Goal: Task Accomplishment & Management: Complete application form

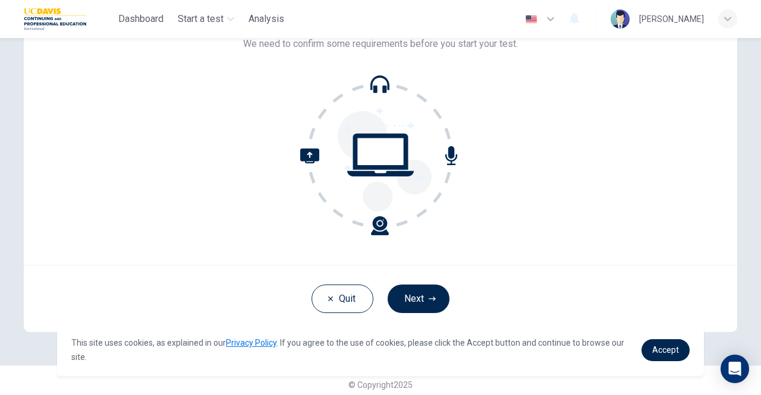
scroll to position [99, 0]
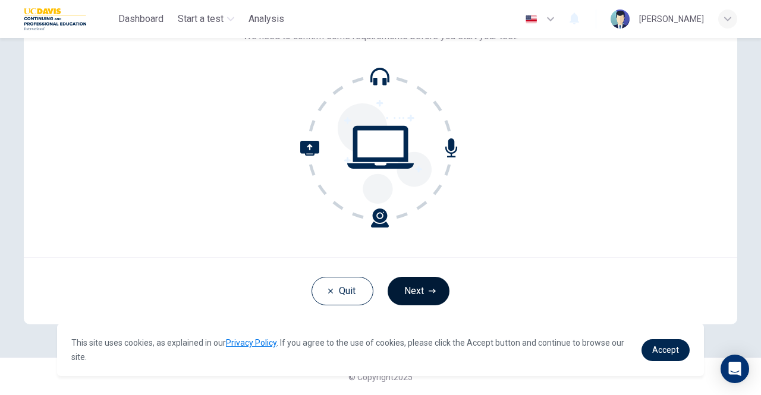
click at [414, 295] on button "Next" at bounding box center [419, 291] width 62 height 29
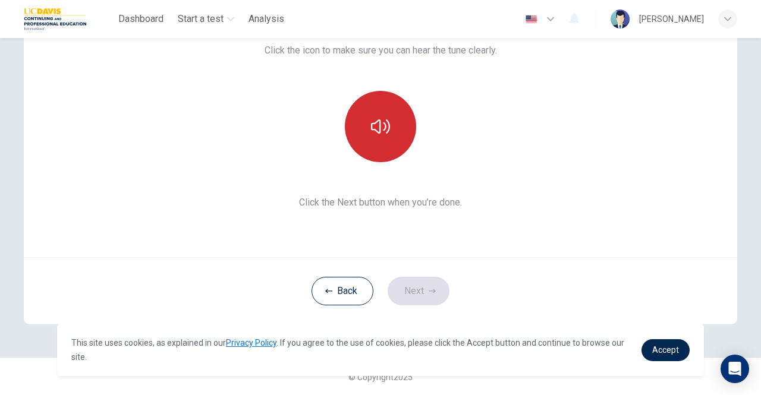
click at [385, 131] on icon "button" at bounding box center [380, 126] width 19 height 14
click at [380, 130] on icon "button" at bounding box center [380, 126] width 19 height 19
click at [366, 128] on button "button" at bounding box center [380, 126] width 71 height 71
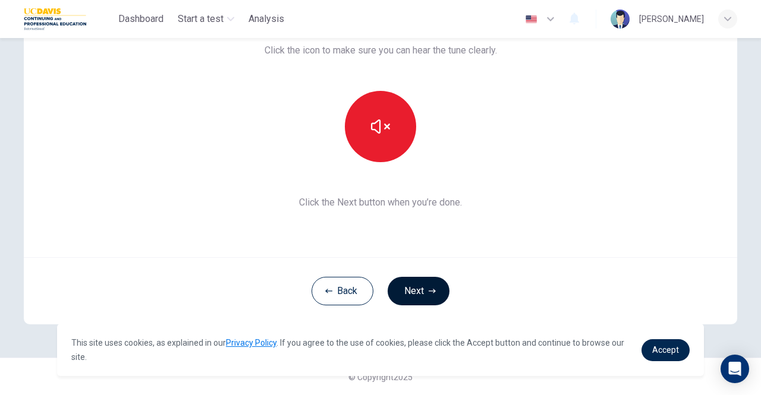
click at [416, 292] on button "Next" at bounding box center [419, 291] width 62 height 29
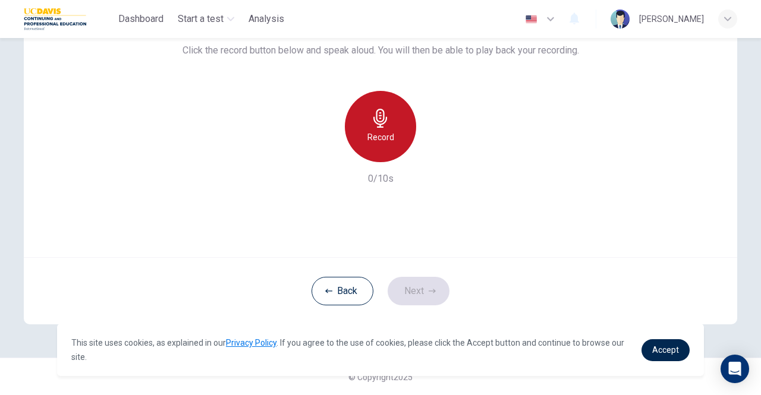
click at [378, 118] on icon "button" at bounding box center [380, 118] width 14 height 19
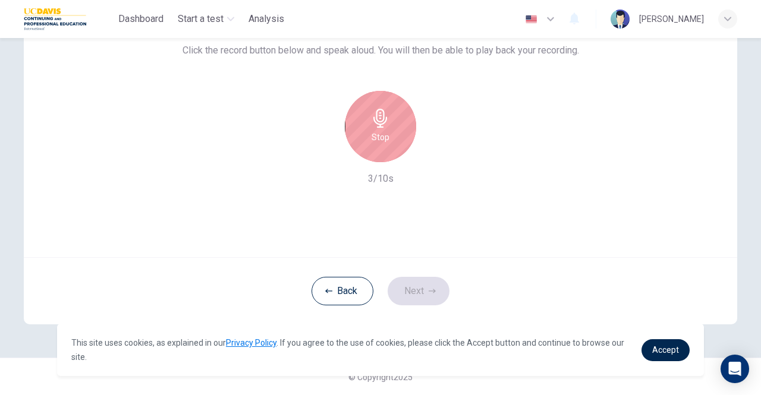
click at [378, 118] on icon "button" at bounding box center [380, 118] width 14 height 19
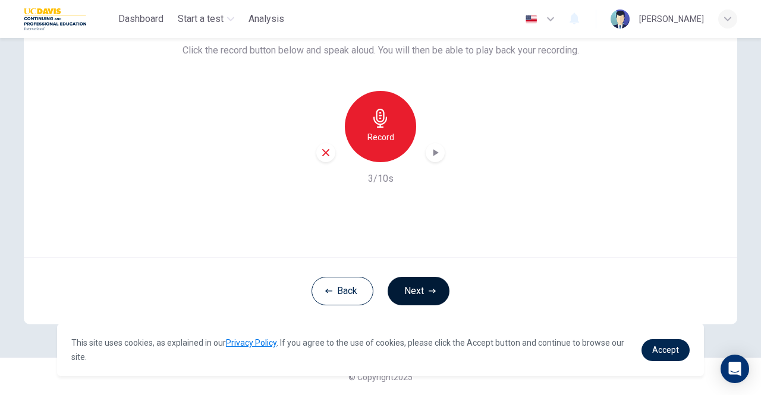
click at [411, 290] on button "Next" at bounding box center [419, 291] width 62 height 29
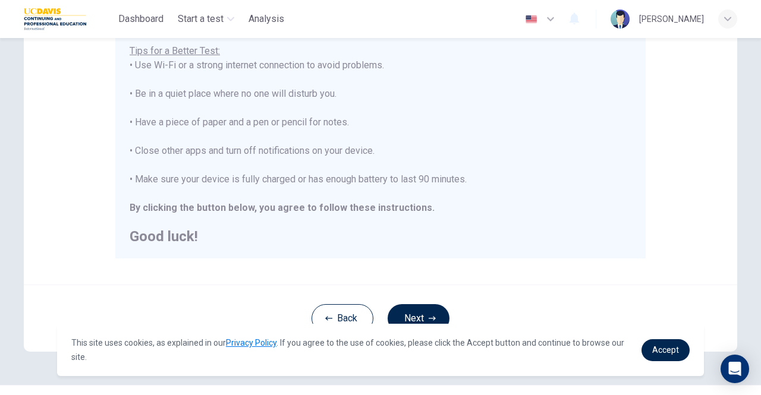
scroll to position [265, 0]
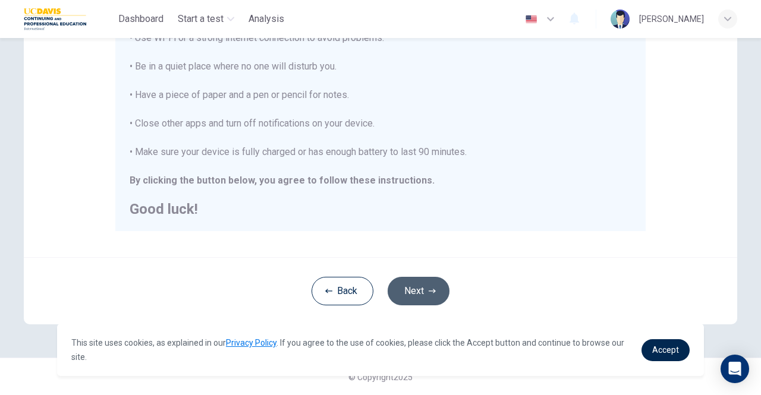
click at [416, 287] on button "Next" at bounding box center [419, 291] width 62 height 29
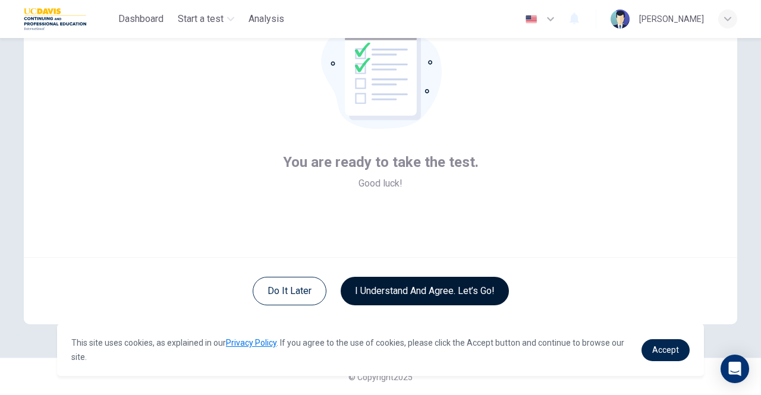
click at [420, 293] on button "I understand and agree. Let’s go!" at bounding box center [425, 291] width 168 height 29
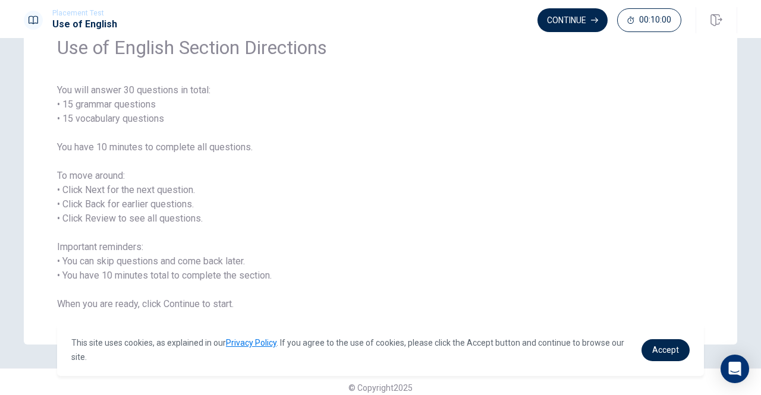
scroll to position [70, 0]
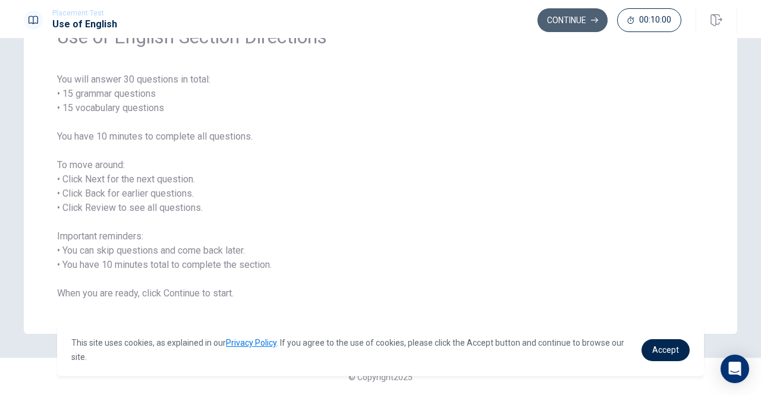
click at [559, 23] on button "Continue" at bounding box center [572, 20] width 70 height 24
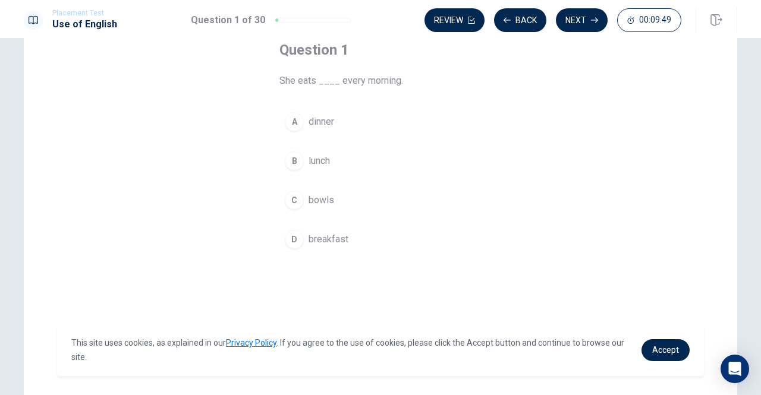
click at [320, 240] on span "breakfast" at bounding box center [329, 239] width 40 height 14
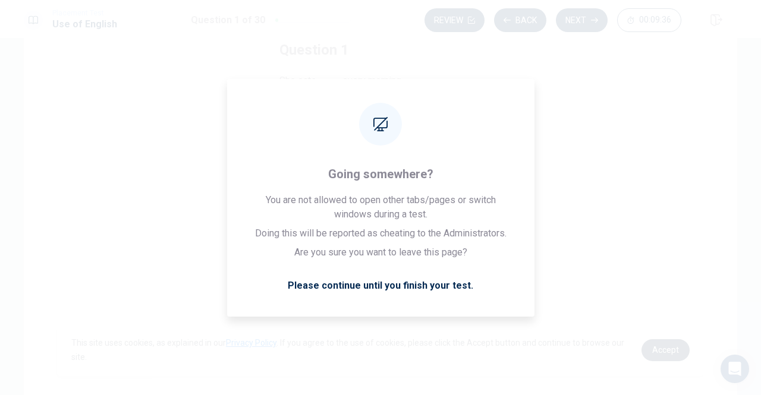
click at [662, 350] on span "Accept" at bounding box center [665, 350] width 27 height 10
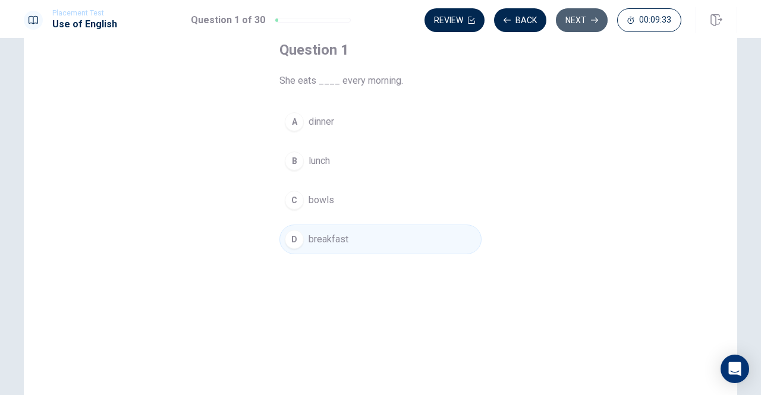
click at [588, 17] on button "Next" at bounding box center [582, 20] width 52 height 24
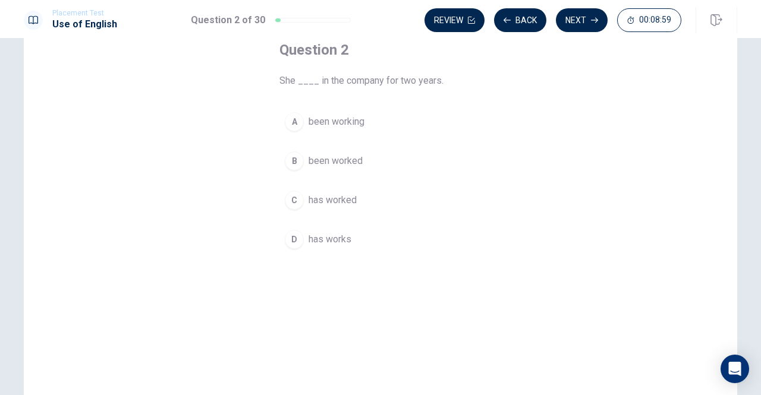
click at [332, 238] on span "has works" at bounding box center [330, 239] width 43 height 14
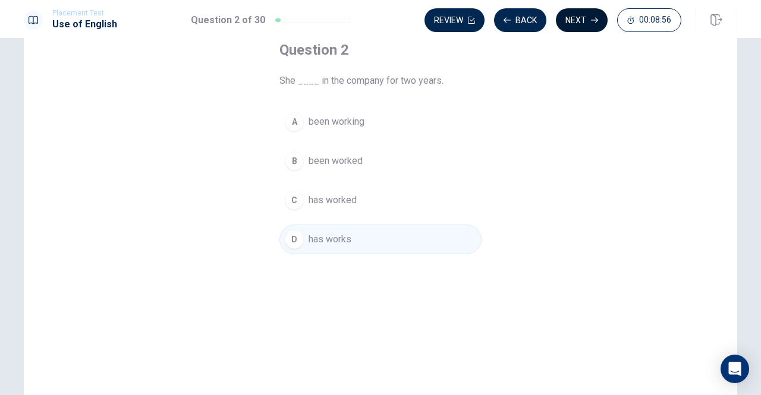
click at [578, 18] on button "Next" at bounding box center [582, 20] width 52 height 24
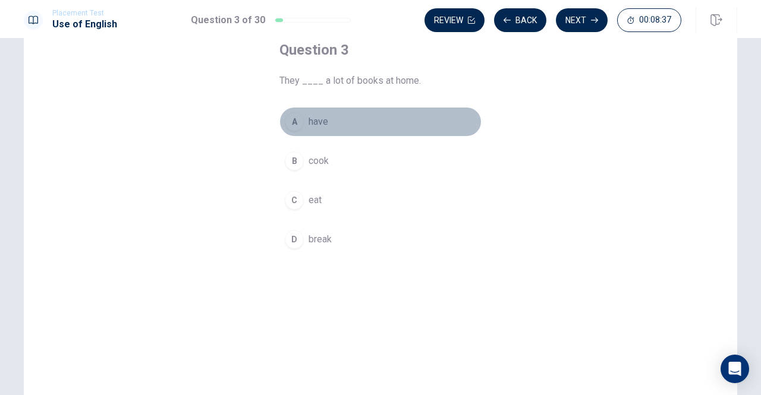
click at [316, 119] on span "have" at bounding box center [319, 122] width 20 height 14
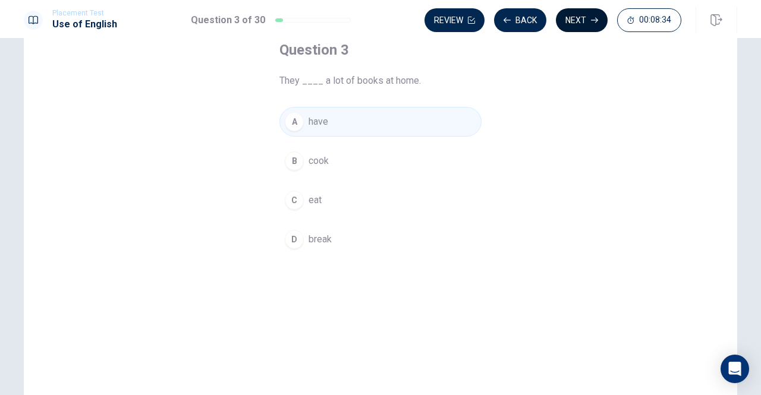
click at [578, 18] on button "Next" at bounding box center [582, 20] width 52 height 24
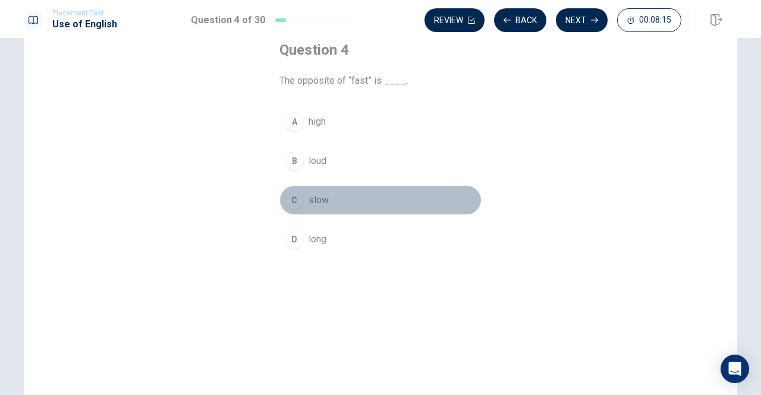
click at [325, 202] on span "slow" at bounding box center [319, 200] width 20 height 14
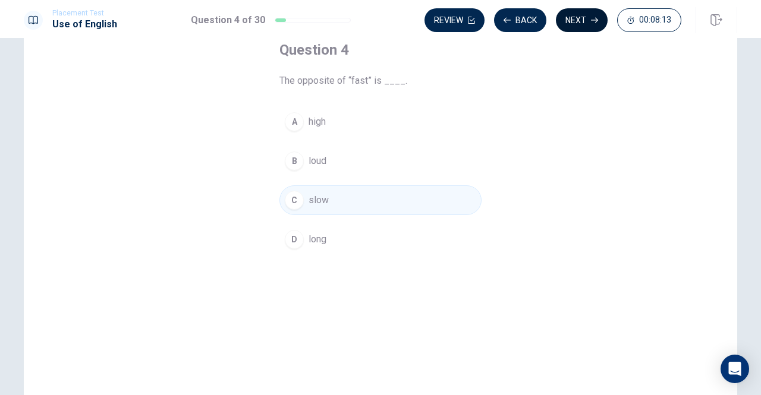
click at [580, 17] on button "Next" at bounding box center [582, 20] width 52 height 24
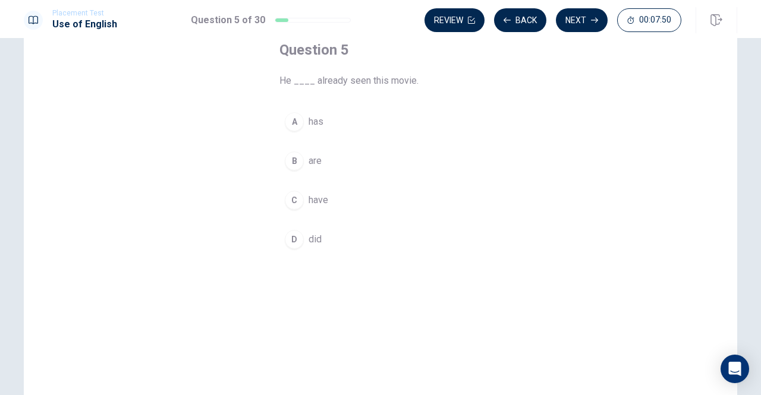
click at [314, 241] on span "did" at bounding box center [315, 239] width 13 height 14
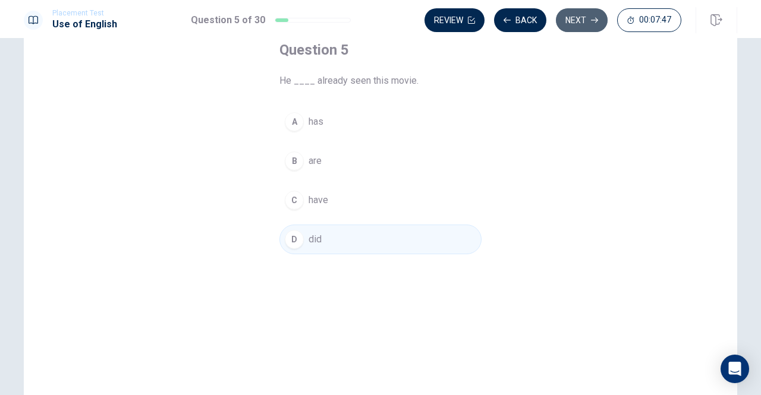
click at [578, 20] on button "Next" at bounding box center [582, 20] width 52 height 24
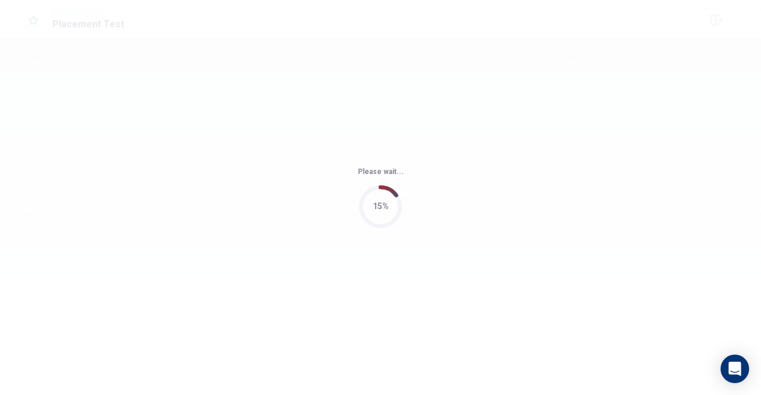
scroll to position [0, 0]
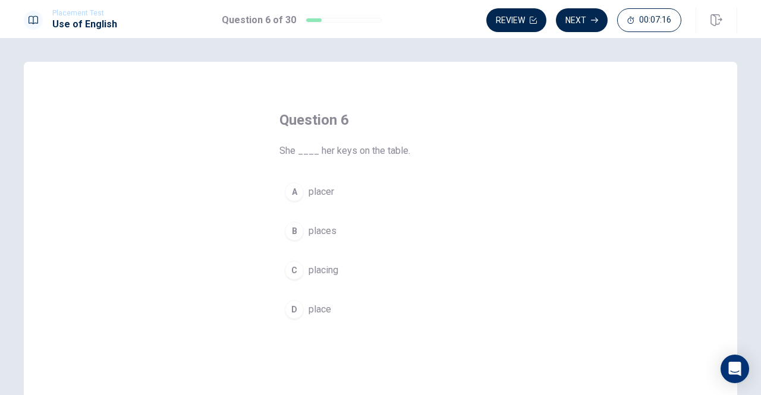
click at [319, 230] on span "places" at bounding box center [323, 231] width 28 height 14
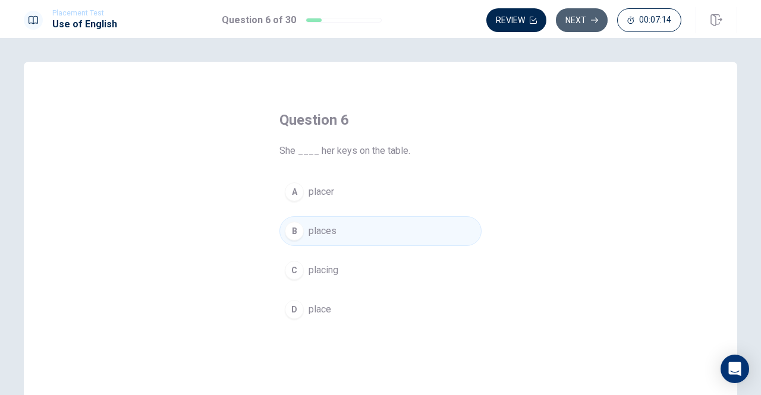
click at [573, 21] on button "Next" at bounding box center [582, 20] width 52 height 24
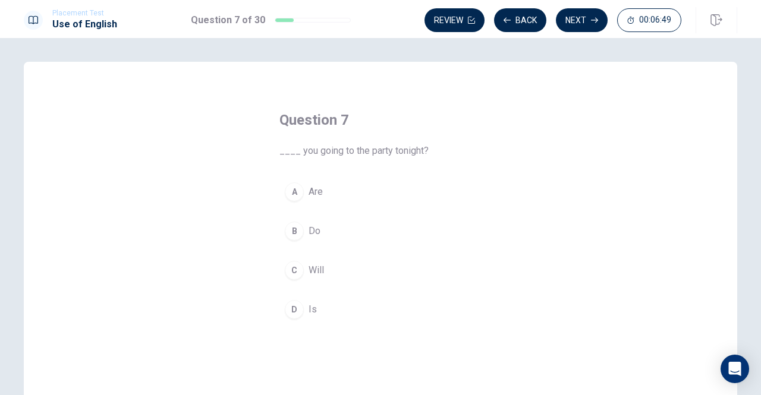
click at [314, 188] on span "Are" at bounding box center [316, 192] width 14 height 14
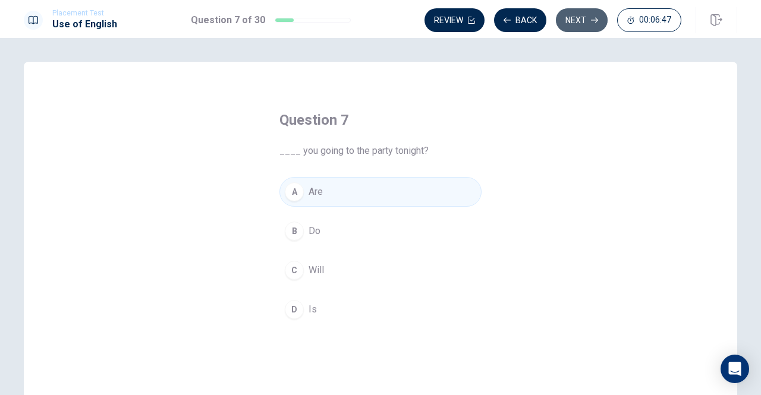
click at [585, 20] on button "Next" at bounding box center [582, 20] width 52 height 24
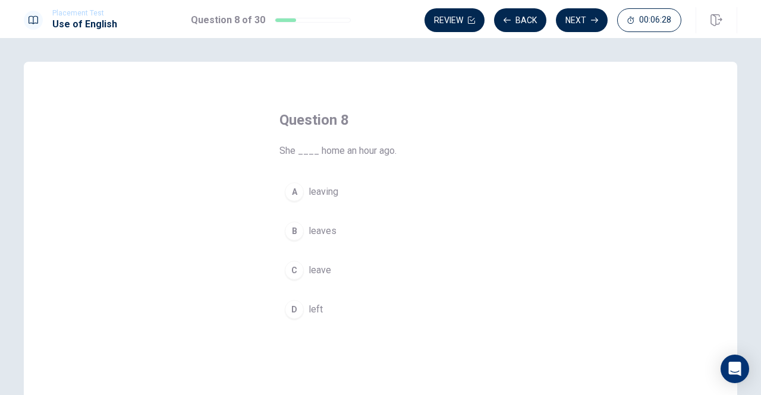
click at [311, 309] on span "left" at bounding box center [316, 310] width 14 height 14
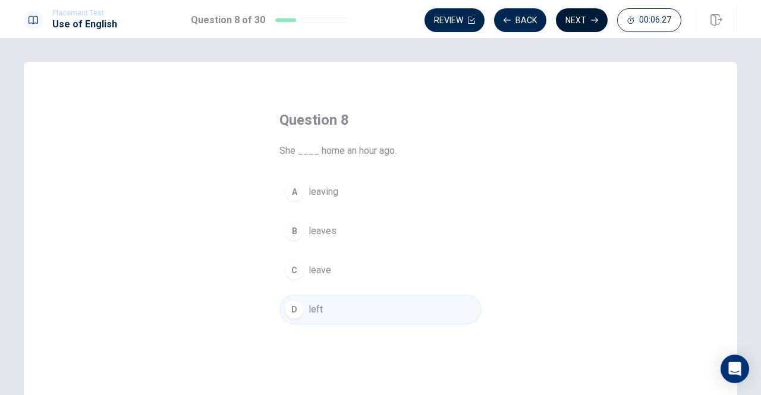
click at [582, 20] on button "Next" at bounding box center [582, 20] width 52 height 24
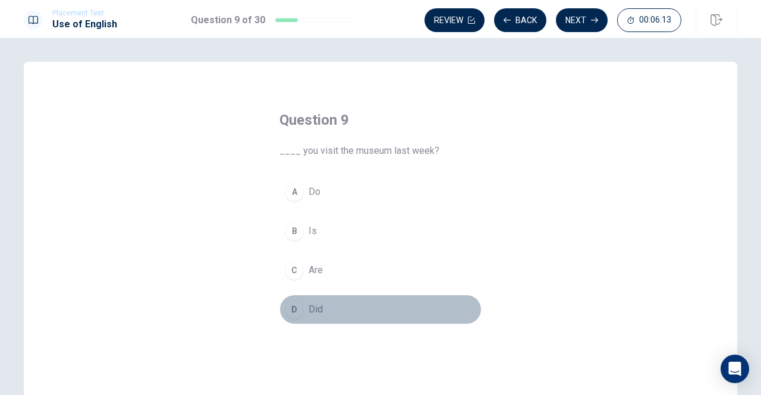
click at [315, 306] on span "Did" at bounding box center [316, 310] width 14 height 14
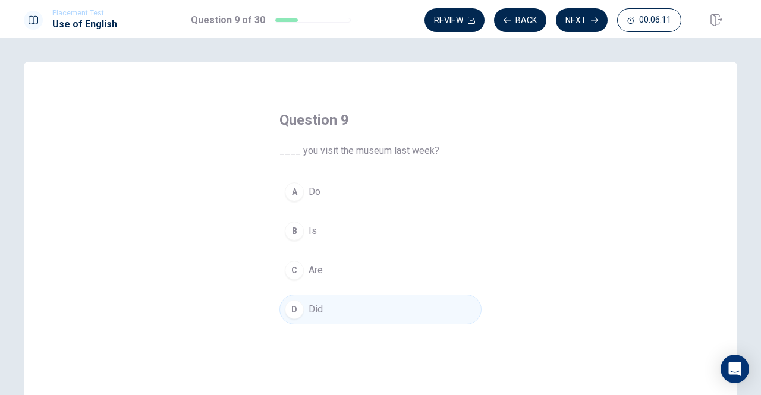
click at [319, 273] on span "Are" at bounding box center [316, 270] width 14 height 14
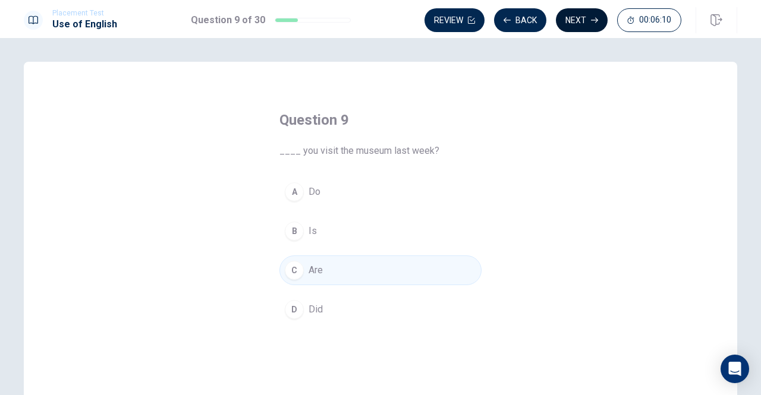
click at [586, 17] on button "Next" at bounding box center [582, 20] width 52 height 24
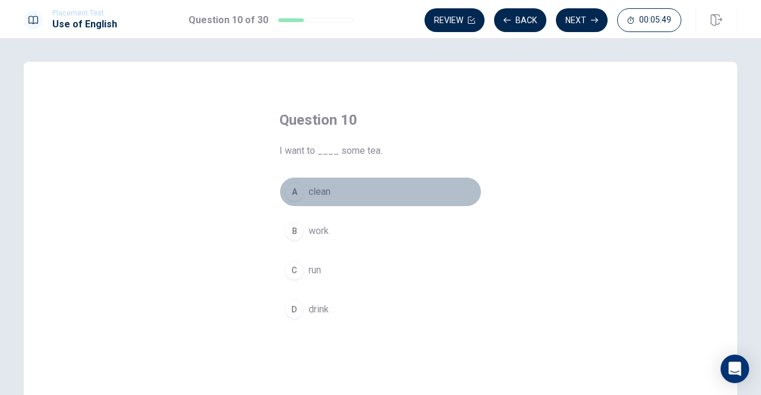
click at [317, 190] on span "clean" at bounding box center [320, 192] width 22 height 14
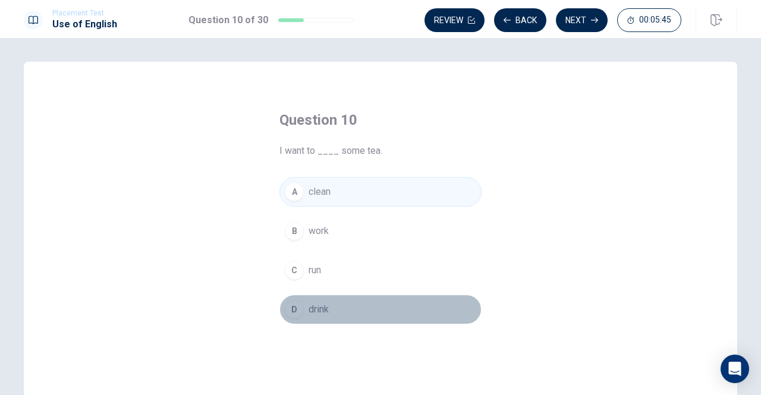
click at [325, 308] on span "drink" at bounding box center [319, 310] width 20 height 14
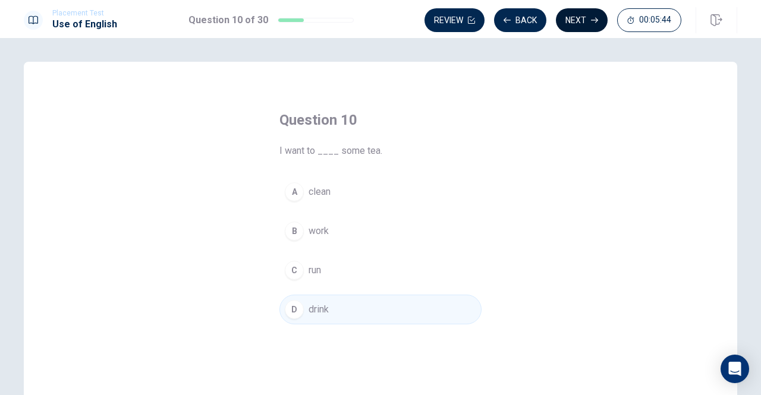
click at [579, 20] on button "Next" at bounding box center [582, 20] width 52 height 24
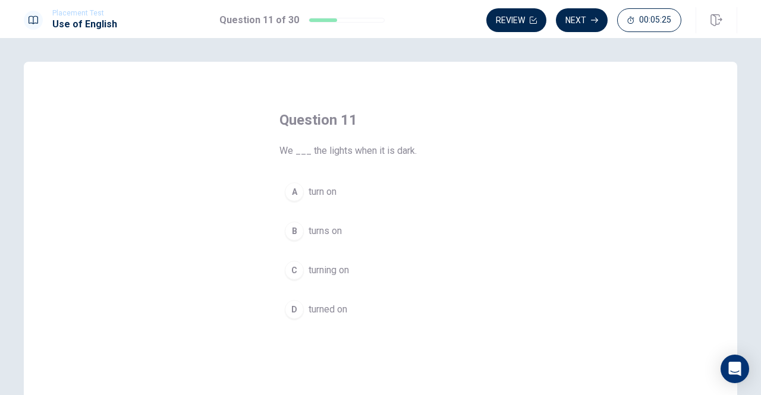
click at [311, 193] on span "turn on" at bounding box center [323, 192] width 28 height 14
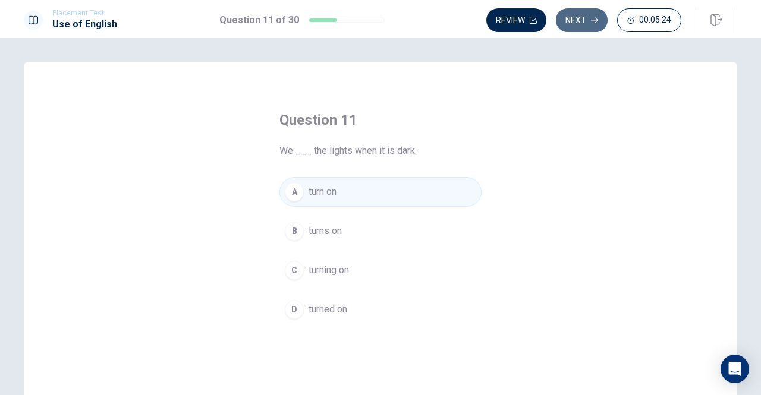
click at [587, 18] on button "Next" at bounding box center [582, 20] width 52 height 24
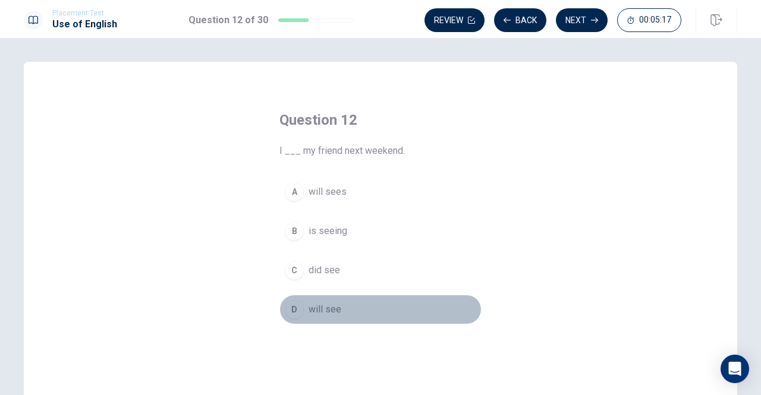
click at [331, 311] on span "will see" at bounding box center [325, 310] width 33 height 14
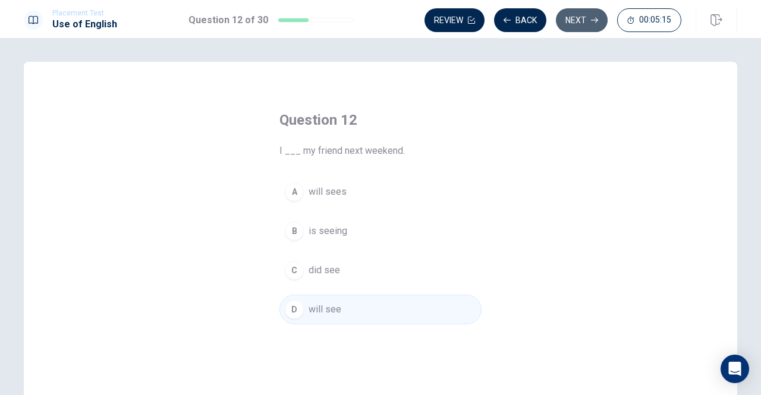
click at [580, 20] on button "Next" at bounding box center [582, 20] width 52 height 24
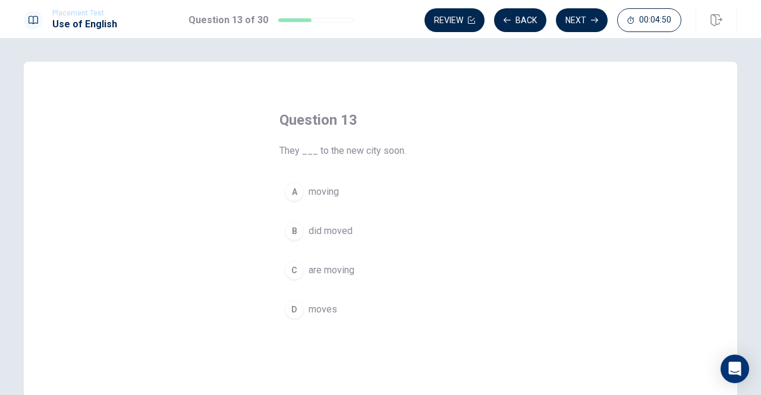
click at [322, 229] on span "did moved" at bounding box center [331, 231] width 44 height 14
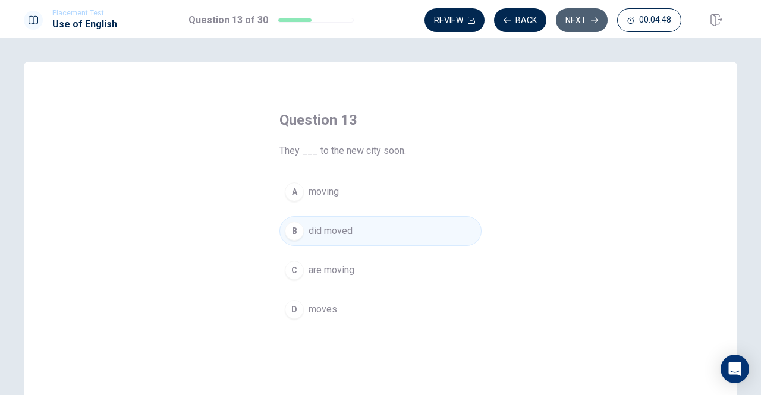
click at [573, 20] on button "Next" at bounding box center [582, 20] width 52 height 24
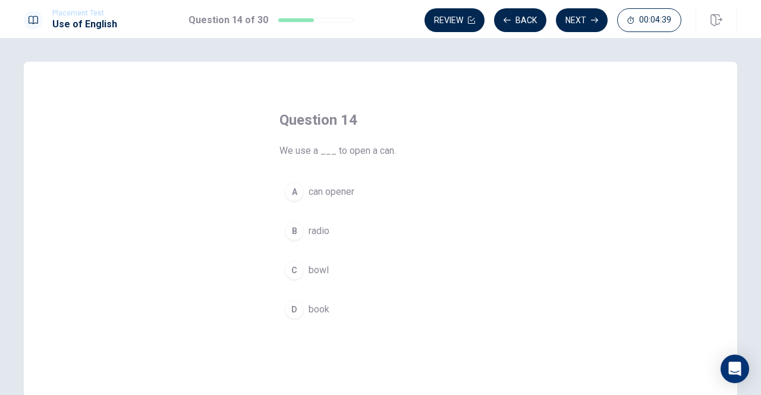
click at [336, 193] on span "can opener" at bounding box center [332, 192] width 46 height 14
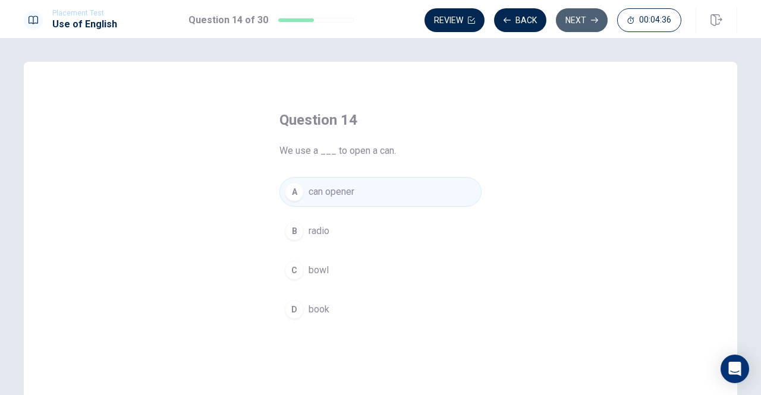
click at [579, 18] on button "Next" at bounding box center [582, 20] width 52 height 24
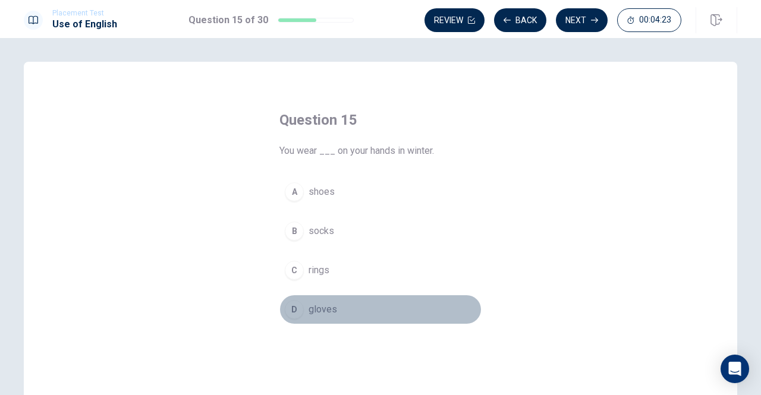
click at [319, 310] on span "gloves" at bounding box center [323, 310] width 29 height 14
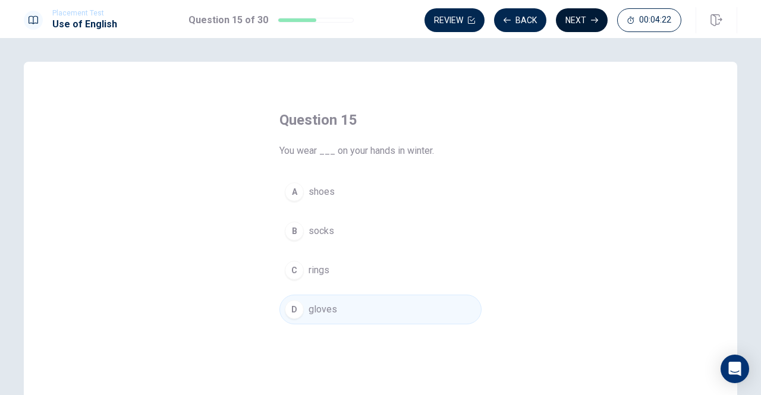
click at [580, 18] on button "Next" at bounding box center [582, 20] width 52 height 24
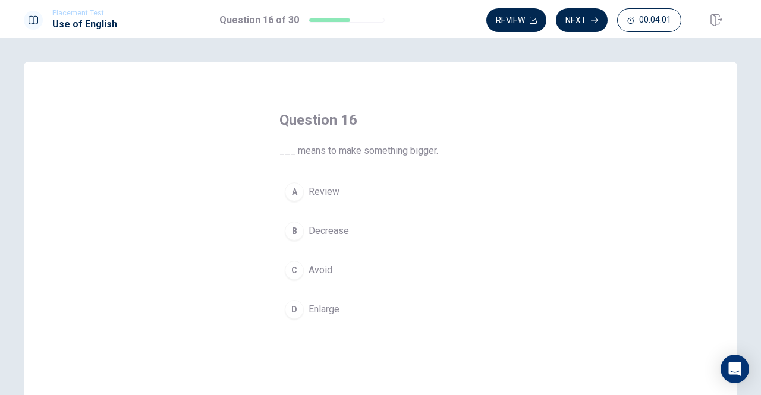
click at [320, 194] on span "Review" at bounding box center [324, 192] width 31 height 14
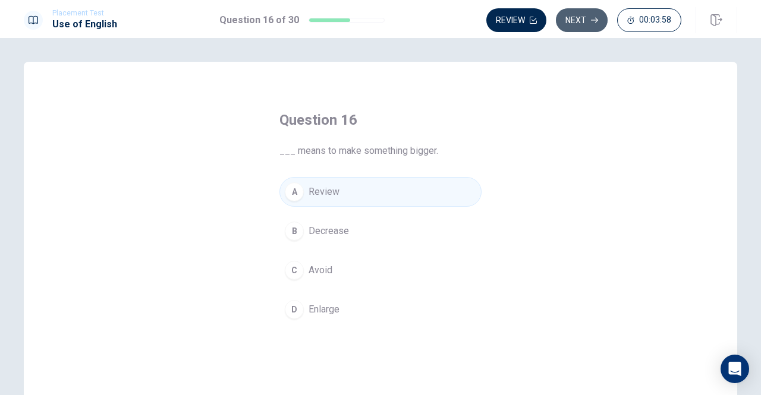
click at [585, 20] on button "Next" at bounding box center [582, 20] width 52 height 24
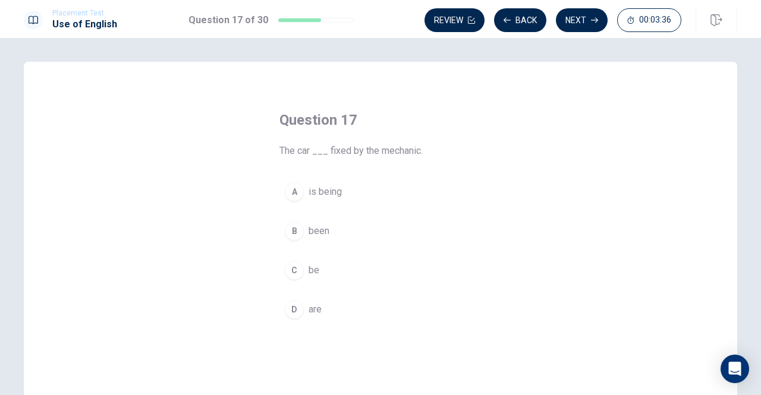
click at [309, 266] on span "be" at bounding box center [314, 270] width 11 height 14
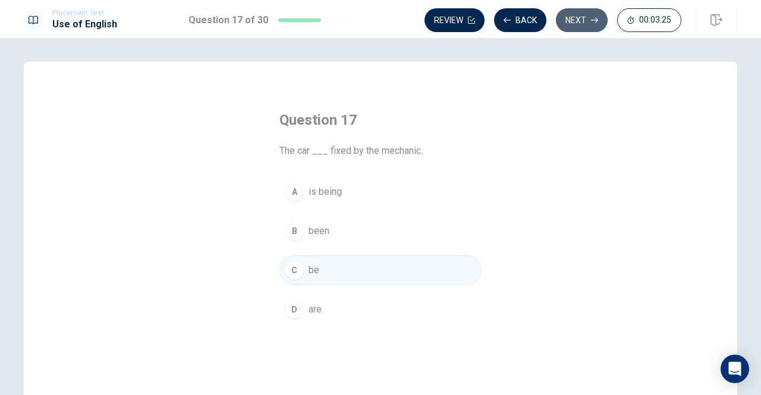
click at [581, 20] on button "Next" at bounding box center [582, 20] width 52 height 24
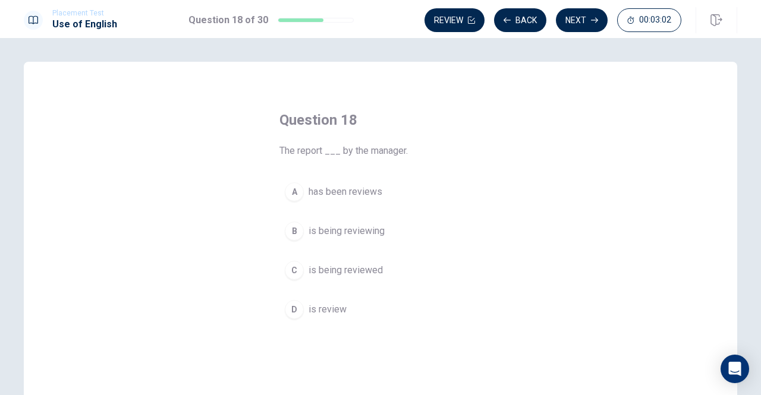
click at [352, 193] on span "has been reviews" at bounding box center [346, 192] width 74 height 14
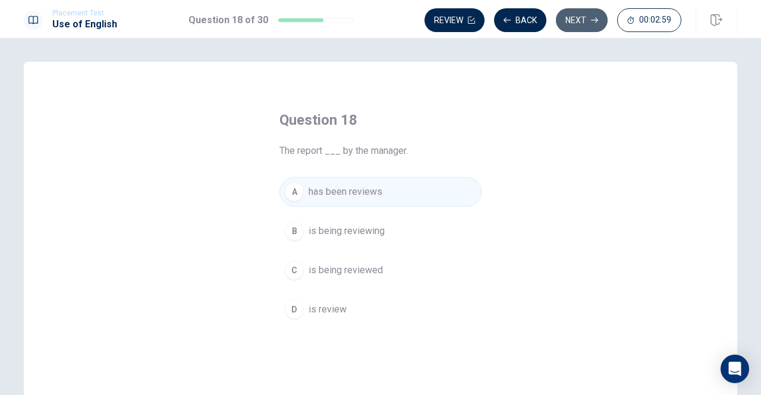
click at [575, 17] on button "Next" at bounding box center [582, 20] width 52 height 24
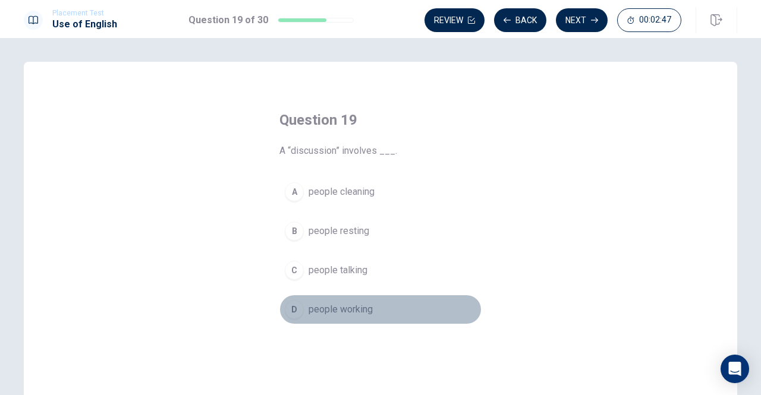
click at [320, 307] on span "people working" at bounding box center [341, 310] width 64 height 14
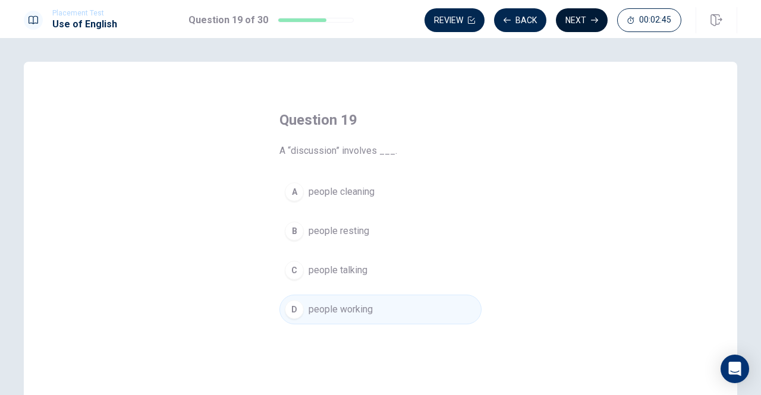
click at [574, 18] on button "Next" at bounding box center [582, 20] width 52 height 24
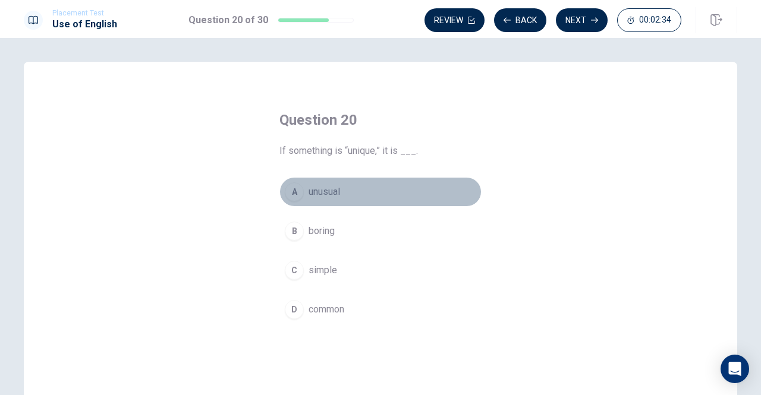
click at [311, 193] on span "unusual" at bounding box center [325, 192] width 32 height 14
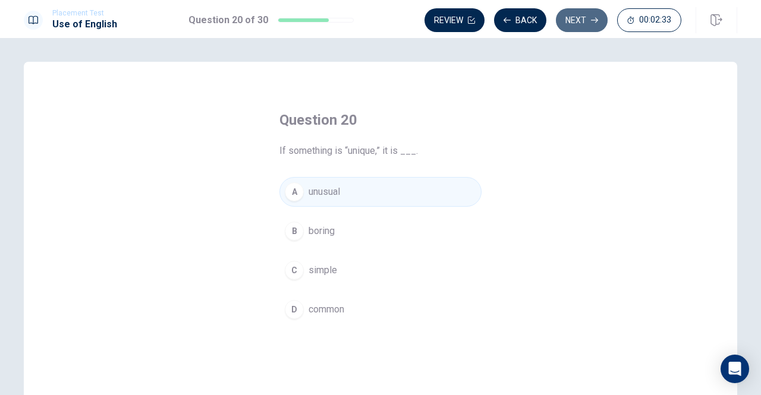
click at [571, 19] on button "Next" at bounding box center [582, 20] width 52 height 24
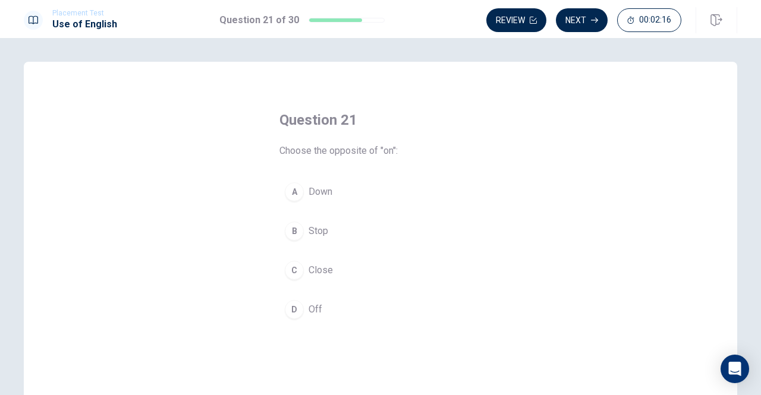
click at [309, 312] on span "Off" at bounding box center [316, 310] width 14 height 14
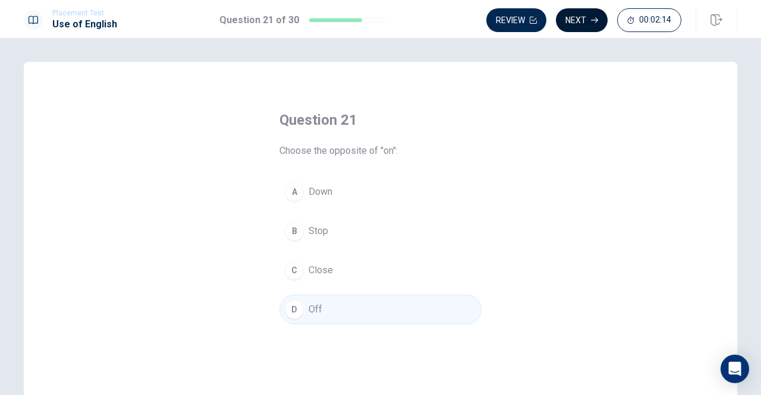
click at [581, 20] on button "Next" at bounding box center [582, 20] width 52 height 24
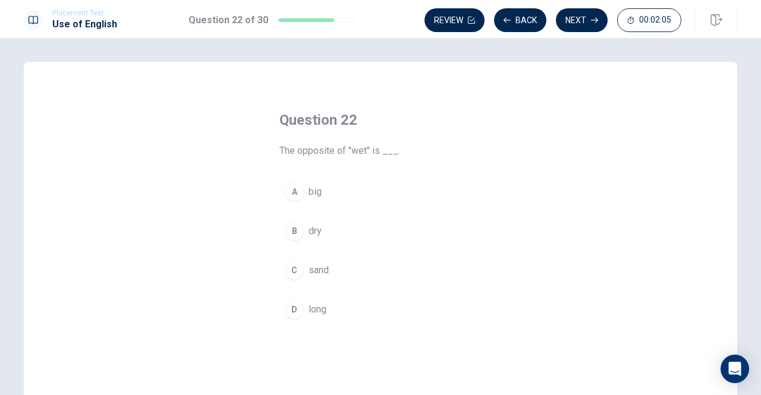
click at [311, 232] on span "dry" at bounding box center [315, 231] width 13 height 14
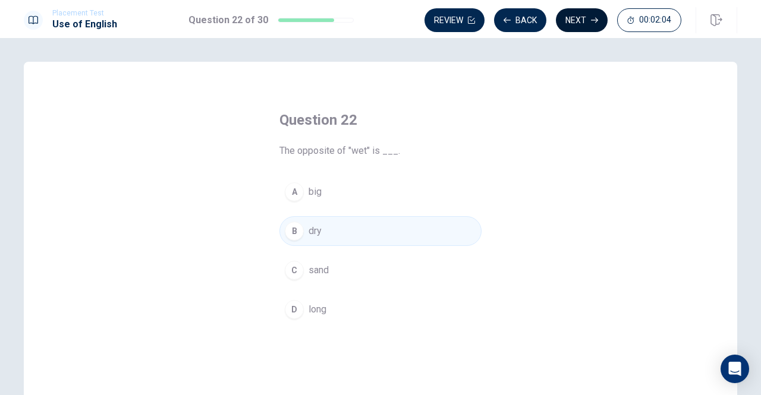
click at [581, 13] on button "Next" at bounding box center [582, 20] width 52 height 24
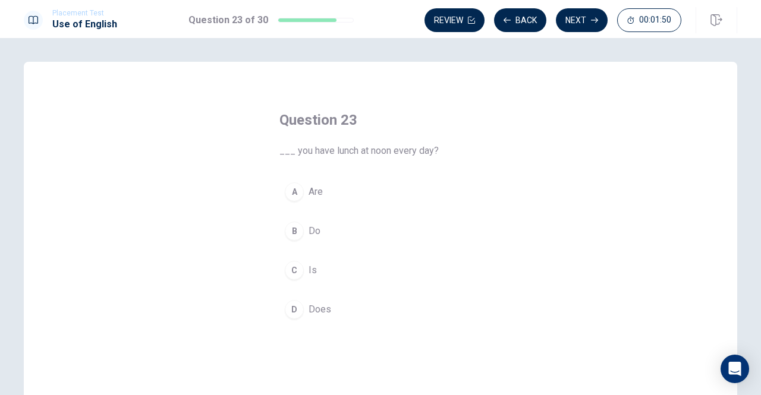
click at [320, 193] on button "A Are" at bounding box center [380, 192] width 202 height 30
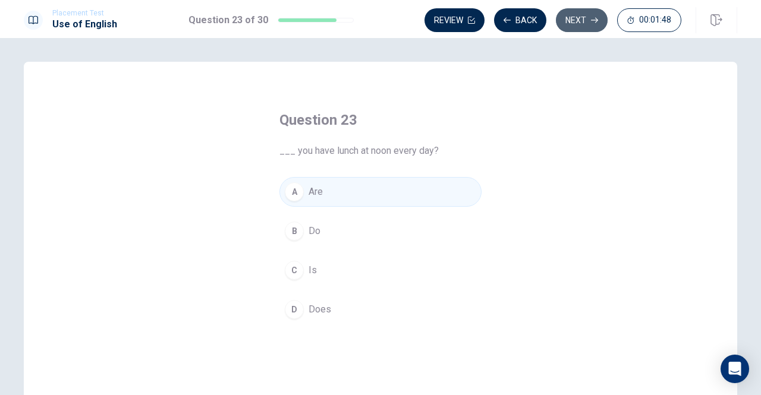
click at [583, 20] on button "Next" at bounding box center [582, 20] width 52 height 24
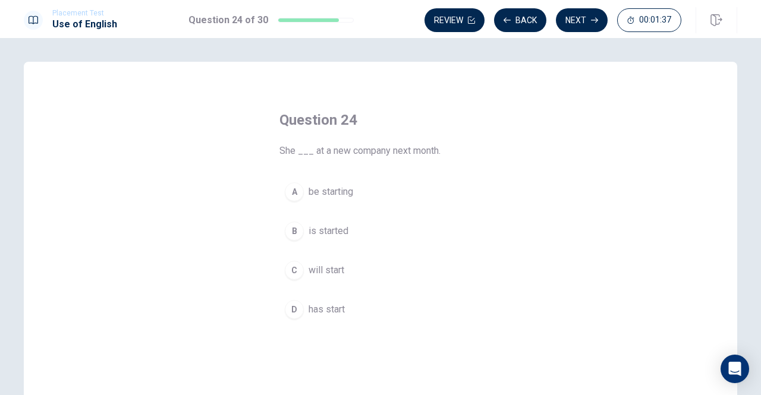
click at [339, 232] on span "is started" at bounding box center [329, 231] width 40 height 14
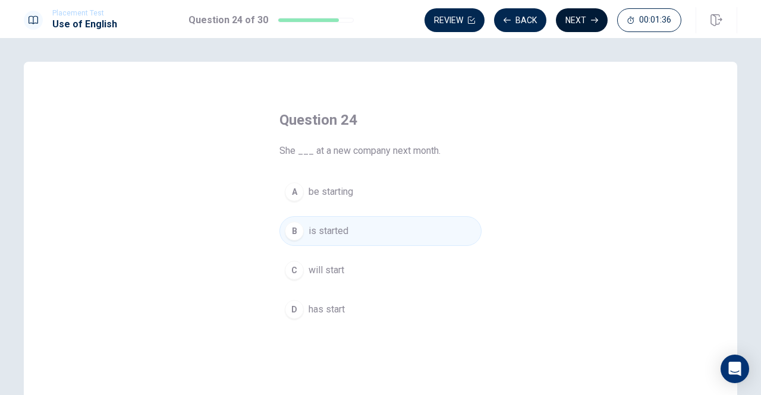
click at [584, 23] on button "Next" at bounding box center [582, 20] width 52 height 24
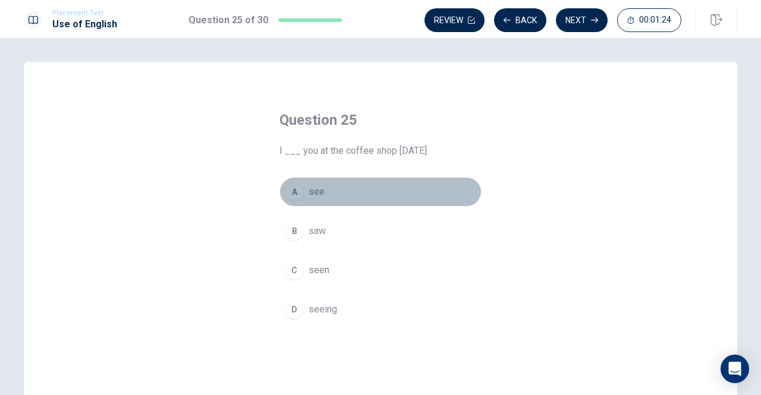
click at [317, 193] on span "see" at bounding box center [317, 192] width 16 height 14
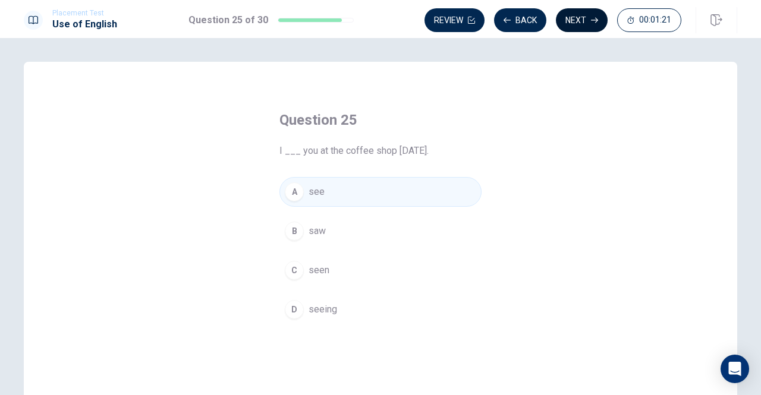
click at [575, 14] on button "Next" at bounding box center [582, 20] width 52 height 24
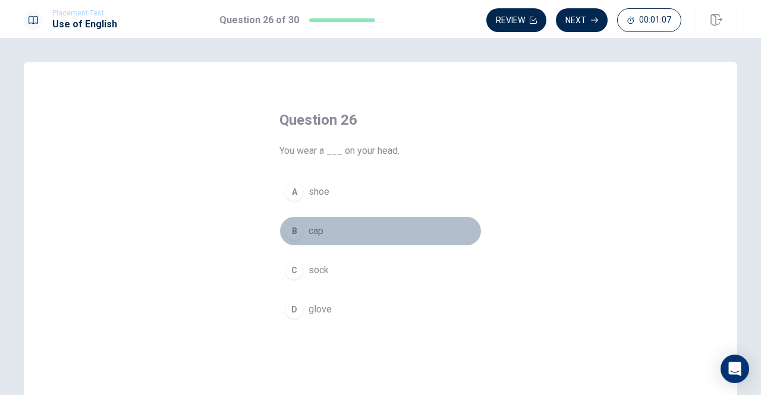
click at [317, 230] on span "cap" at bounding box center [316, 231] width 15 height 14
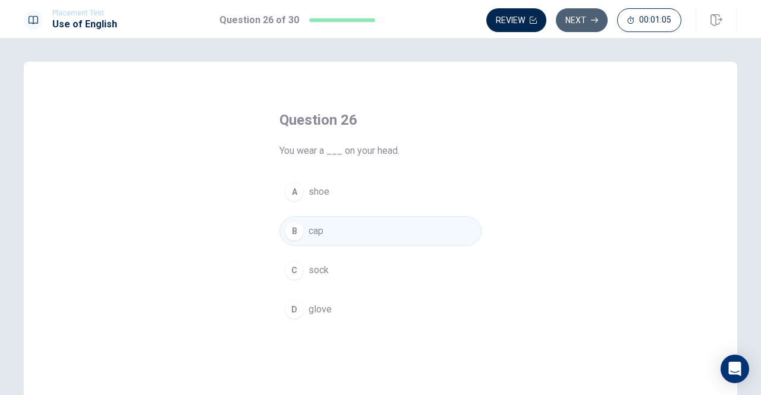
click at [578, 19] on button "Next" at bounding box center [582, 20] width 52 height 24
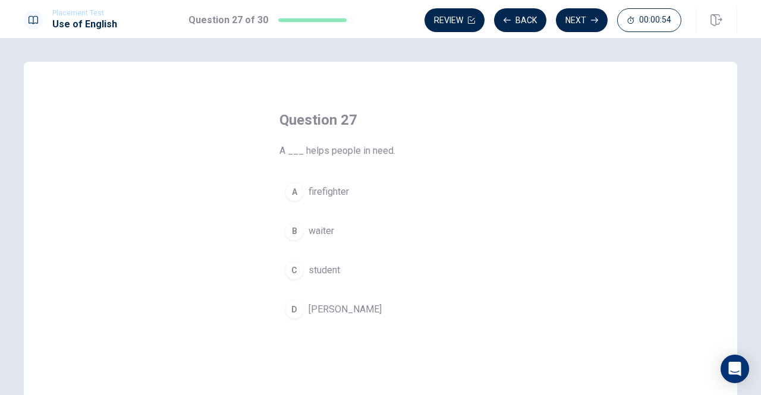
click at [313, 303] on span "[PERSON_NAME]" at bounding box center [345, 310] width 73 height 14
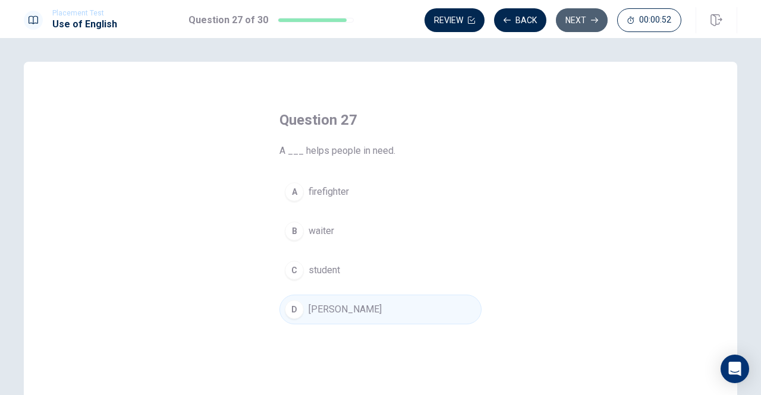
click at [571, 24] on button "Next" at bounding box center [582, 20] width 52 height 24
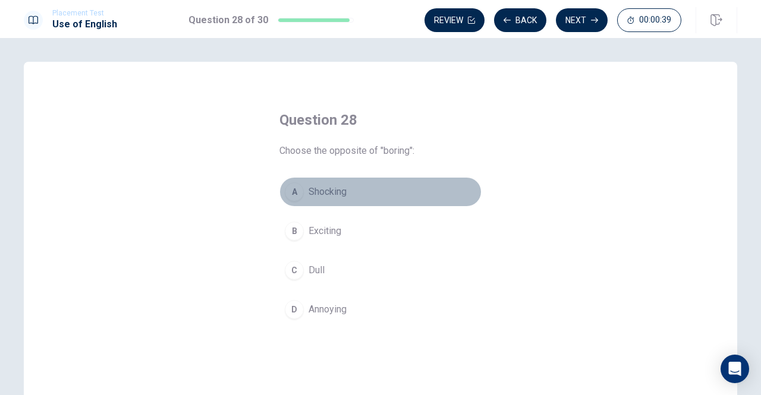
click at [326, 190] on span "Shocking" at bounding box center [328, 192] width 38 height 14
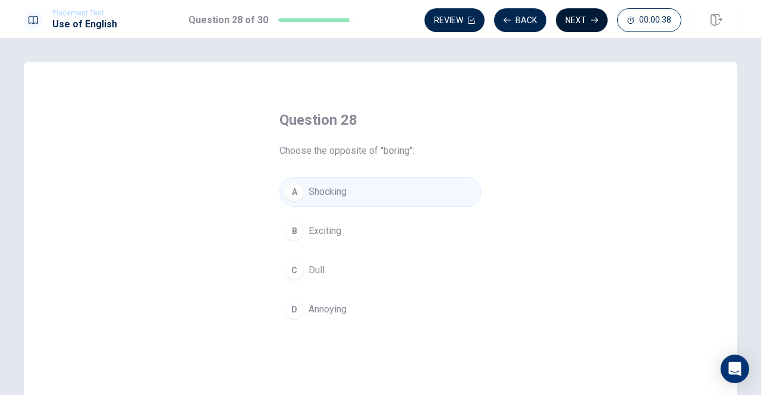
click at [596, 23] on icon "button" at bounding box center [594, 20] width 7 height 7
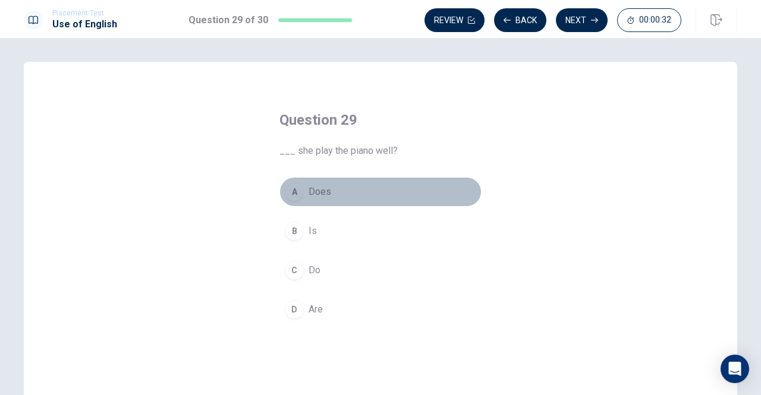
click at [319, 190] on span "Does" at bounding box center [320, 192] width 23 height 14
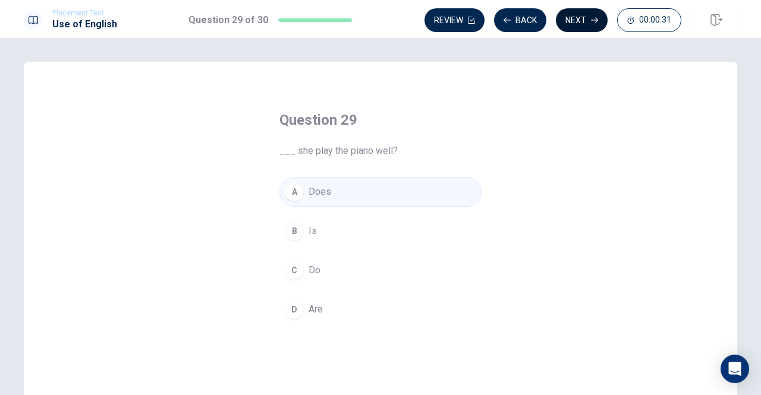
click at [585, 24] on button "Next" at bounding box center [582, 20] width 52 height 24
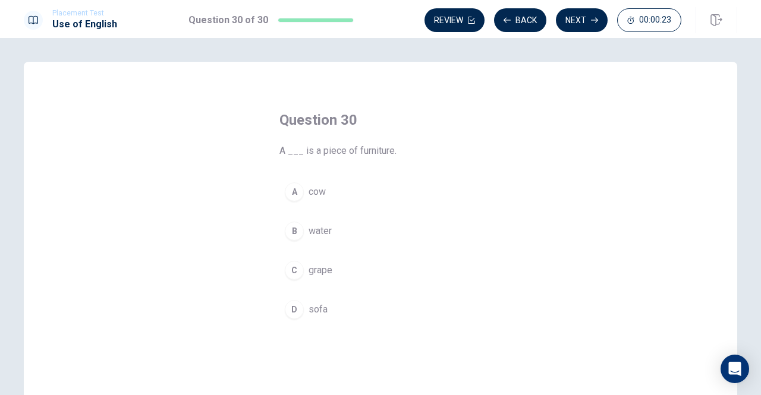
click at [322, 187] on span "cow" at bounding box center [317, 192] width 17 height 14
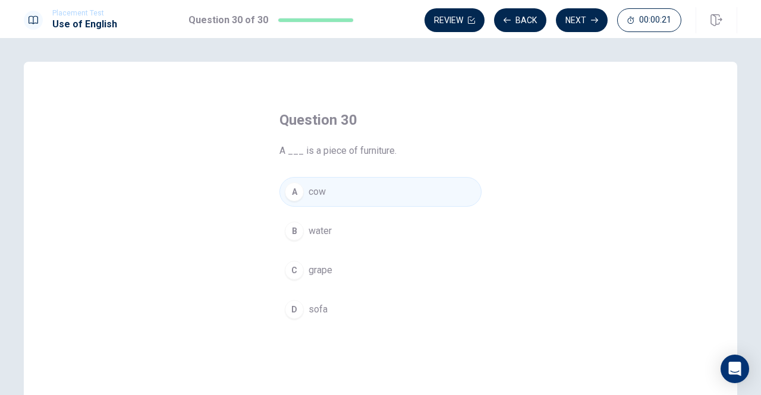
click at [309, 306] on span "sofa" at bounding box center [318, 310] width 19 height 14
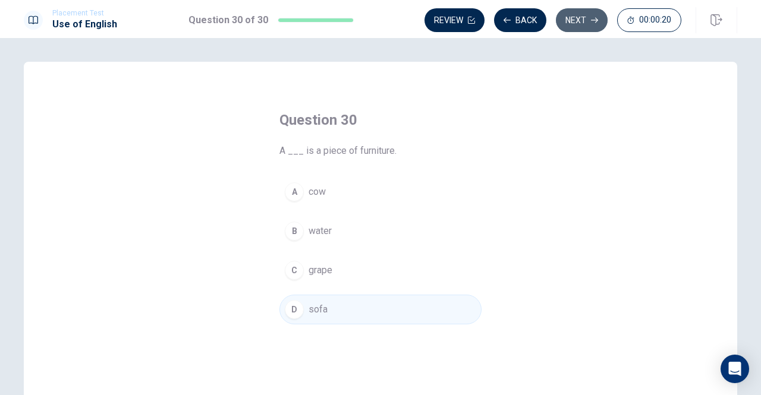
click at [579, 21] on button "Next" at bounding box center [582, 20] width 52 height 24
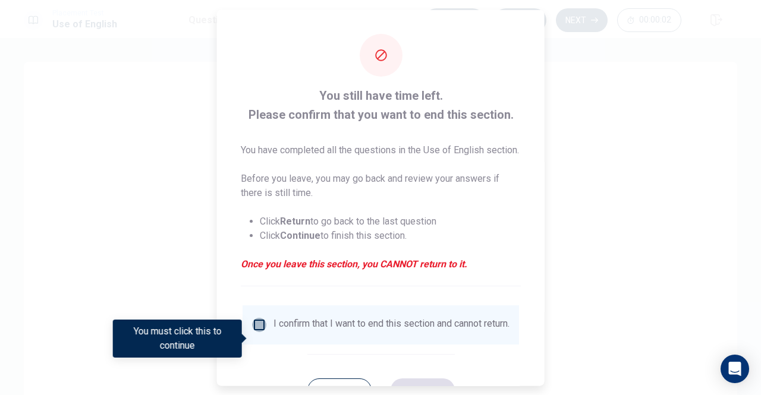
drag, startPoint x: 258, startPoint y: 341, endPoint x: 297, endPoint y: 349, distance: 40.1
click at [257, 332] on input "You must click this to continue" at bounding box center [259, 324] width 14 height 14
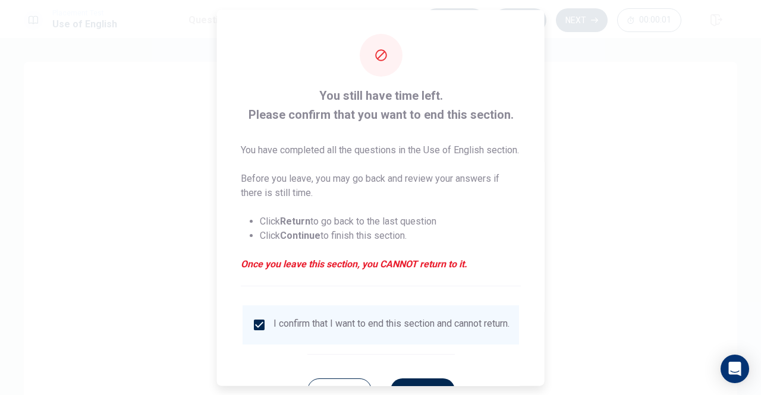
scroll to position [62, 0]
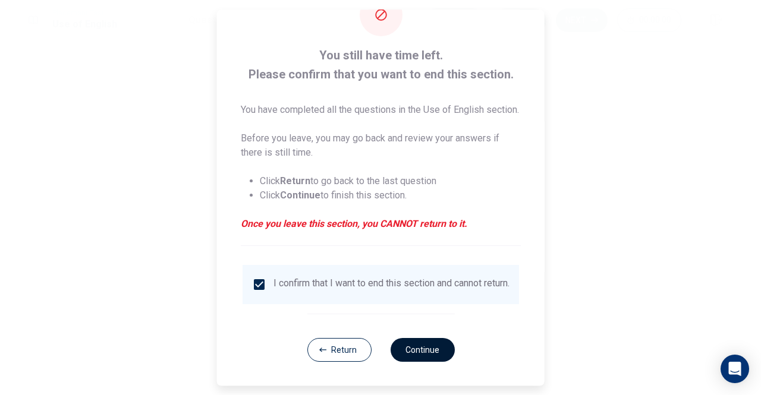
click at [423, 349] on button "Continue" at bounding box center [422, 350] width 64 height 24
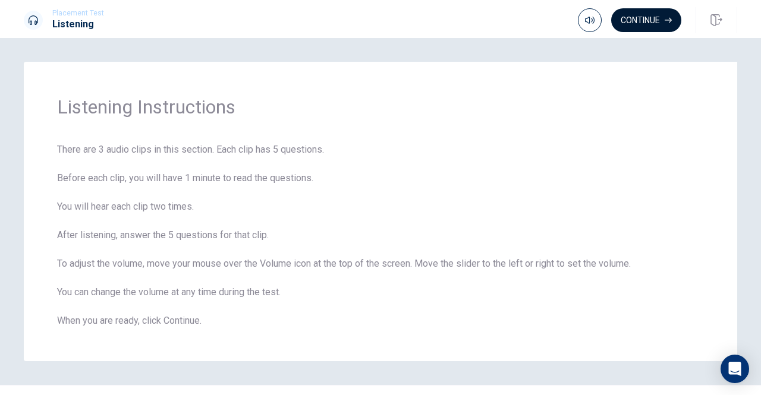
click at [638, 22] on button "Continue" at bounding box center [646, 20] width 70 height 24
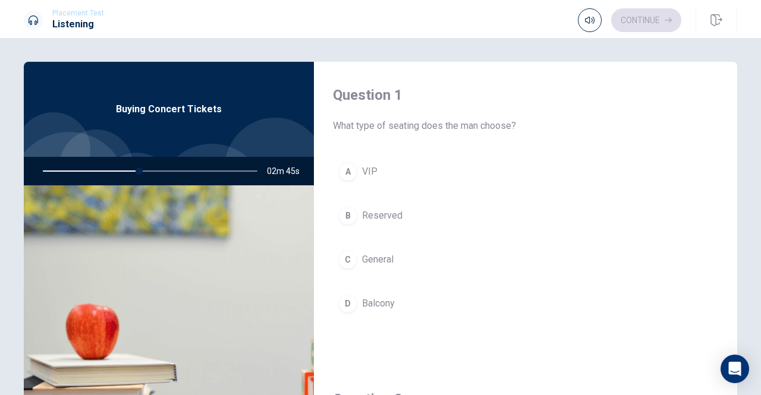
click at [345, 215] on div "B" at bounding box center [347, 215] width 19 height 19
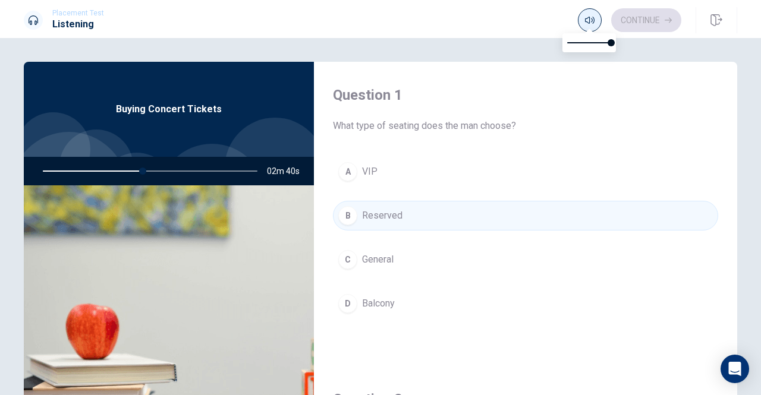
click at [586, 23] on icon "button" at bounding box center [590, 20] width 10 height 10
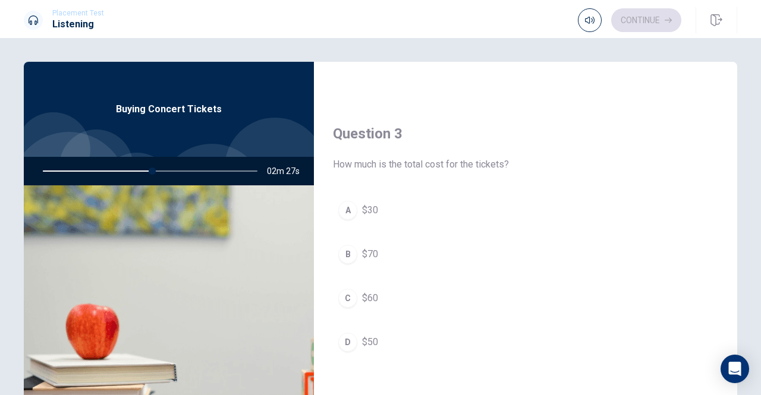
scroll to position [594, 0]
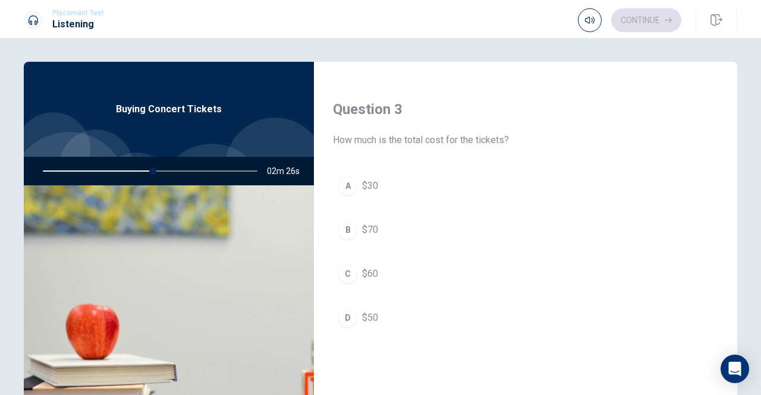
click at [342, 272] on div "C" at bounding box center [347, 274] width 19 height 19
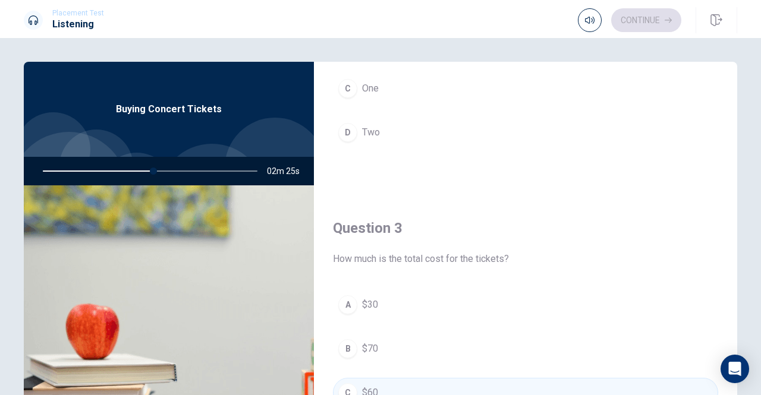
scroll to position [416, 0]
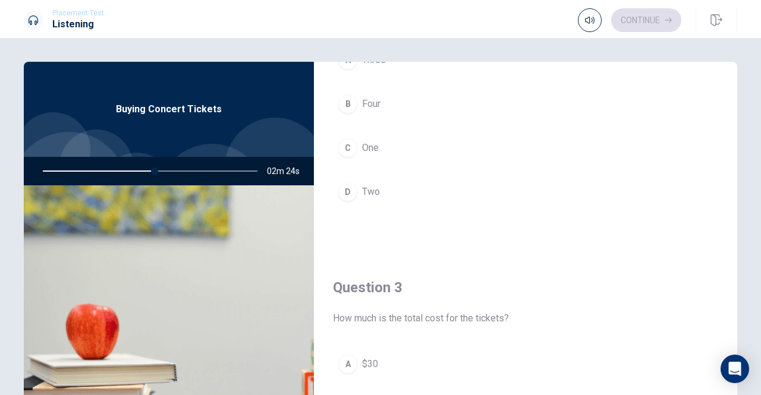
click at [349, 194] on div "D" at bounding box center [347, 191] width 19 height 19
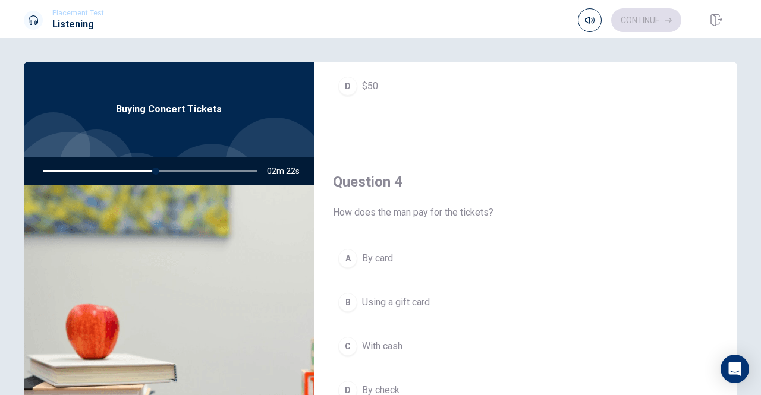
scroll to position [892, 0]
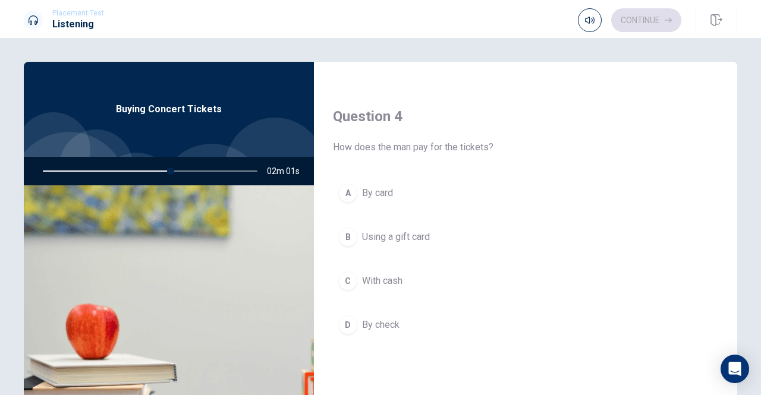
click at [380, 194] on span "By card" at bounding box center [377, 193] width 31 height 14
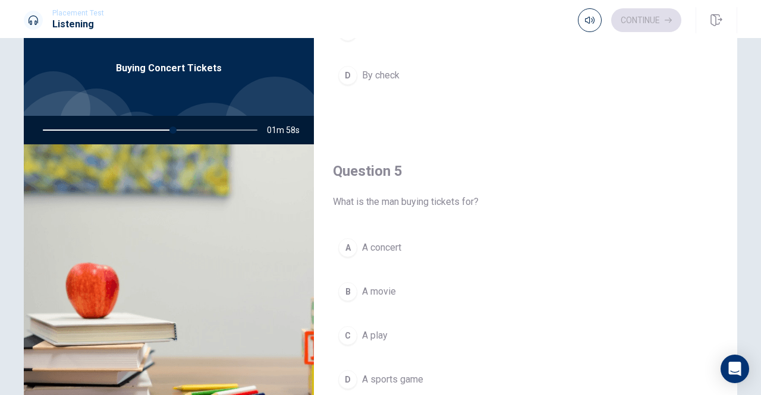
scroll to position [59, 0]
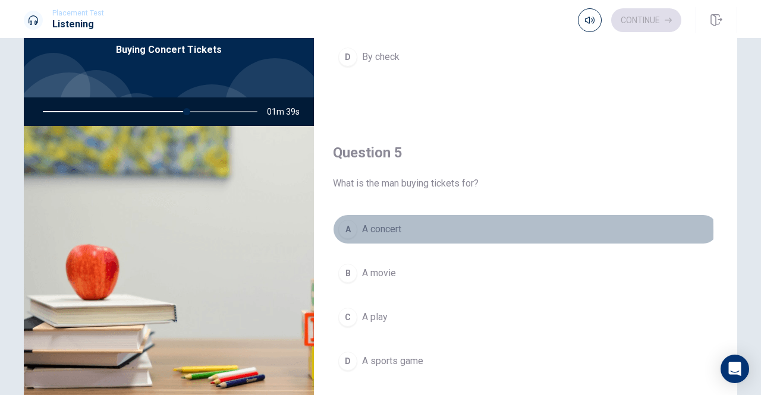
click at [348, 225] on div "A" at bounding box center [347, 229] width 19 height 19
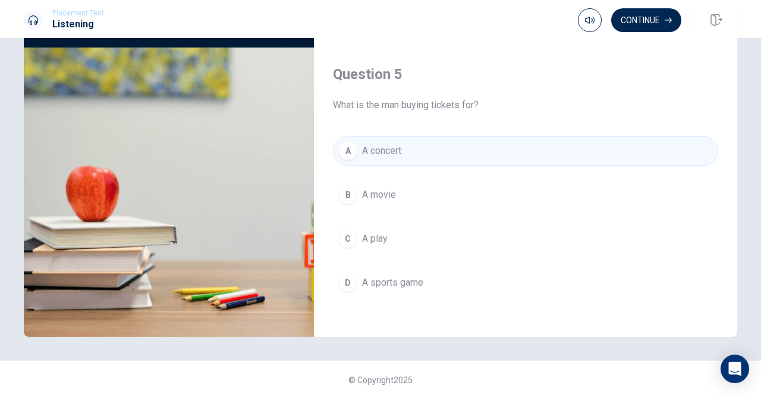
scroll to position [141, 0]
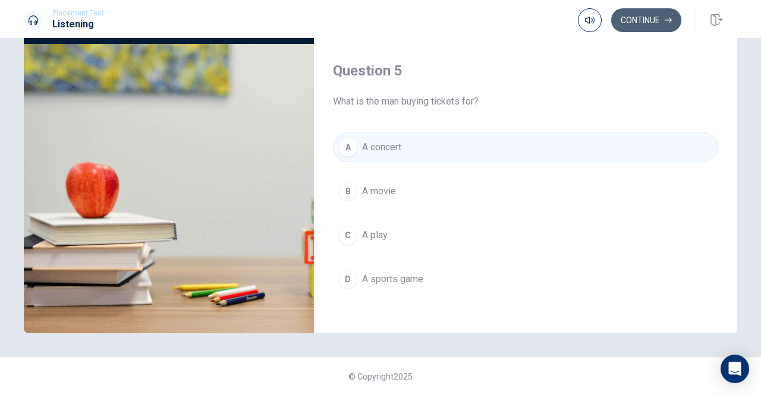
click at [647, 21] on button "Continue" at bounding box center [646, 20] width 70 height 24
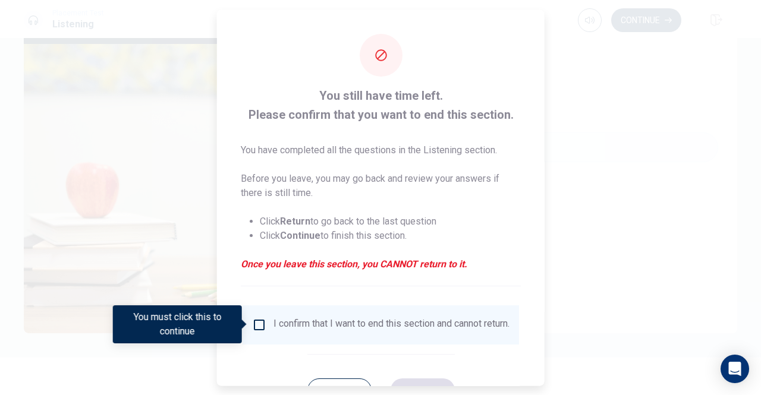
click at [258, 321] on input "You must click this to continue" at bounding box center [259, 324] width 14 height 14
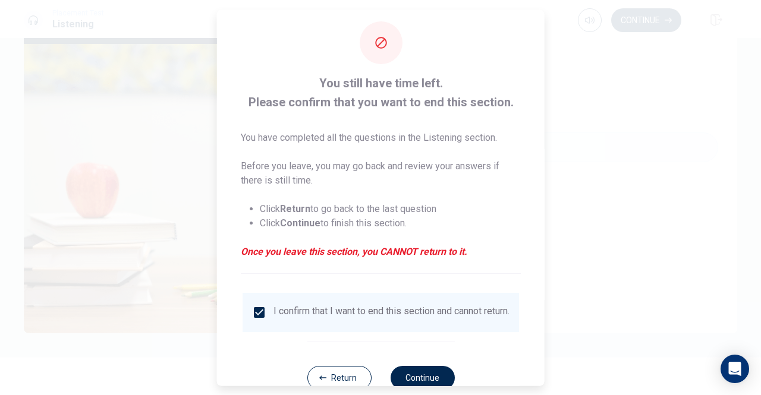
scroll to position [48, 0]
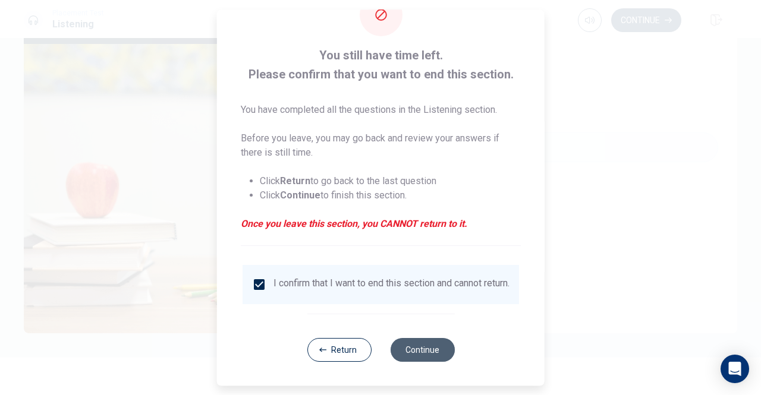
click at [426, 352] on button "Continue" at bounding box center [422, 350] width 64 height 24
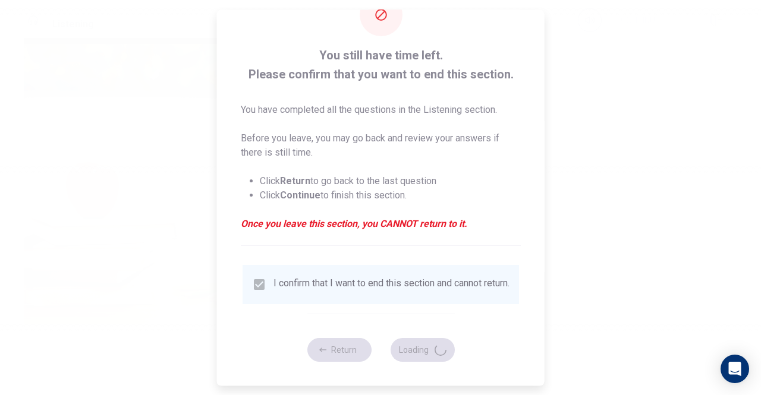
type input "78"
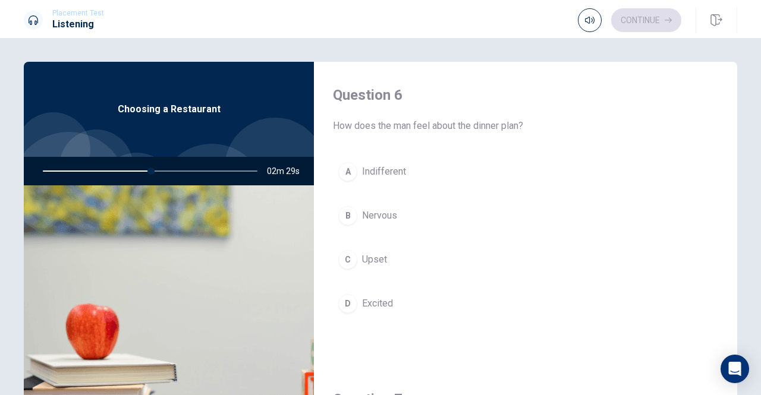
click at [348, 301] on div "D" at bounding box center [347, 303] width 19 height 19
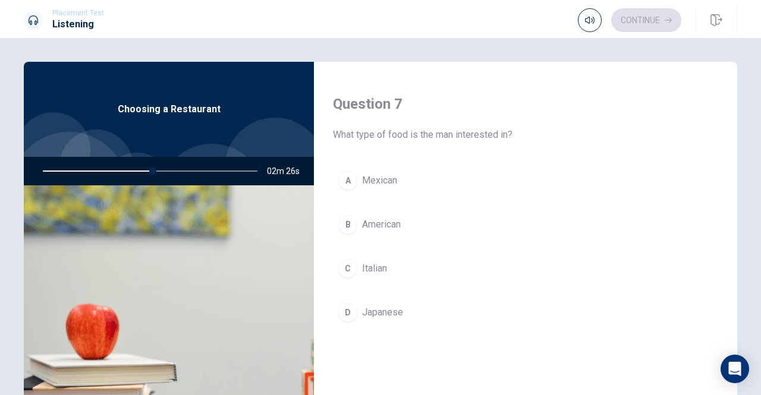
scroll to position [297, 0]
click at [367, 262] on span "Italian" at bounding box center [374, 267] width 25 height 14
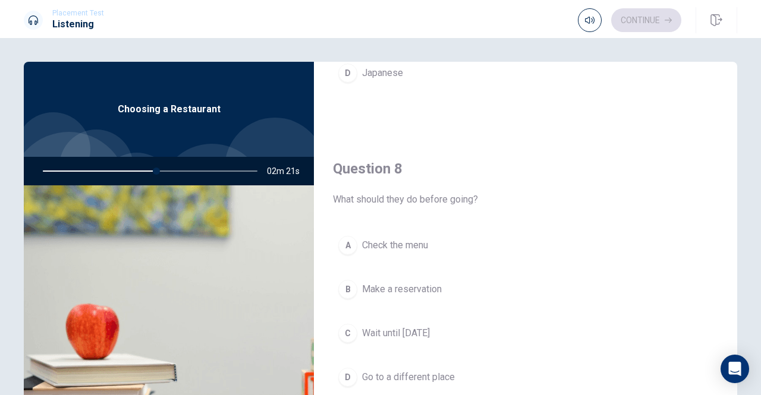
scroll to position [594, 0]
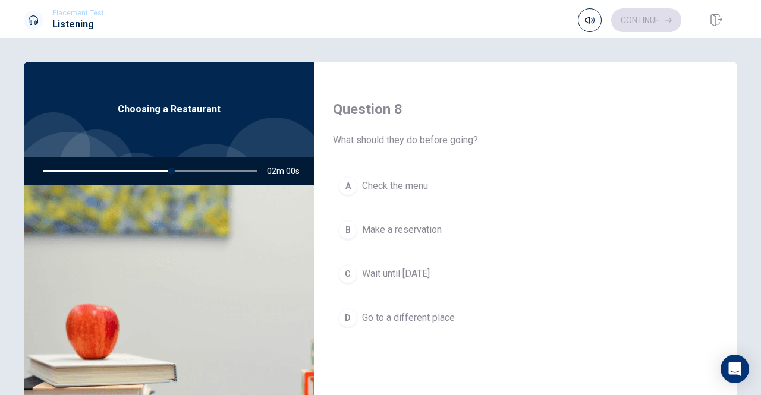
click at [372, 223] on span "Make a reservation" at bounding box center [402, 230] width 80 height 14
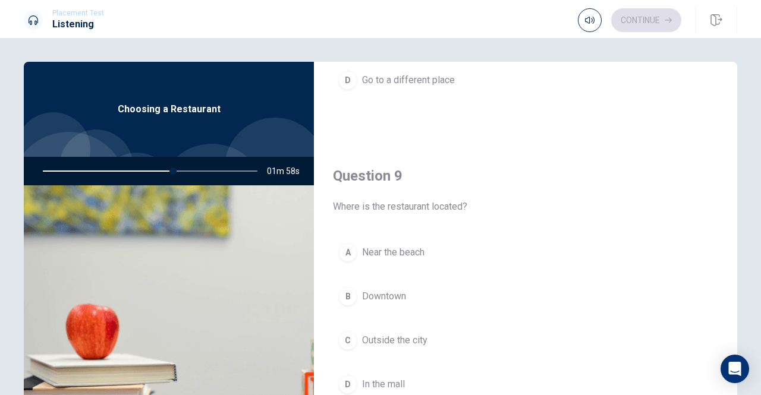
scroll to position [892, 0]
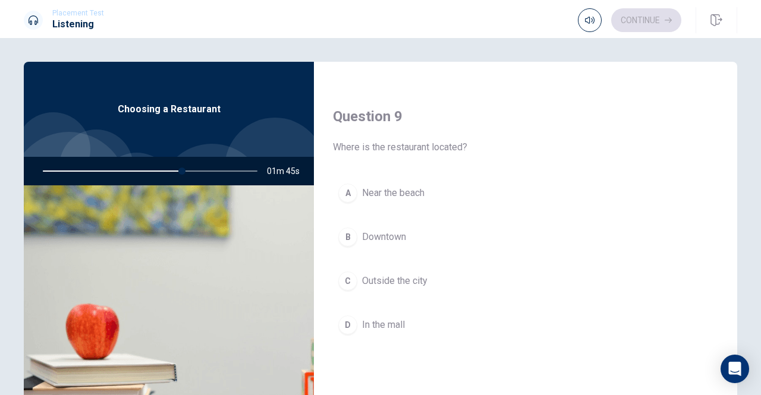
click at [345, 233] on div "B" at bounding box center [347, 237] width 19 height 19
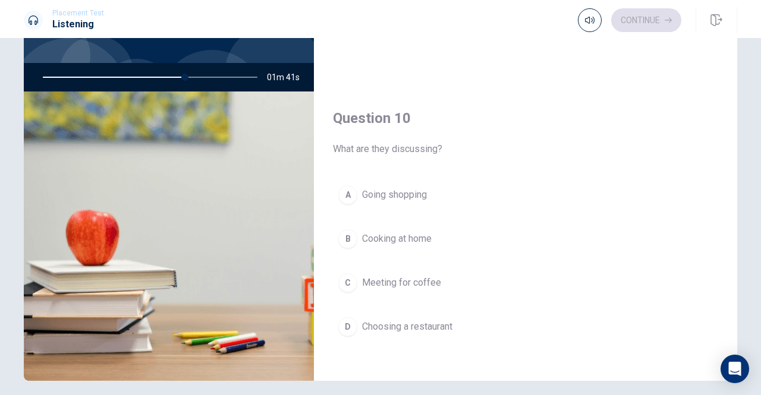
scroll to position [119, 0]
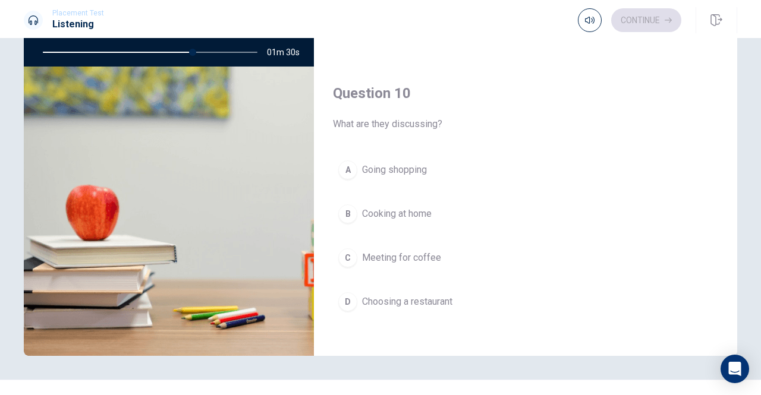
click at [362, 297] on span "Choosing a restaurant" at bounding box center [407, 302] width 90 height 14
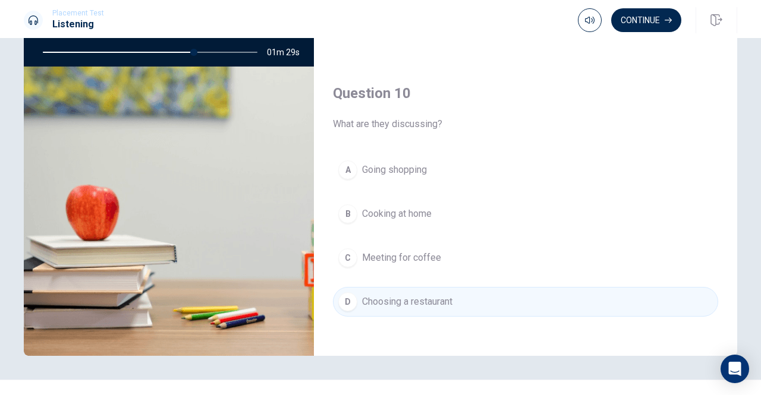
scroll to position [141, 0]
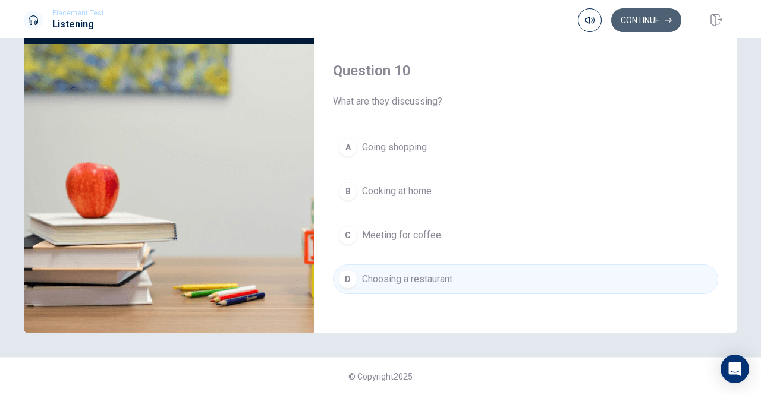
click at [657, 18] on button "Continue" at bounding box center [646, 20] width 70 height 24
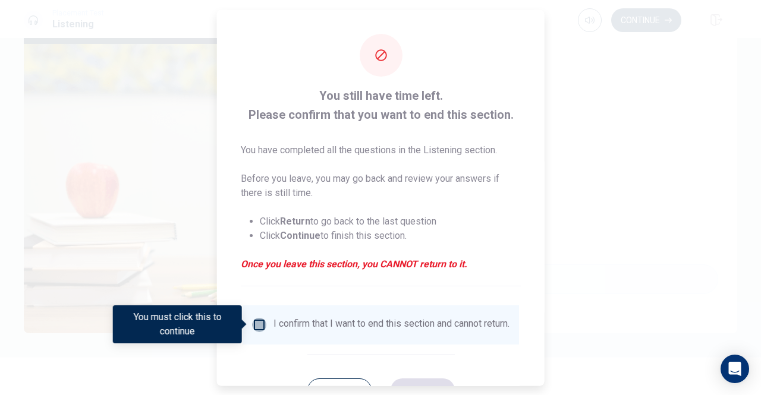
click at [261, 323] on input "You must click this to continue" at bounding box center [259, 324] width 14 height 14
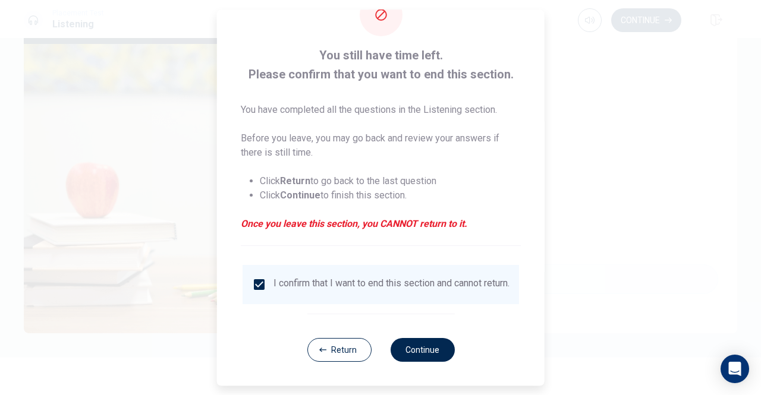
scroll to position [48, 0]
click at [423, 350] on button "Continue" at bounding box center [422, 350] width 64 height 24
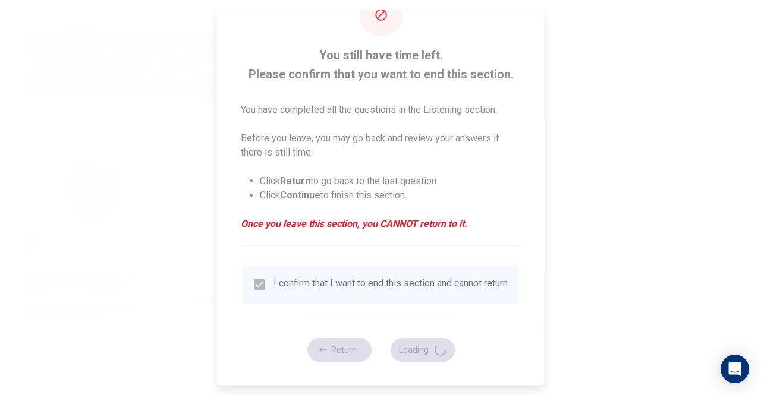
type input "74"
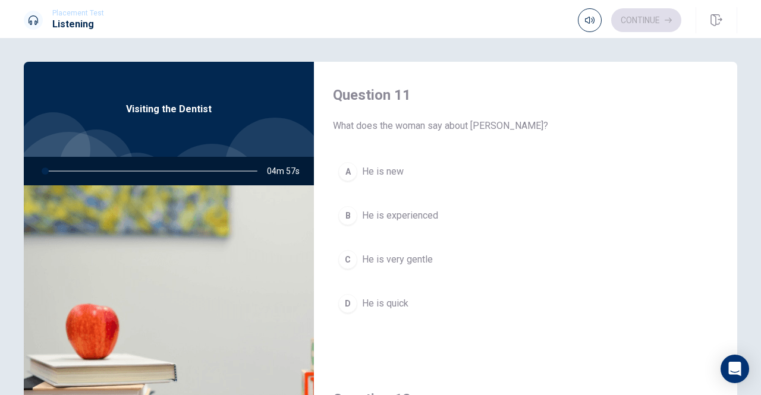
scroll to position [59, 0]
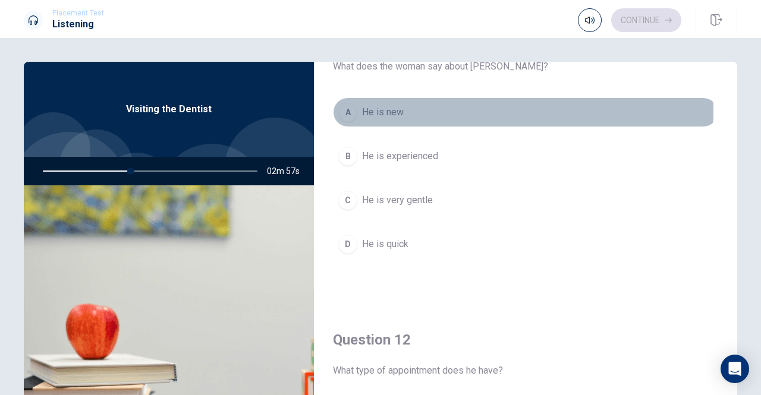
click at [385, 110] on span "He is new" at bounding box center [383, 112] width 42 height 14
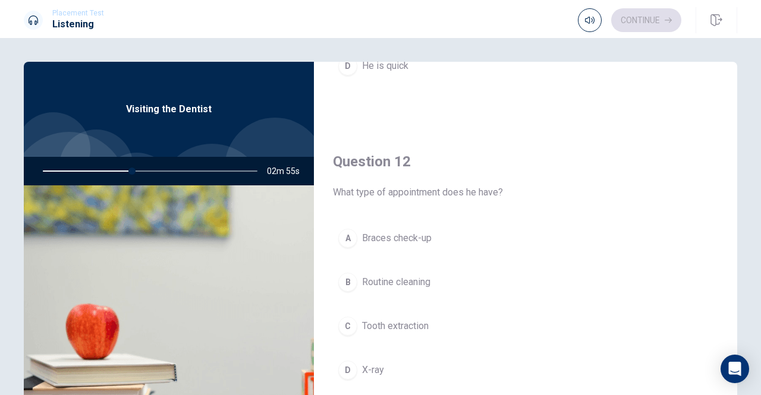
scroll to position [297, 0]
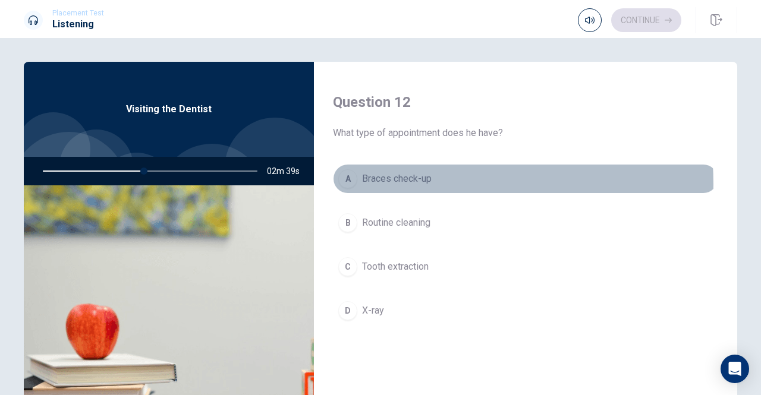
click at [377, 182] on span "Braces check-up" at bounding box center [397, 179] width 70 height 14
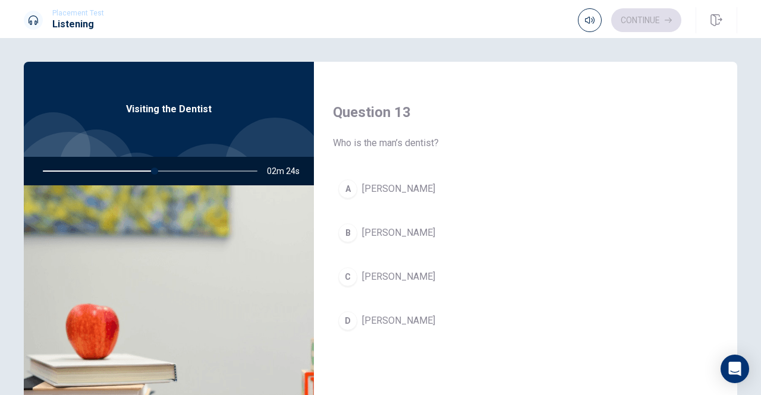
scroll to position [594, 0]
click at [346, 226] on div "B" at bounding box center [347, 230] width 19 height 19
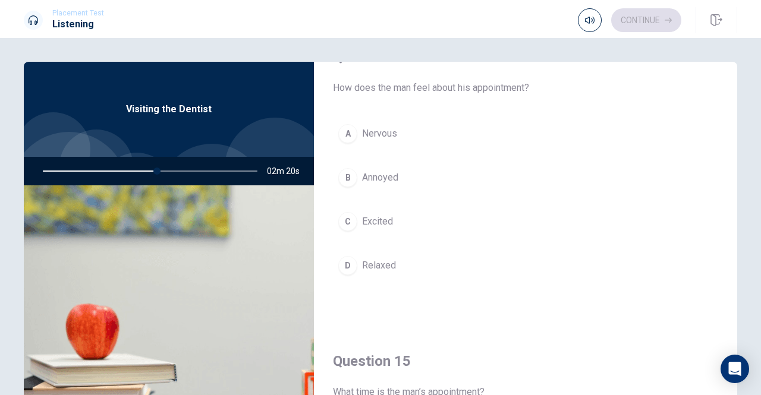
scroll to position [892, 0]
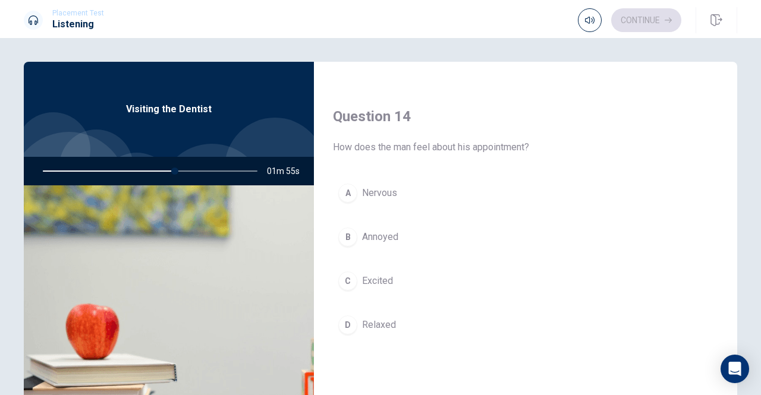
click at [385, 275] on span "Excited" at bounding box center [377, 281] width 31 height 14
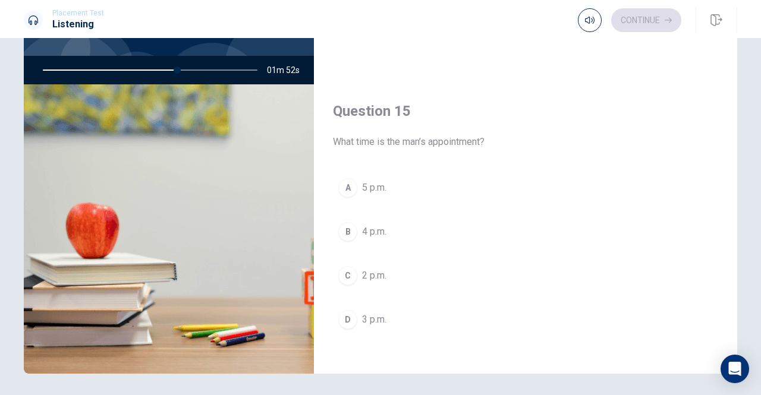
scroll to position [119, 0]
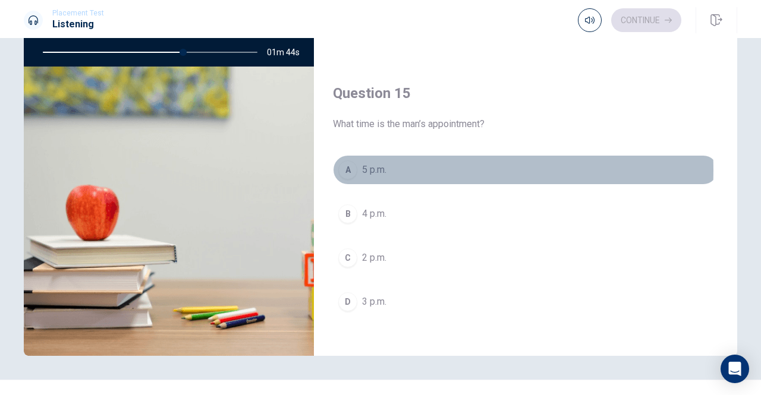
click at [347, 163] on div "A" at bounding box center [347, 169] width 19 height 19
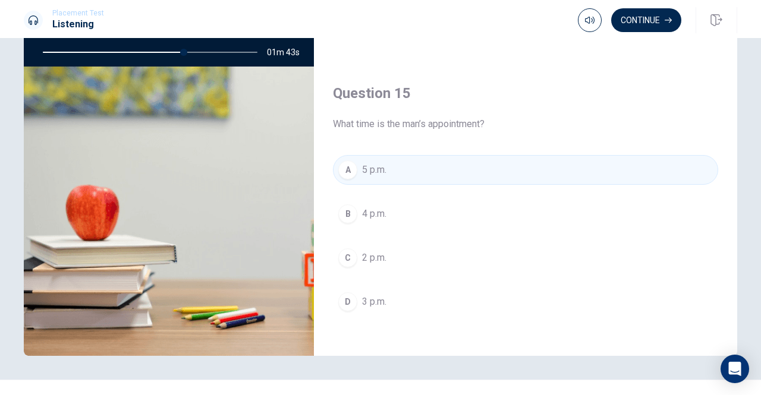
scroll to position [141, 0]
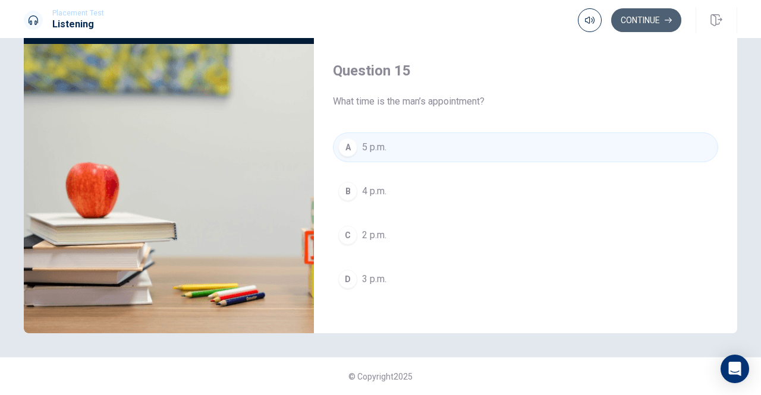
click at [646, 26] on button "Continue" at bounding box center [646, 20] width 70 height 24
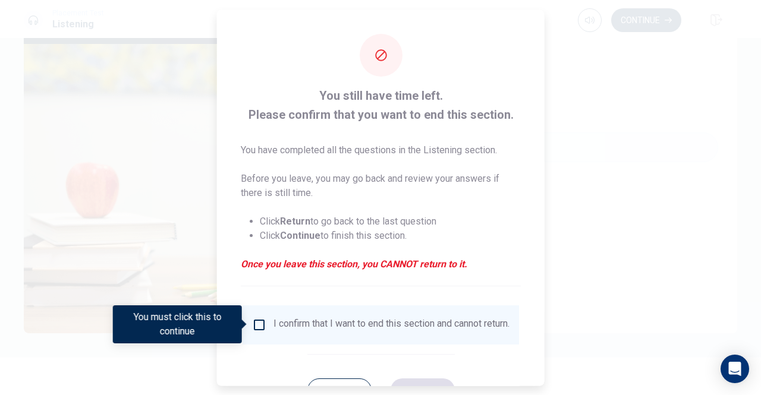
click at [260, 320] on input "You must click this to continue" at bounding box center [259, 324] width 14 height 14
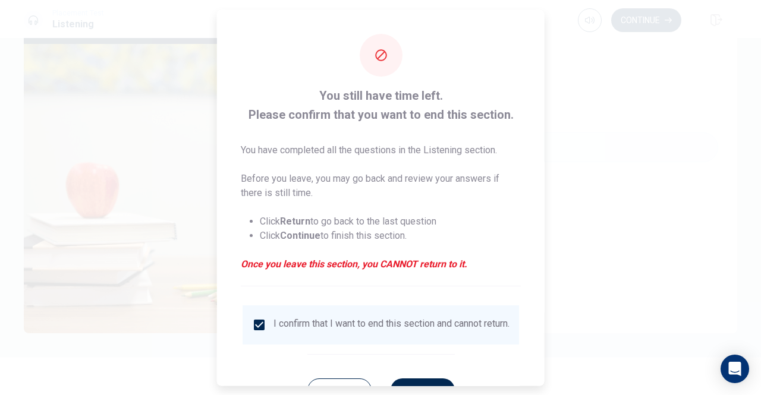
scroll to position [48, 0]
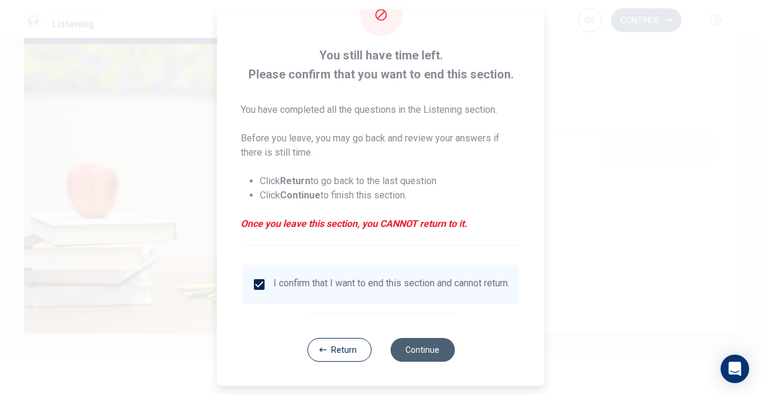
click at [421, 350] on button "Continue" at bounding box center [422, 350] width 64 height 24
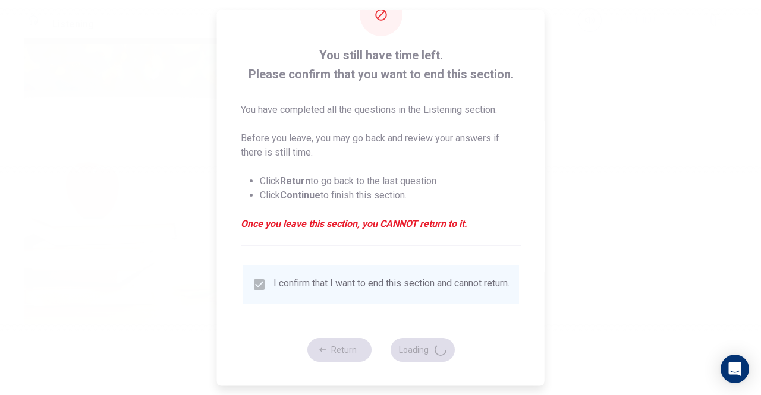
type input "68"
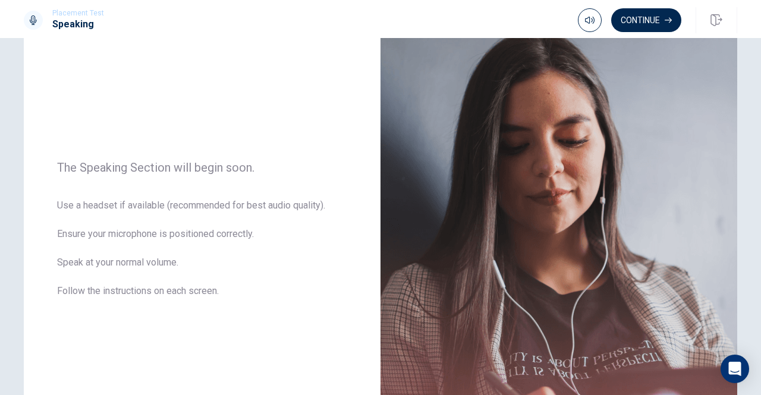
scroll to position [119, 0]
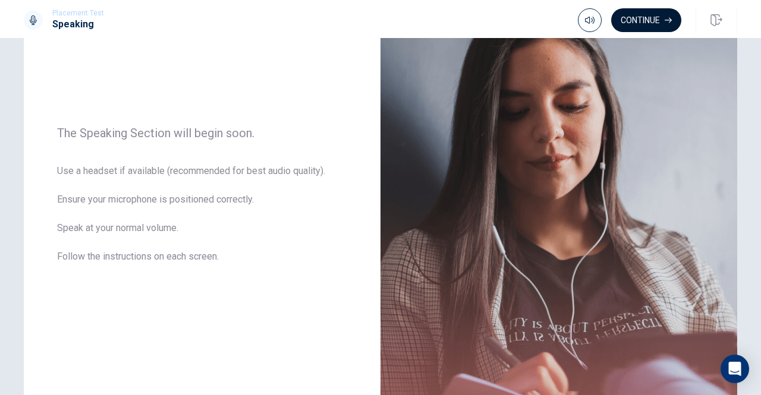
click at [640, 20] on button "Continue" at bounding box center [646, 20] width 70 height 24
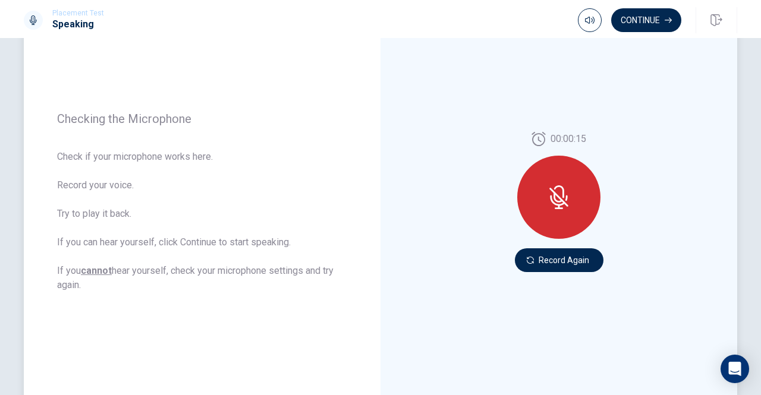
click at [553, 194] on icon at bounding box center [558, 197] width 10 height 11
click at [573, 262] on button "Record Again" at bounding box center [559, 260] width 89 height 24
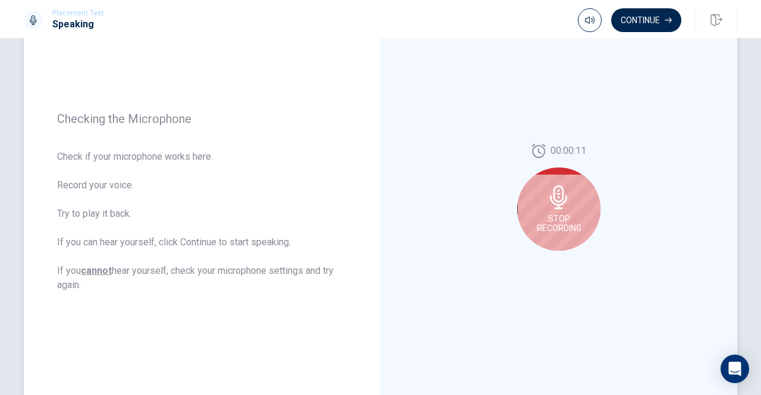
click at [557, 210] on div "Stop Recording" at bounding box center [558, 209] width 83 height 83
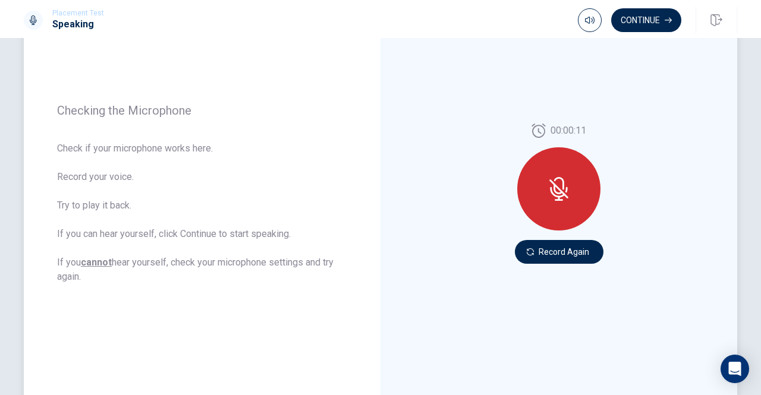
scroll to position [127, 0]
click at [560, 192] on icon at bounding box center [558, 189] width 10 height 11
click at [573, 249] on button "Record Again" at bounding box center [559, 252] width 89 height 24
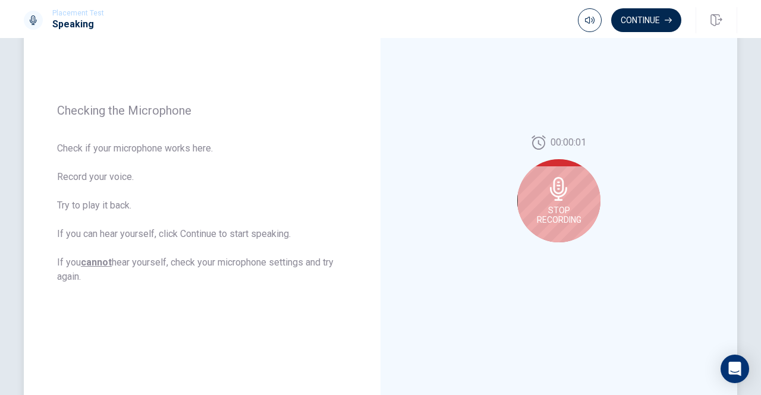
click at [564, 204] on div "Stop Recording" at bounding box center [558, 200] width 83 height 83
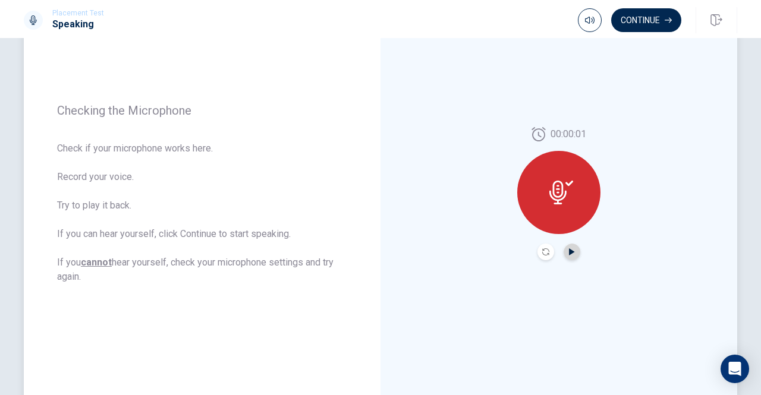
click at [569, 251] on icon "Play Audio" at bounding box center [571, 251] width 5 height 7
click at [555, 197] on icon at bounding box center [557, 193] width 17 height 24
click at [561, 200] on icon at bounding box center [561, 193] width 24 height 24
click at [556, 192] on icon at bounding box center [561, 193] width 24 height 24
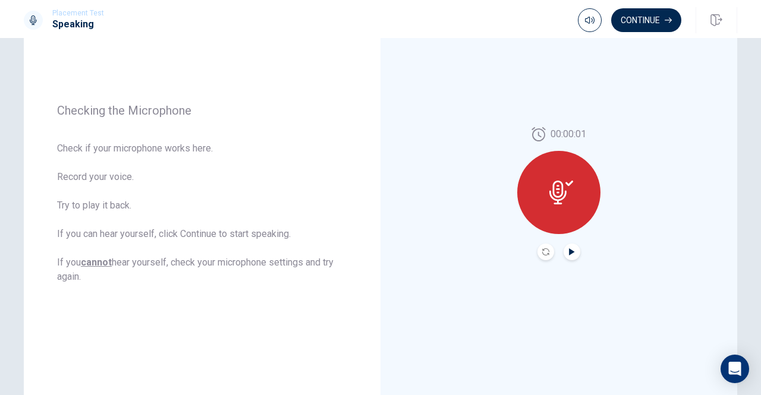
click at [556, 192] on icon at bounding box center [561, 193] width 24 height 24
click at [552, 193] on icon at bounding box center [561, 193] width 24 height 24
click at [569, 252] on icon "Play Audio" at bounding box center [571, 251] width 5 height 7
click at [560, 196] on icon at bounding box center [557, 193] width 17 height 24
click at [542, 251] on icon "Record Again" at bounding box center [545, 251] width 7 height 7
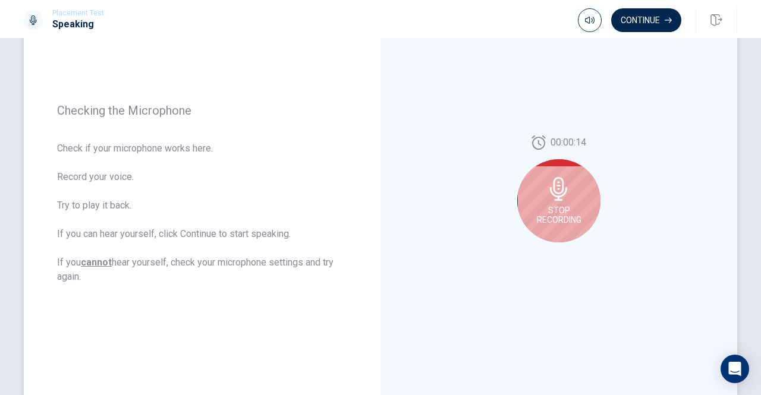
click at [548, 229] on div "Stop Recording" at bounding box center [558, 200] width 83 height 83
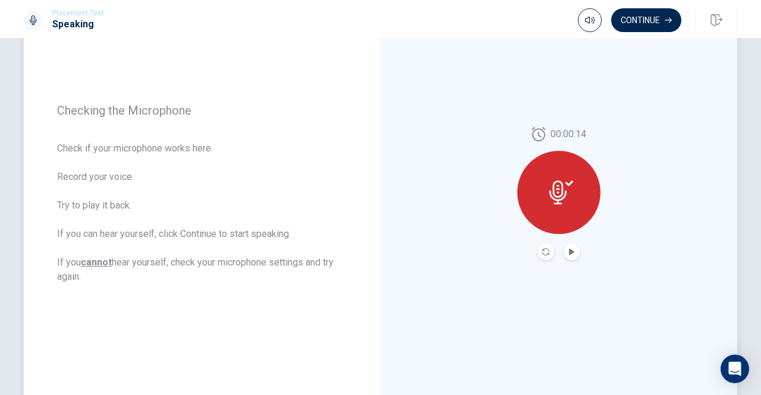
click at [555, 206] on div at bounding box center [558, 192] width 83 height 83
click at [571, 254] on icon "Play Audio" at bounding box center [571, 251] width 7 height 7
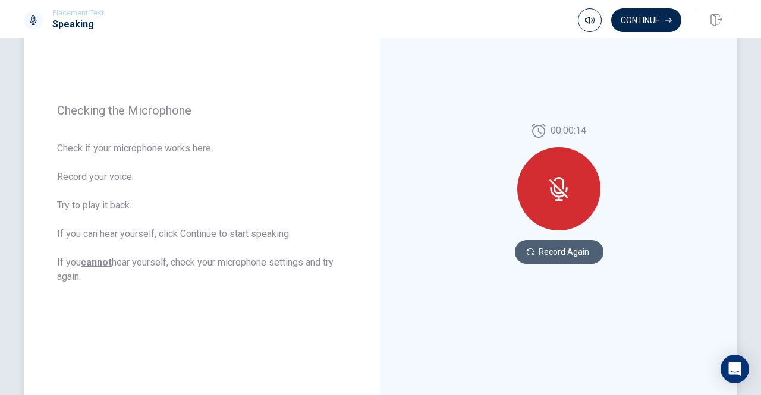
click at [567, 252] on button "Record Again" at bounding box center [559, 252] width 89 height 24
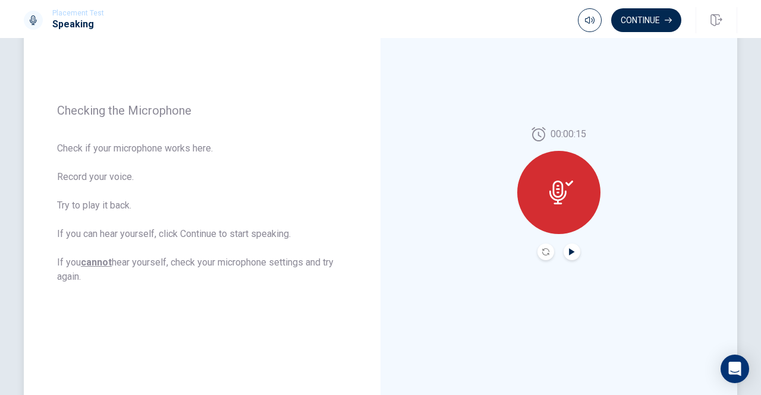
click at [569, 251] on icon "Play Audio" at bounding box center [571, 251] width 5 height 7
click at [544, 251] on icon "Record Again" at bounding box center [545, 251] width 7 height 7
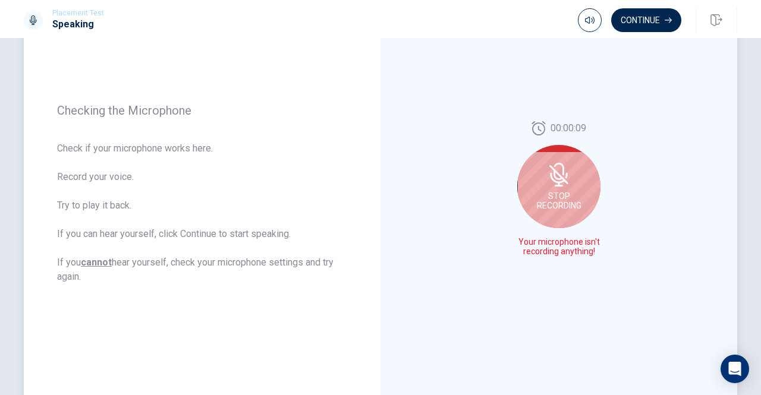
click at [558, 185] on icon at bounding box center [559, 186] width 8 height 2
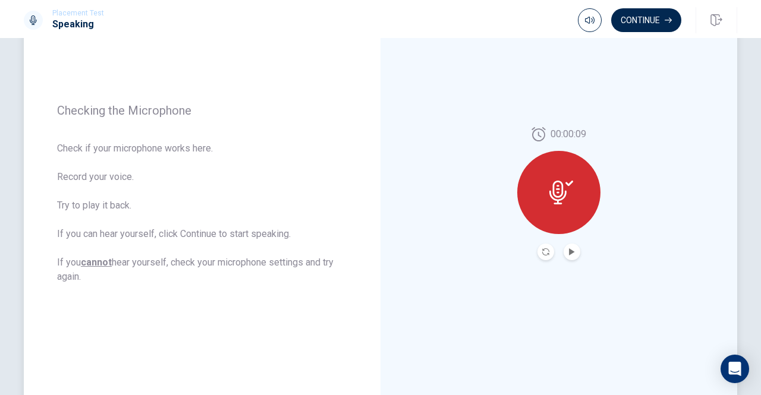
click at [545, 257] on button "Record Again" at bounding box center [545, 252] width 17 height 17
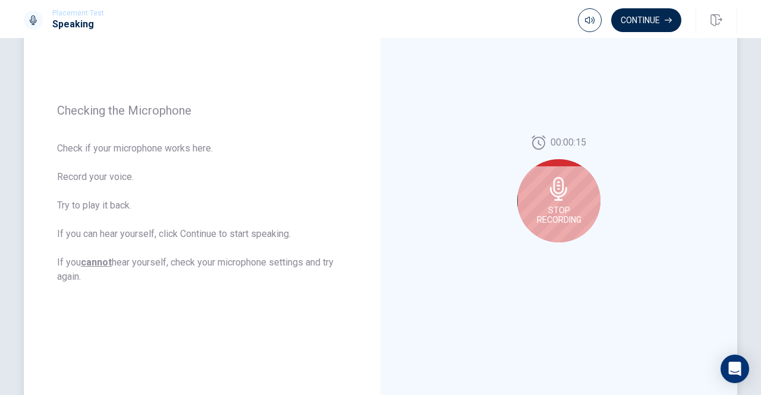
click at [577, 210] on span "Stop Recording" at bounding box center [559, 215] width 45 height 19
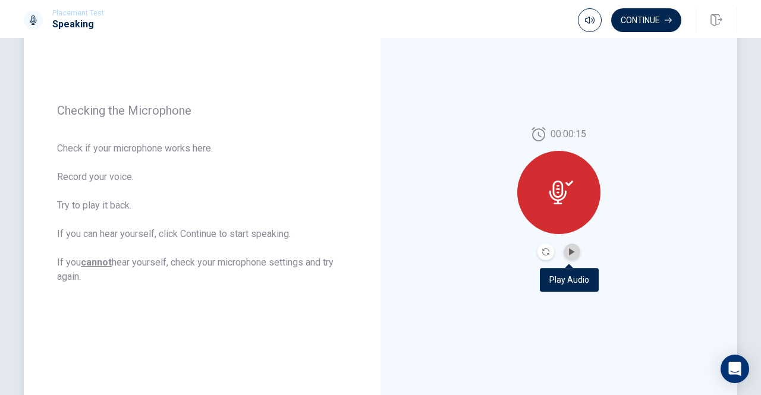
click at [573, 251] on button "Play Audio" at bounding box center [572, 252] width 17 height 17
click at [569, 249] on icon "Play Audio" at bounding box center [571, 251] width 7 height 7
click at [549, 190] on icon at bounding box center [561, 193] width 24 height 24
click at [569, 252] on icon "Play Audio" at bounding box center [571, 251] width 5 height 7
click at [569, 250] on icon "Play Audio" at bounding box center [571, 251] width 5 height 7
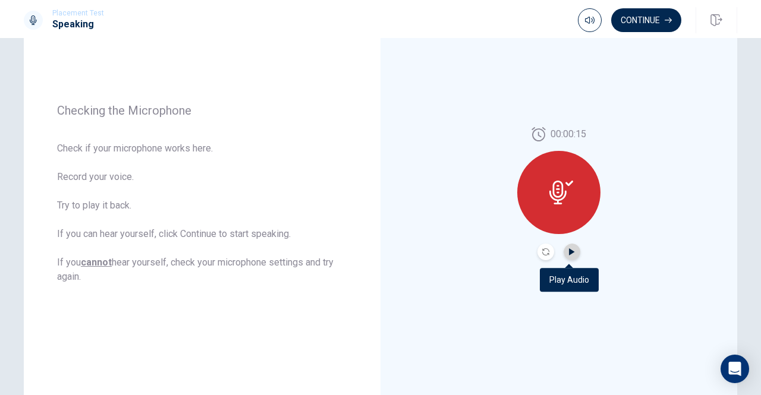
click at [569, 250] on icon "Play Audio" at bounding box center [571, 251] width 5 height 7
click at [542, 253] on icon "Record Again" at bounding box center [545, 251] width 7 height 7
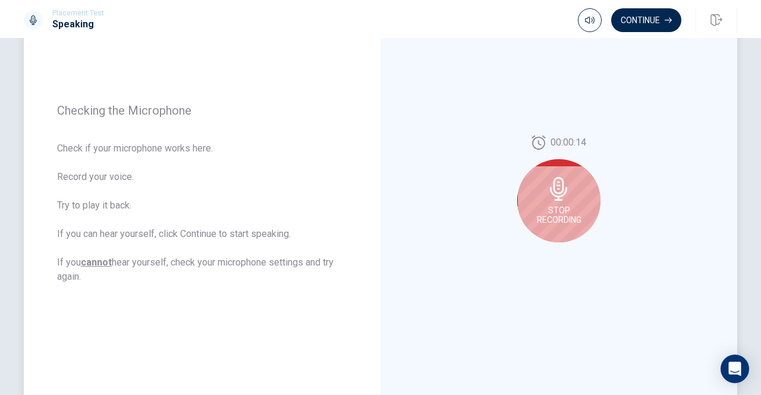
click at [560, 200] on div "Stop Recording" at bounding box center [558, 200] width 83 height 83
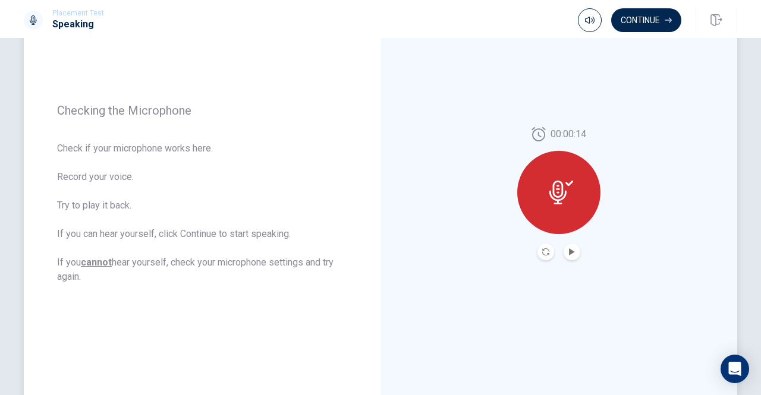
click at [560, 200] on icon at bounding box center [561, 193] width 24 height 24
click at [555, 181] on icon at bounding box center [557, 193] width 17 height 24
click at [569, 251] on icon "Play Audio" at bounding box center [571, 251] width 5 height 7
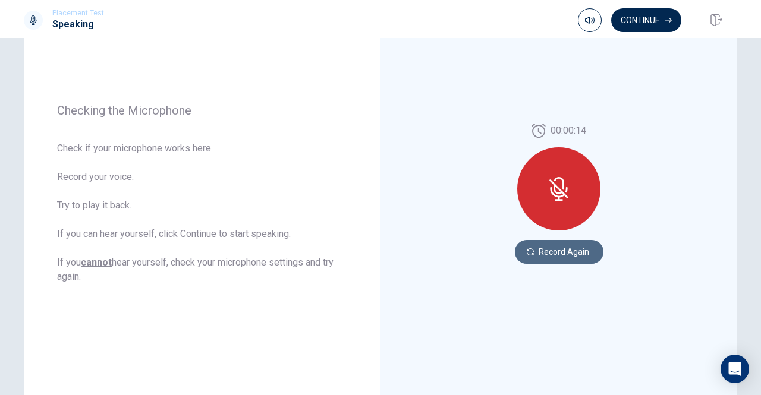
click at [569, 251] on button "Record Again" at bounding box center [559, 252] width 89 height 24
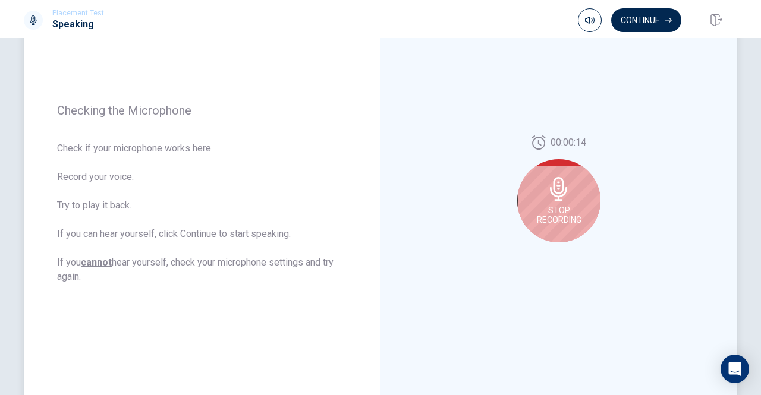
click at [560, 206] on span "Stop Recording" at bounding box center [559, 215] width 45 height 19
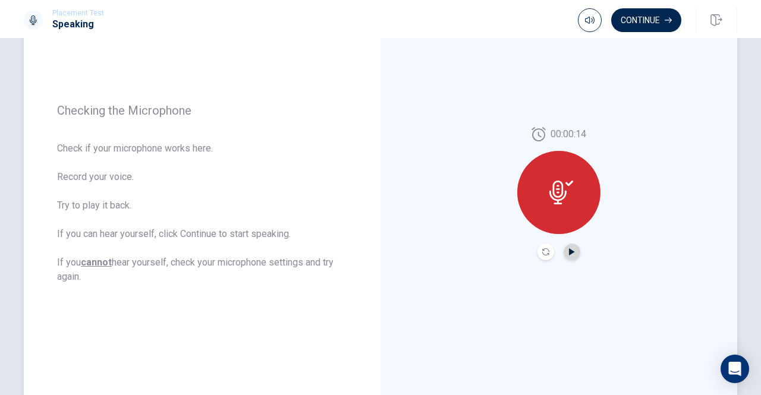
click at [569, 252] on icon "Play Audio" at bounding box center [571, 251] width 5 height 7
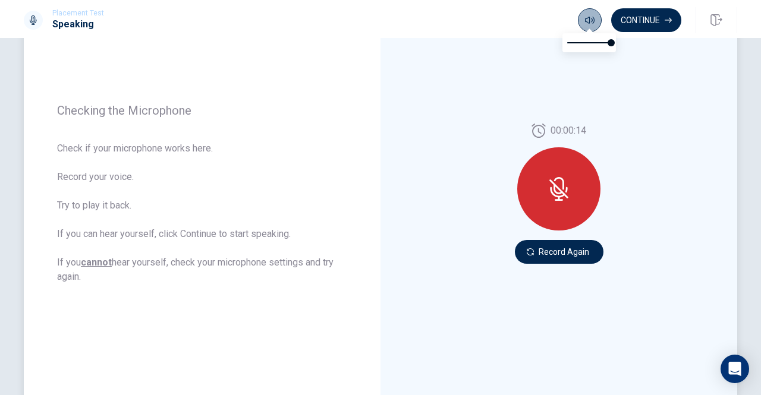
click at [589, 21] on icon "button" at bounding box center [590, 20] width 10 height 10
click at [558, 182] on icon at bounding box center [559, 189] width 24 height 24
click at [98, 263] on u "cannot" at bounding box center [96, 262] width 31 height 11
click at [551, 249] on button "Record Again" at bounding box center [559, 252] width 89 height 24
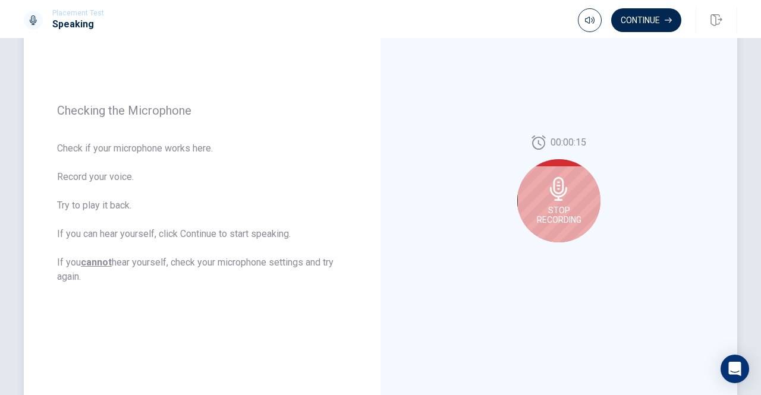
click at [566, 191] on icon at bounding box center [559, 189] width 24 height 24
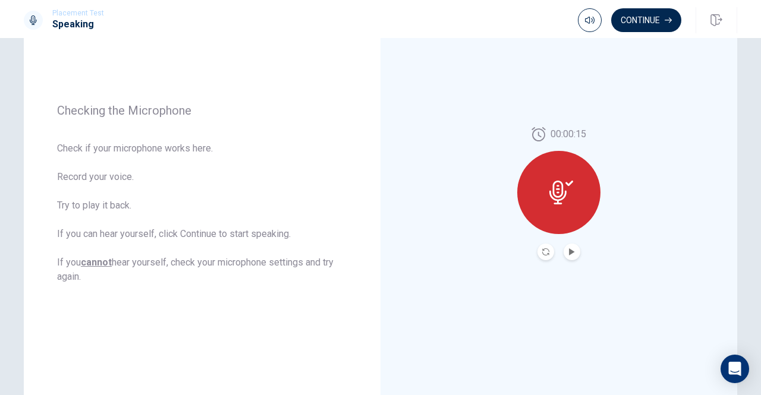
click at [574, 251] on button "Play Audio" at bounding box center [572, 252] width 17 height 17
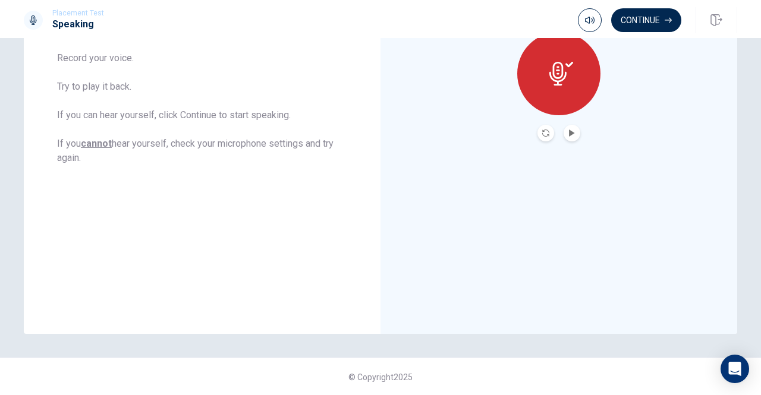
scroll to position [0, 0]
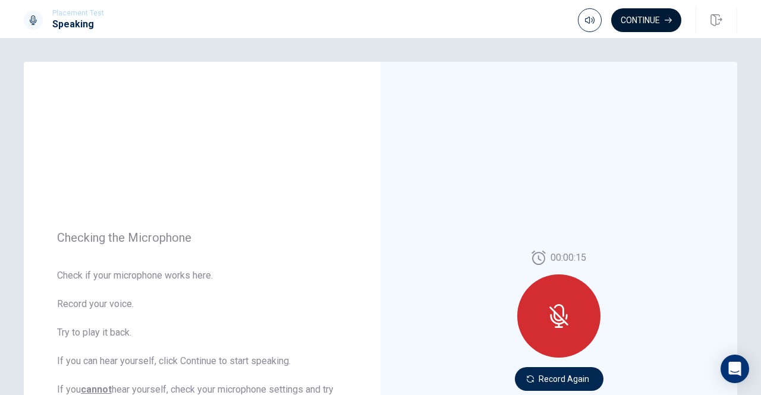
click at [640, 18] on button "Continue" at bounding box center [646, 20] width 70 height 24
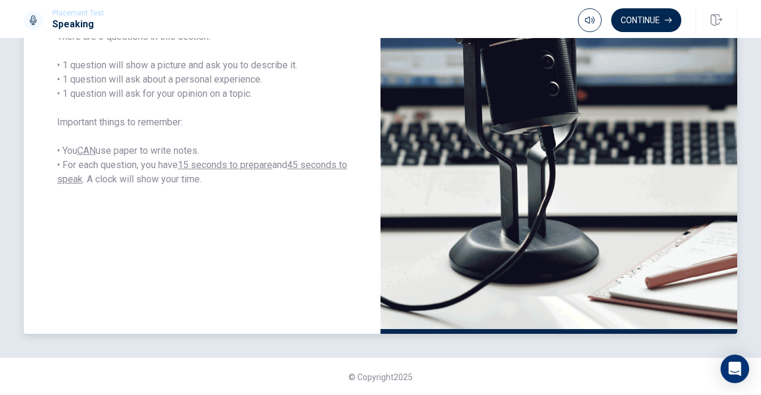
scroll to position [68, 0]
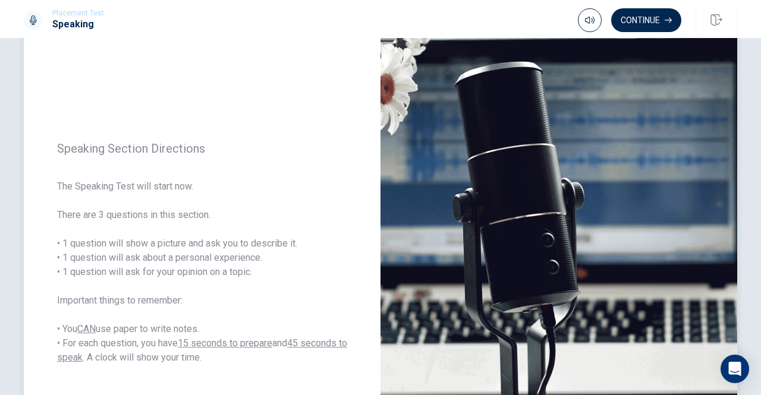
click at [573, 153] on img at bounding box center [558, 253] width 357 height 518
click at [648, 20] on button "Continue" at bounding box center [646, 20] width 70 height 24
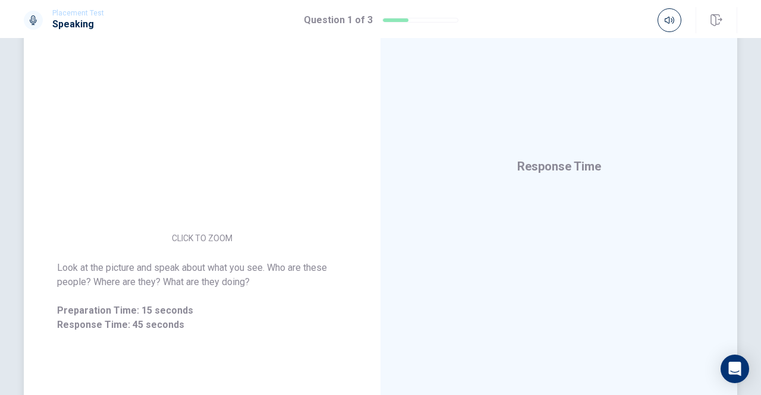
scroll to position [178, 0]
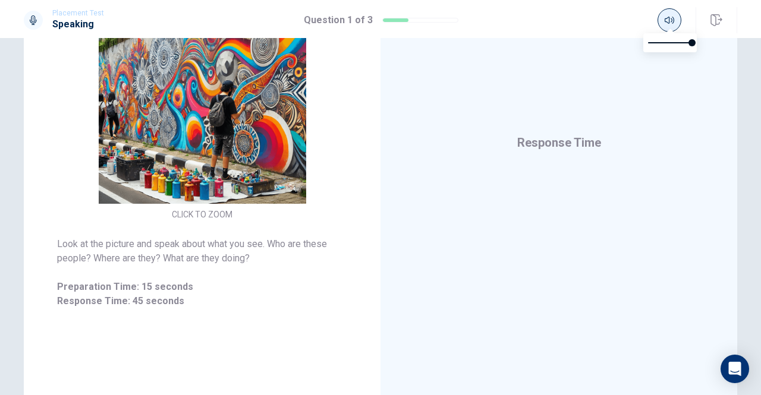
click at [665, 18] on button "button" at bounding box center [669, 20] width 24 height 24
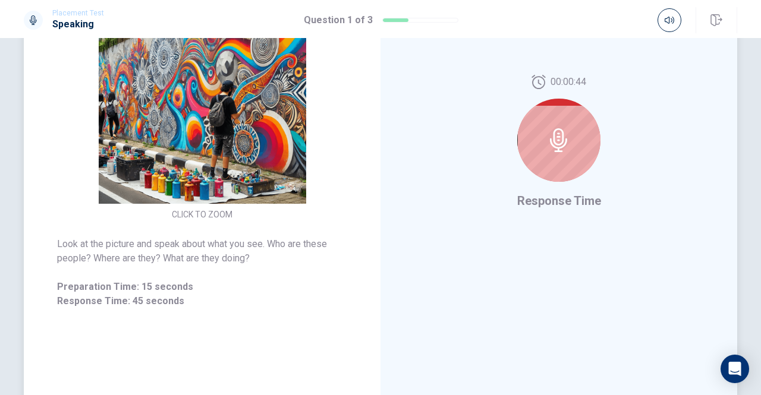
click at [559, 145] on icon at bounding box center [559, 140] width 24 height 24
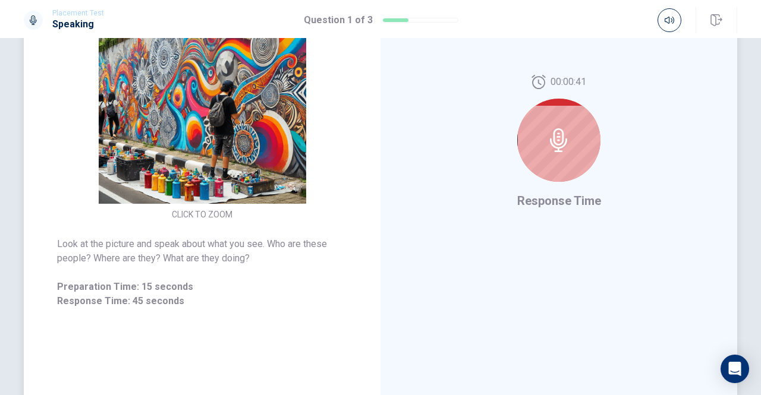
click at [559, 145] on icon at bounding box center [559, 140] width 24 height 24
click at [553, 119] on div at bounding box center [558, 140] width 83 height 83
click at [558, 115] on div at bounding box center [558, 140] width 83 height 83
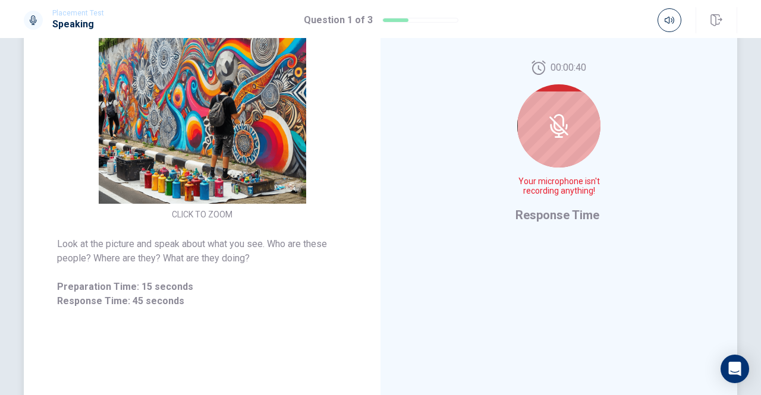
click at [565, 75] on div "00:00:40 Your microphone isn't recording anything!" at bounding box center [558, 133] width 87 height 145
click at [548, 122] on icon at bounding box center [559, 126] width 24 height 24
click at [557, 139] on div at bounding box center [558, 125] width 83 height 83
click at [668, 21] on icon "button" at bounding box center [670, 20] width 10 height 10
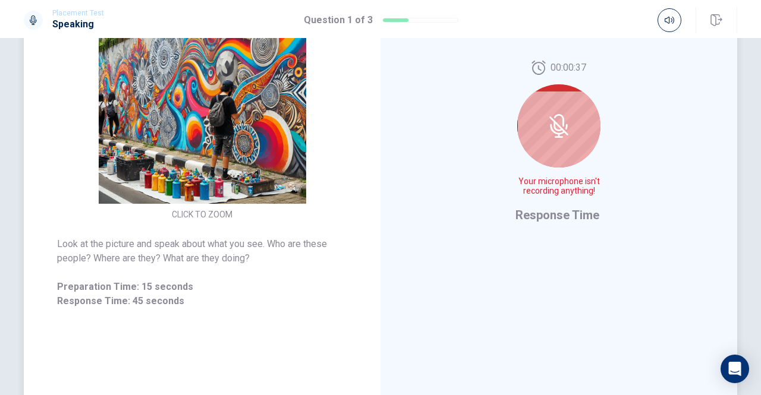
click at [559, 124] on icon at bounding box center [559, 126] width 24 height 24
click at [559, 221] on span "Response Time" at bounding box center [557, 215] width 84 height 14
click at [558, 210] on span "Response Time" at bounding box center [557, 215] width 84 height 14
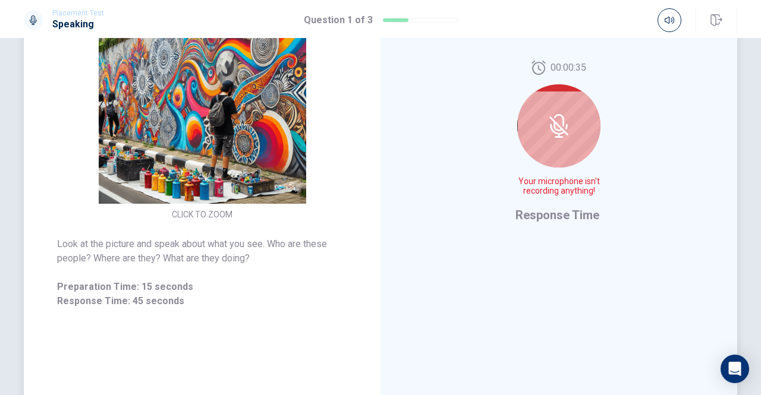
click at [557, 172] on div "00:00:35 Your microphone isn't recording anything!" at bounding box center [558, 133] width 87 height 145
click at [550, 190] on span "Your microphone isn't recording anything!" at bounding box center [558, 186] width 87 height 19
click at [629, 313] on div "00:00:34 Your microphone isn't recording anything! Response Time" at bounding box center [558, 142] width 357 height 518
click at [587, 122] on div at bounding box center [558, 125] width 83 height 83
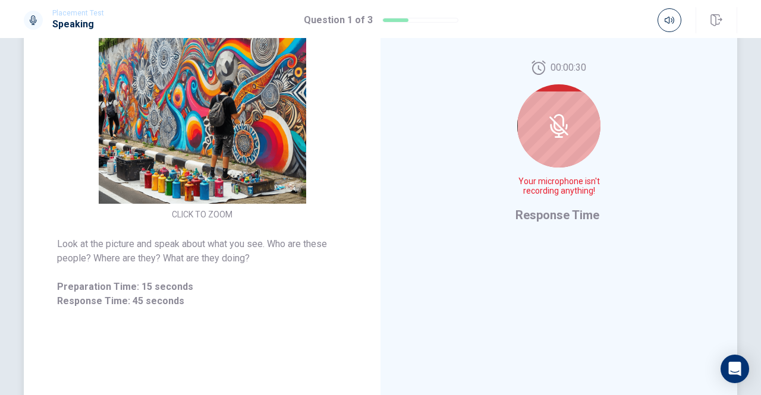
click at [529, 117] on div at bounding box center [558, 125] width 83 height 83
drag, startPoint x: 537, startPoint y: 68, endPoint x: 560, endPoint y: 103, distance: 42.0
click at [554, 93] on div "00:00:29 Your microphone isn't recording anything!" at bounding box center [558, 133] width 87 height 145
click at [560, 105] on div at bounding box center [558, 125] width 83 height 83
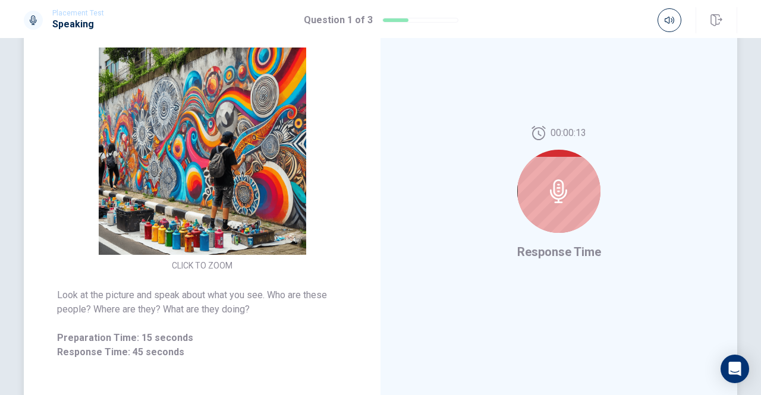
scroll to position [68, 0]
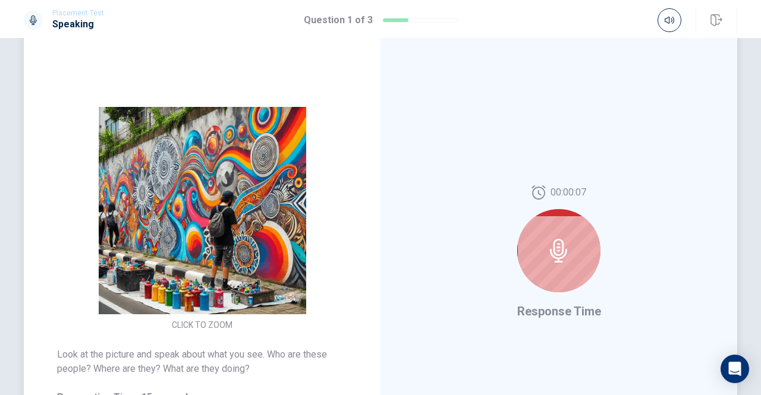
click at [675, 184] on div "00:00:07 Response Time" at bounding box center [558, 253] width 357 height 518
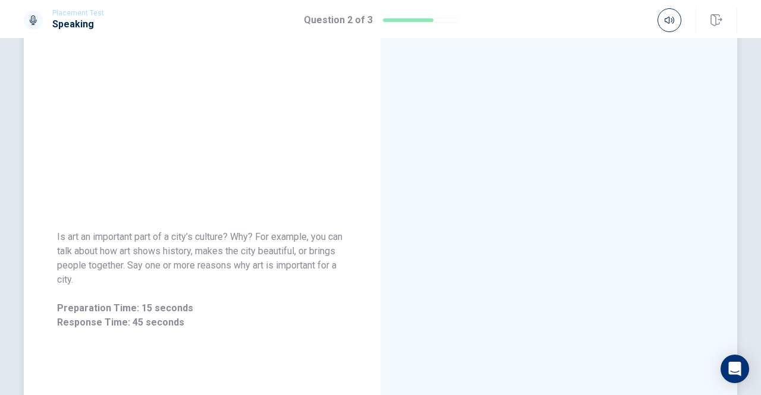
scroll to position [59, 0]
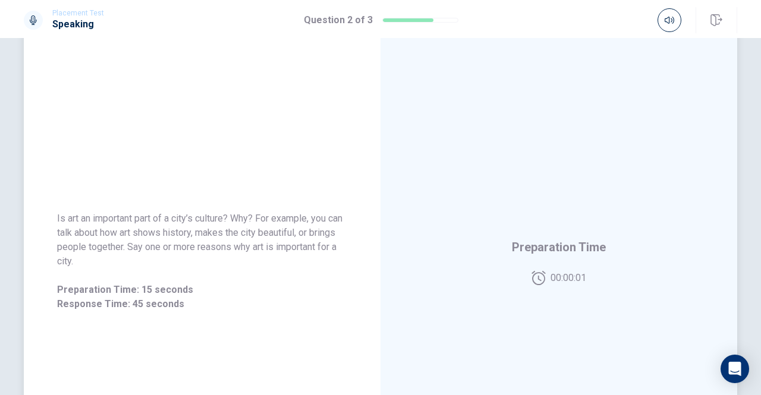
click at [565, 291] on div "Preparation Time 00:00:01" at bounding box center [558, 261] width 357 height 518
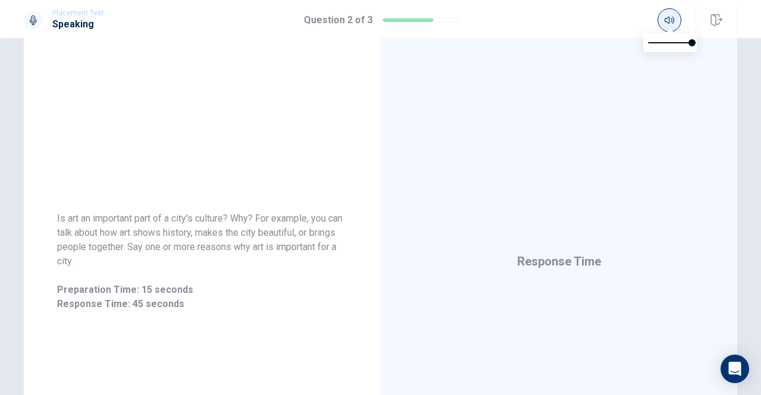
click at [669, 19] on icon "button" at bounding box center [670, 20] width 10 height 10
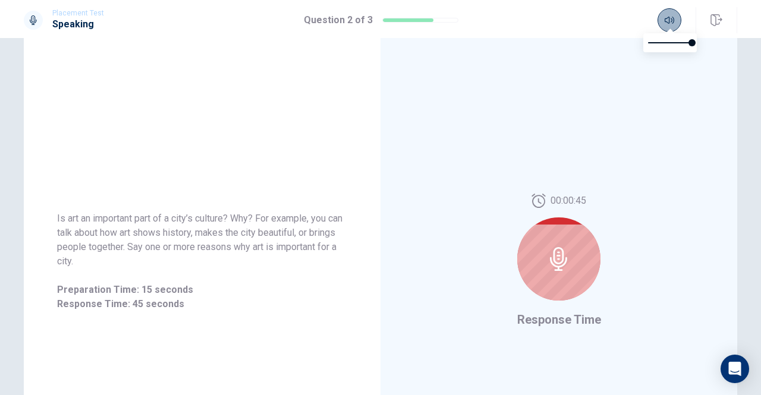
click at [668, 18] on icon "button" at bounding box center [670, 20] width 10 height 10
click at [559, 250] on icon at bounding box center [558, 259] width 17 height 24
click at [631, 220] on div "00:00:20 Response Time" at bounding box center [558, 261] width 357 height 518
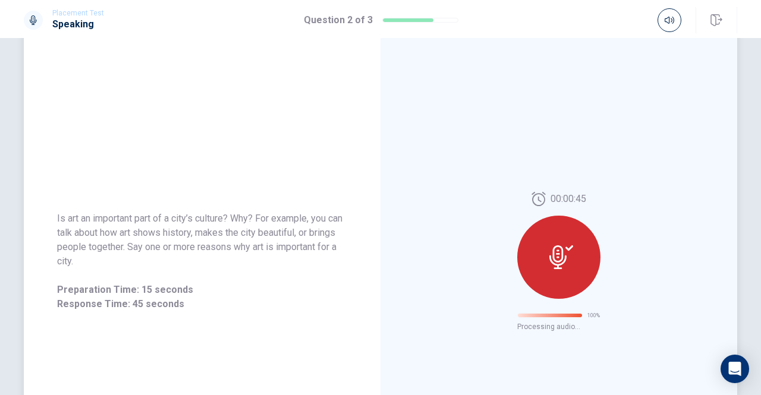
scroll to position [67, 0]
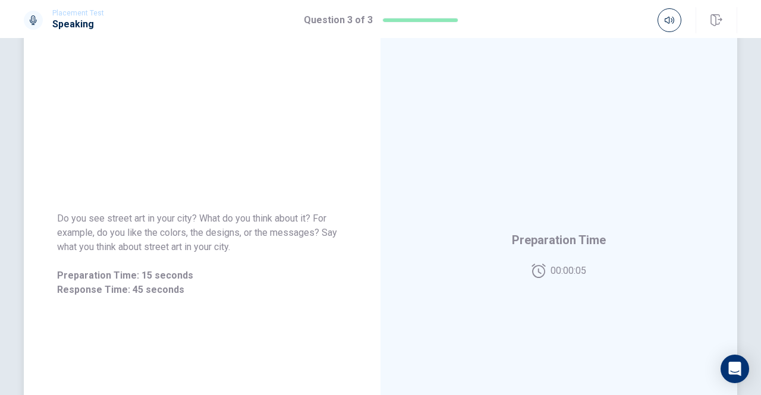
click at [594, 221] on div "Preparation Time 00:00:05" at bounding box center [558, 254] width 357 height 518
click at [594, 221] on div "Preparation Time 00:00:04" at bounding box center [558, 254] width 357 height 518
click at [528, 218] on div "Preparation Time 00:00:03" at bounding box center [558, 254] width 357 height 518
click at [675, 24] on button "button" at bounding box center [669, 20] width 24 height 24
click at [579, 196] on div "Preparation Time 00:00:01" at bounding box center [558, 254] width 357 height 518
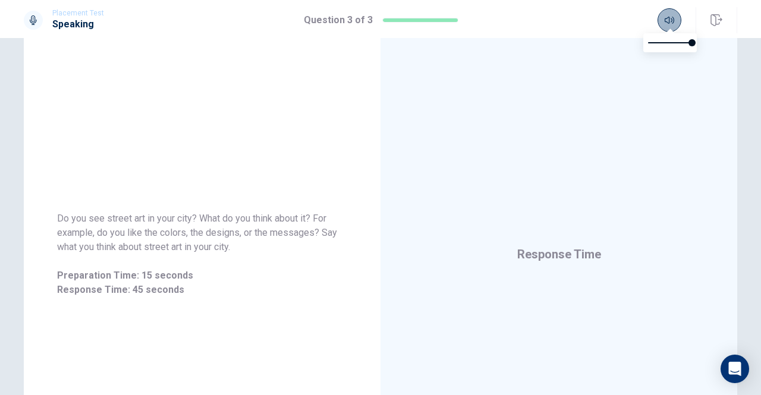
click at [668, 25] on button "button" at bounding box center [669, 20] width 24 height 24
click at [669, 24] on icon "button" at bounding box center [670, 20] width 10 height 10
click at [533, 268] on div "Response Time" at bounding box center [558, 254] width 357 height 518
click at [539, 259] on span "Response Time" at bounding box center [559, 254] width 84 height 14
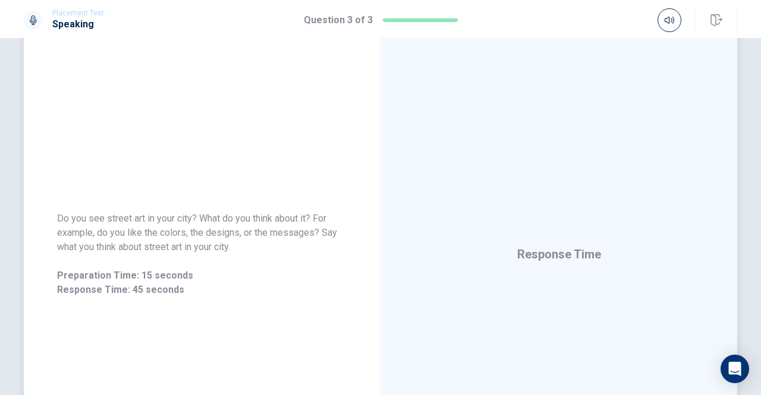
click at [552, 226] on div "Response Time" at bounding box center [558, 254] width 357 height 518
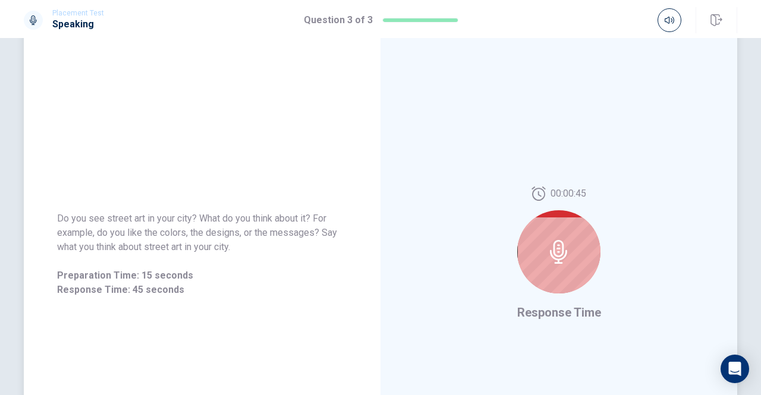
click at [553, 227] on div at bounding box center [558, 251] width 83 height 83
click at [657, 176] on div "00:00:20 Response Time" at bounding box center [558, 254] width 357 height 518
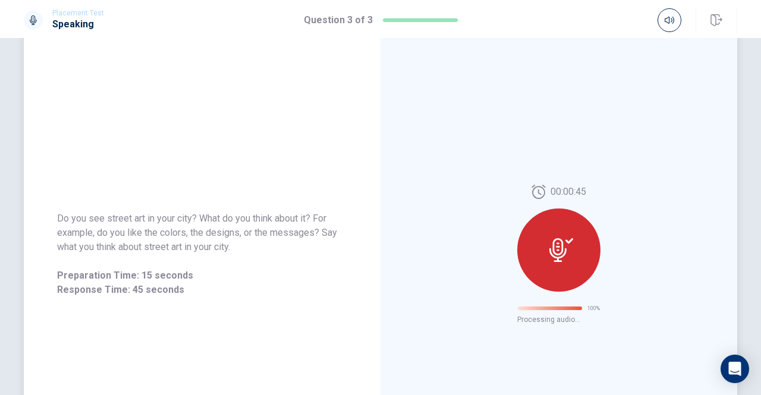
scroll to position [0, 0]
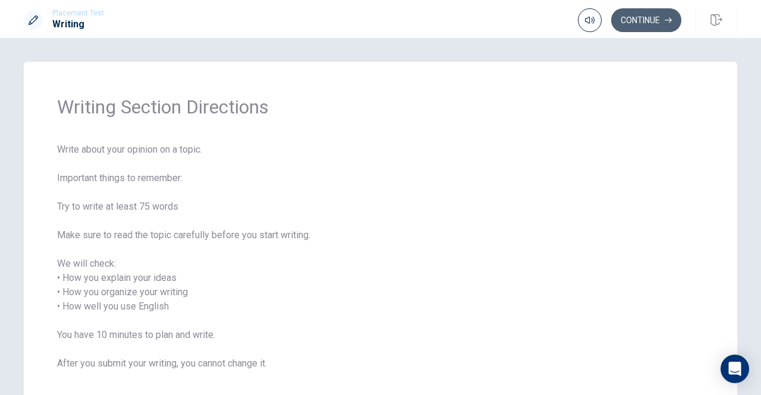
click at [638, 18] on button "Continue" at bounding box center [646, 20] width 70 height 24
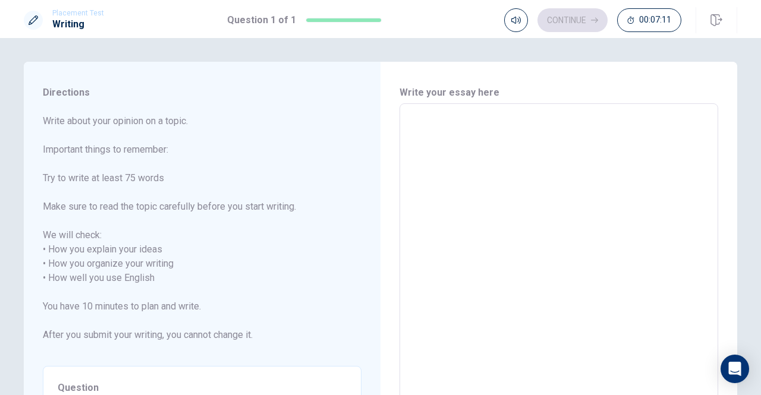
click at [455, 163] on textarea at bounding box center [559, 279] width 302 height 330
click at [483, 134] on textarea at bounding box center [559, 279] width 302 height 330
paste textarea "м"
type textarea "м"
type textarea "x"
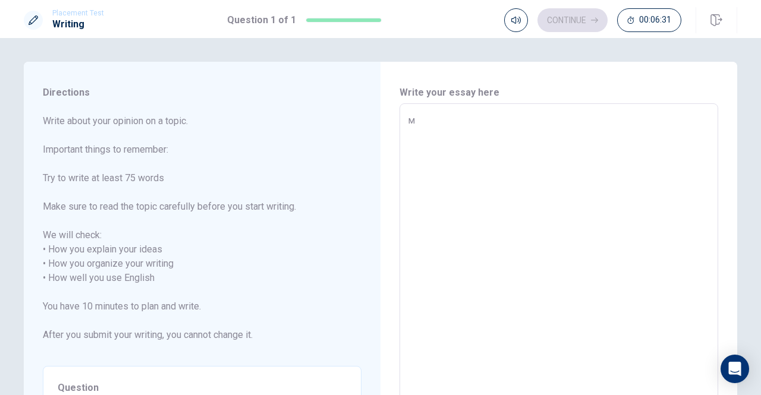
type textarea "мм"
paste textarea
type textarea "x"
type textarea "м"
type textarea "x"
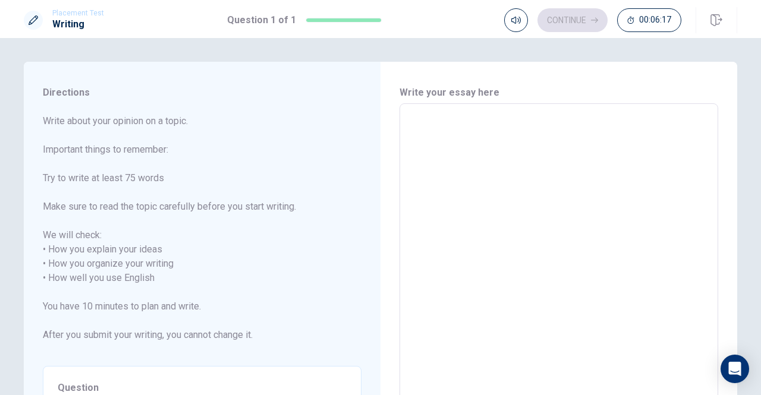
type textarea "A"
type textarea "x"
type textarea "Al"
type textarea "x"
type textarea "Alm"
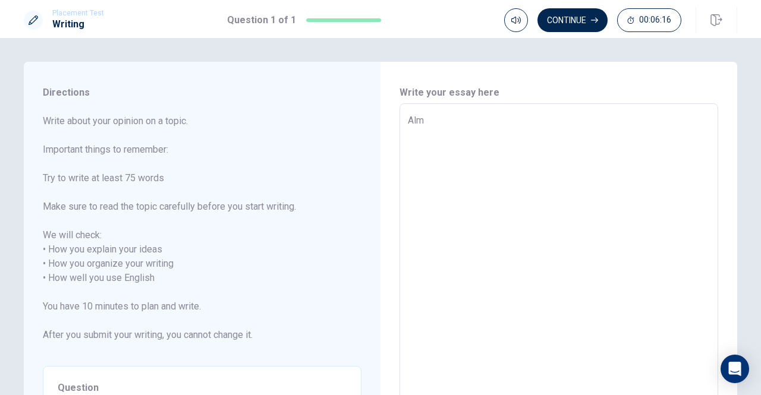
type textarea "x"
type textarea "[PERSON_NAME]"
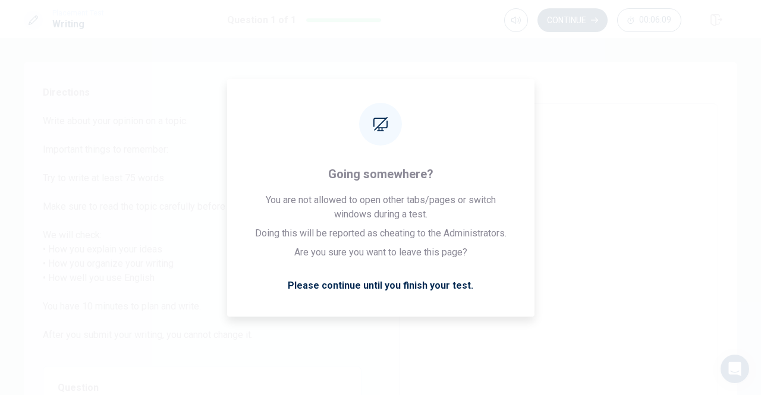
type textarea "x"
type textarea "[PERSON_NAME]"
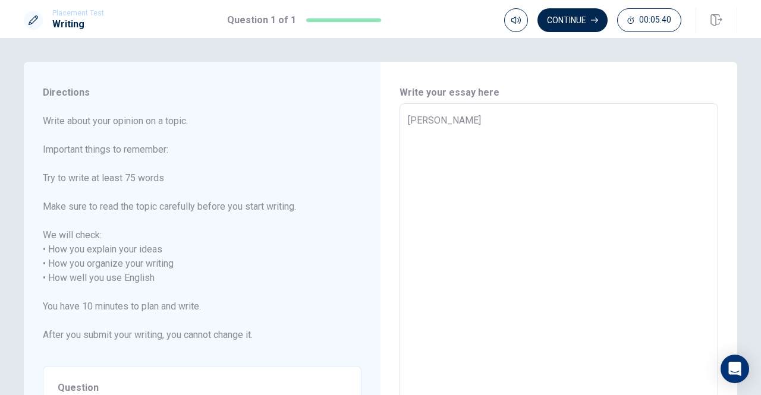
type textarea "x"
type textarea "Almat"
type textarea "x"
type textarea "Almaty"
type textarea "x"
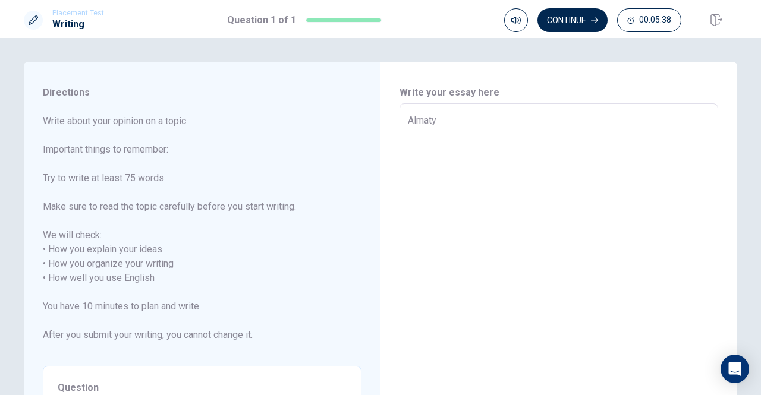
type textarea "Almaty"
type textarea "x"
type textarea "Almaty i"
type textarea "x"
type textarea "Almaty is"
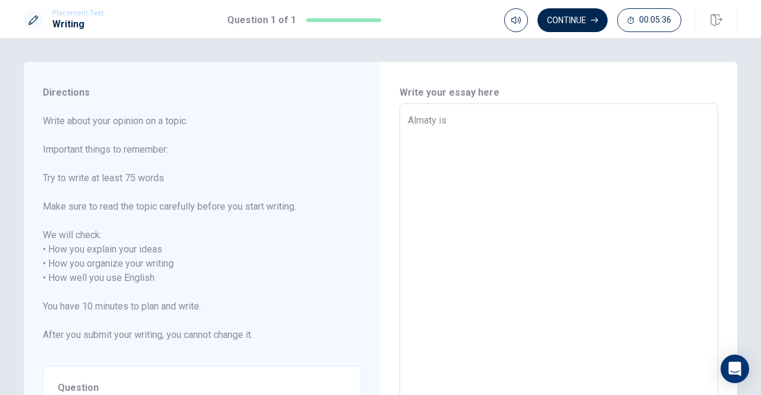
type textarea "x"
type textarea "Almaty is"
type textarea "x"
type textarea "Almaty is v"
type textarea "x"
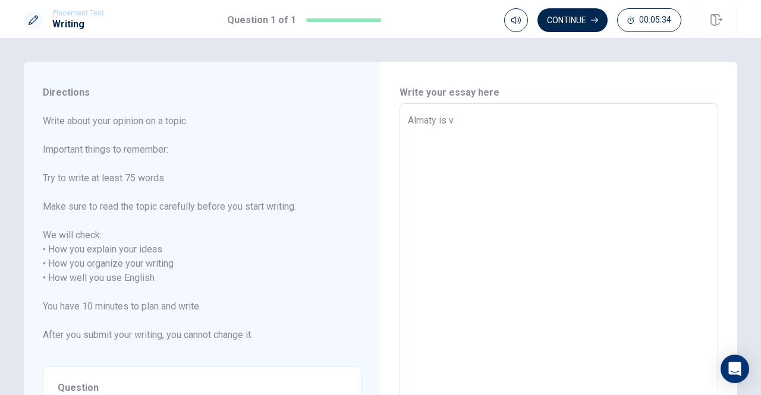
type textarea "Almaty is ve"
type textarea "x"
type textarea "Almaty is ver"
type textarea "x"
type textarea "Almaty is very"
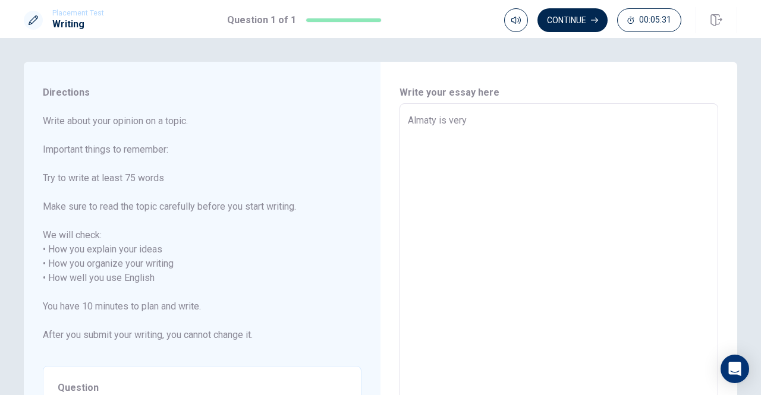
type textarea "x"
type textarea "Almaty is very"
type textarea "x"
type textarea "Almaty is very b"
type textarea "x"
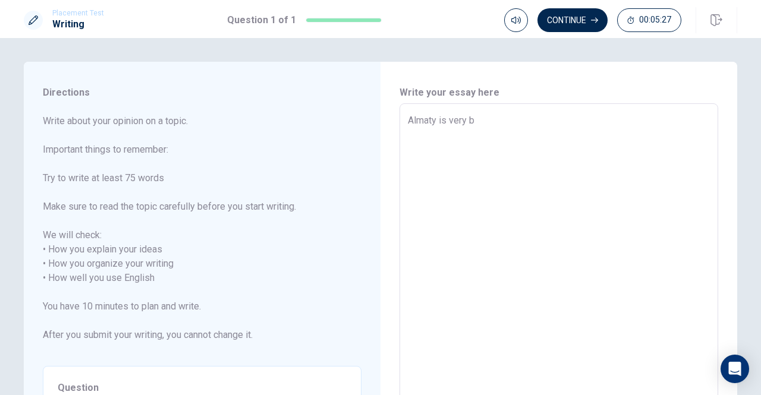
type textarea "Almaty is very be"
type textarea "x"
type textarea "Almaty is very bea"
type textarea "x"
type textarea "Almaty is very beau"
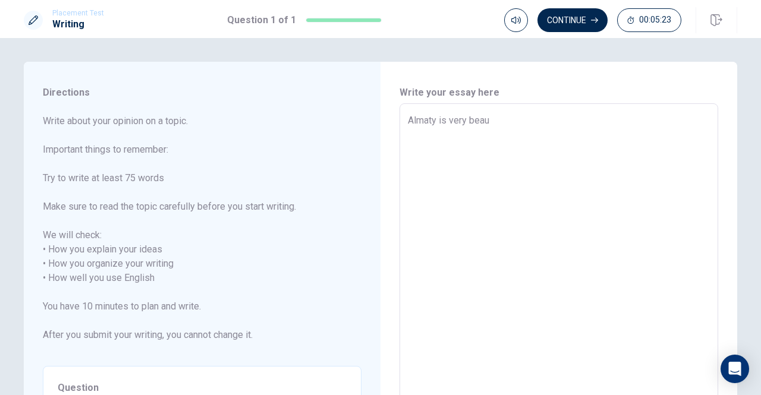
type textarea "x"
type textarea "Almaty is very beaut"
type textarea "x"
type textarea "Almaty is very beauti"
type textarea "x"
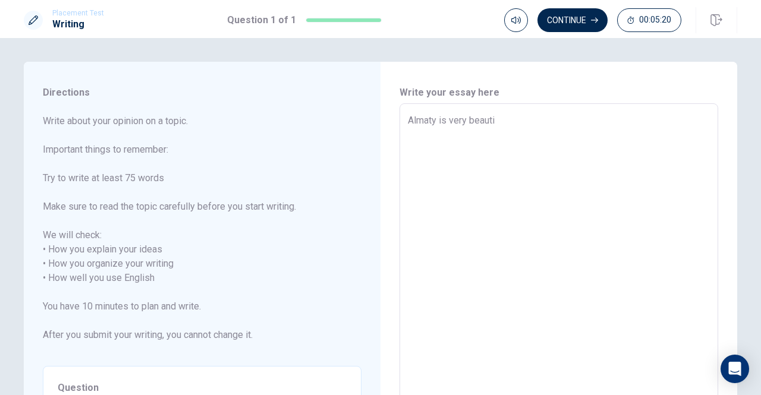
type textarea "Almaty is very beautif"
type textarea "x"
type textarea "Almaty is very beautifu"
type textarea "x"
type textarea "Almaty is very beautifui"
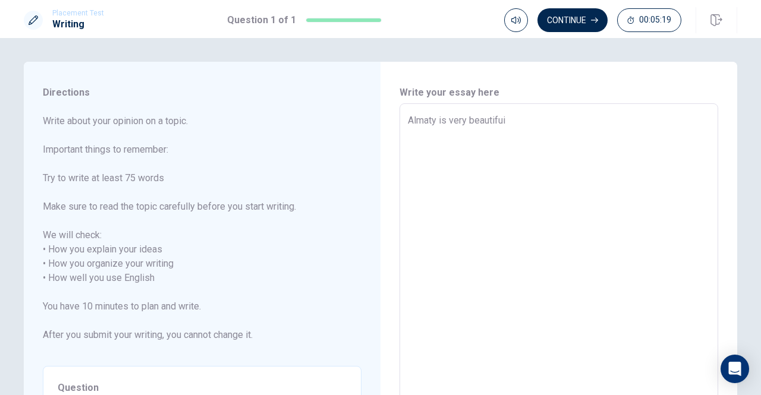
type textarea "x"
type textarea "Almaty is very beautifui"
type textarea "x"
type textarea "Almaty is very beautifui c"
type textarea "x"
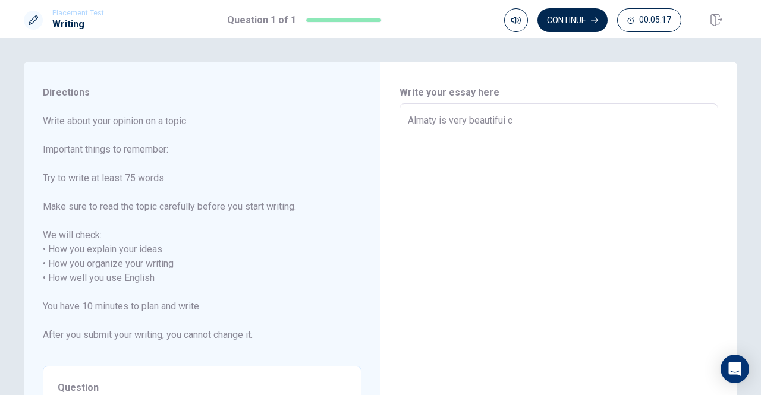
type textarea "Almaty is very beautifui ci"
type textarea "x"
type textarea "Almaty is very beautifui cit"
type textarea "x"
type textarea "Almaty is very beautifui city"
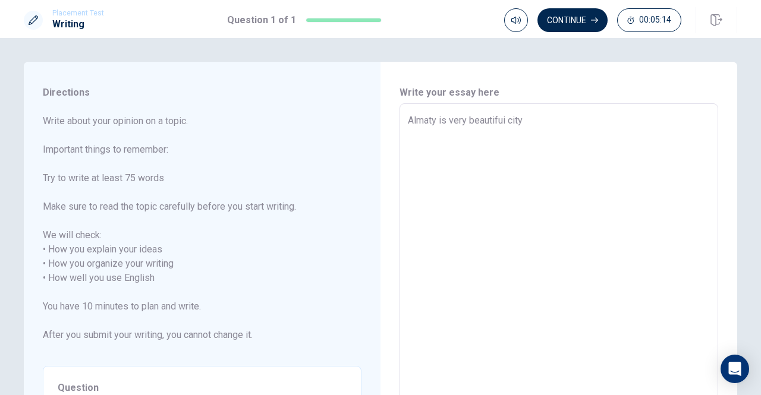
type textarea "x"
type textarea "Almaty is very beautifui city"
type textarea "x"
type textarea "Almaty is very beautifui city i"
type textarea "x"
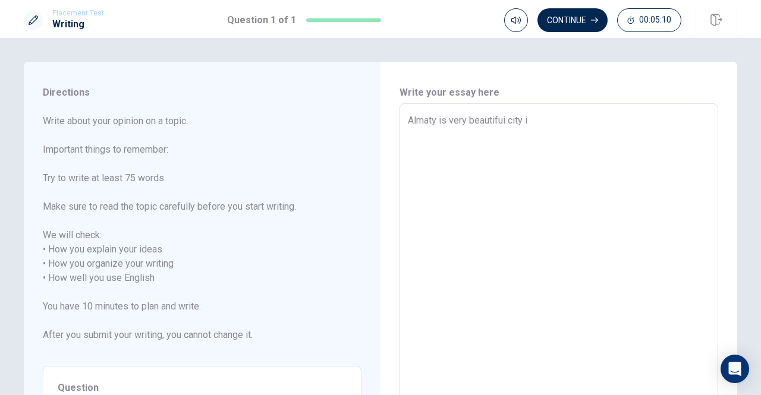
type textarea "Almaty is very beautifui city it"
type textarea "x"
type textarea "Almaty is very beautifui city it"
type textarea "x"
type textarea "Almaty is very beautifui city it h"
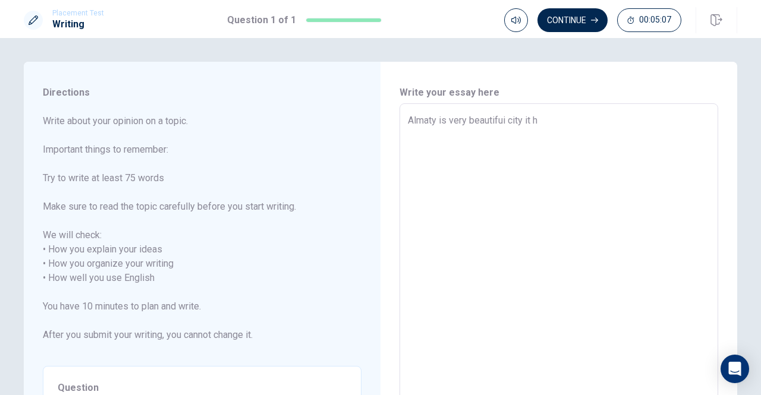
type textarea "x"
type textarea "Almaty is very beautifui city it ha"
type textarea "x"
type textarea "Almaty is very beautifui city it hav"
type textarea "x"
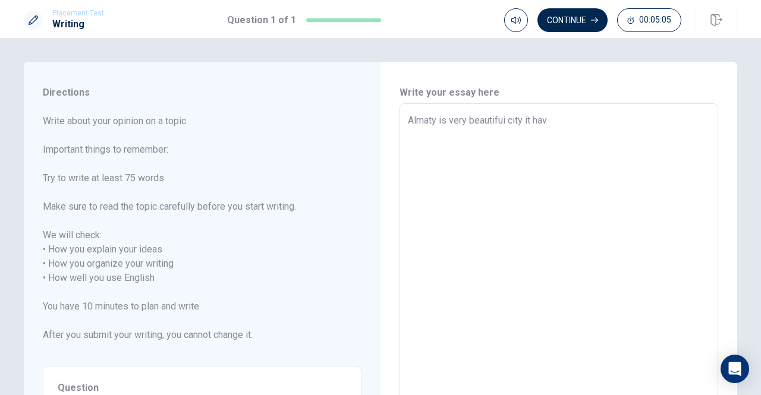
type textarea "Almaty is very beautifui city it have"
type textarea "x"
type textarea "Almaty is very beautifui city it have"
type textarea "x"
type textarea "Almaty is very beautifui city it have b"
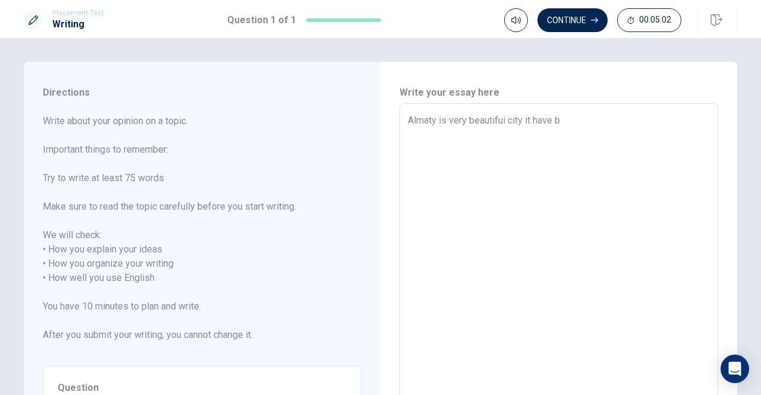
type textarea "x"
type textarea "Almaty is very beautifui city it have bi"
type textarea "x"
type textarea "Almaty is very beautifui city it have big"
type textarea "x"
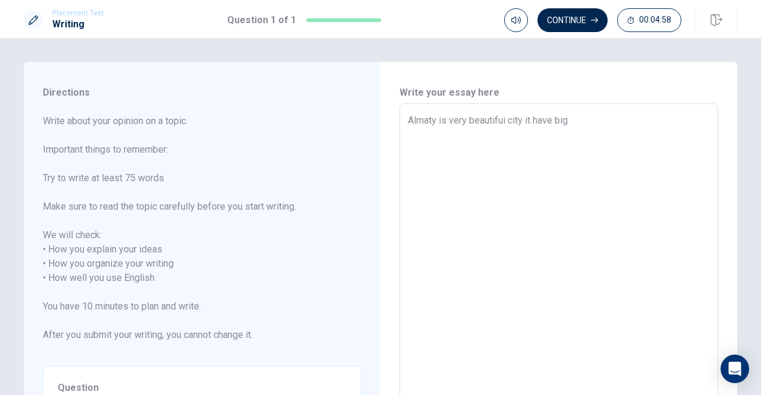
type textarea "Almaty is very beautifui city it have big"
type textarea "x"
type textarea "Almaty is very beautifui city it have big m"
type textarea "x"
type textarea "Almaty is very beautifui city it have big mo"
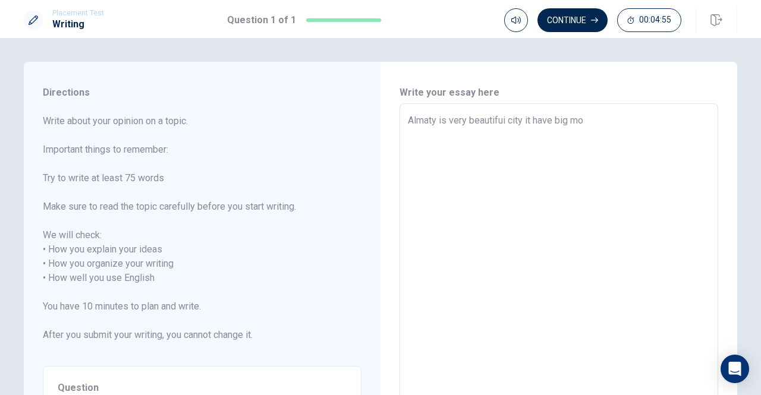
type textarea "x"
type textarea "Almaty is very beautifui city it have big mou"
type textarea "x"
type textarea "Almaty is very beautifui city it have big moun"
type textarea "x"
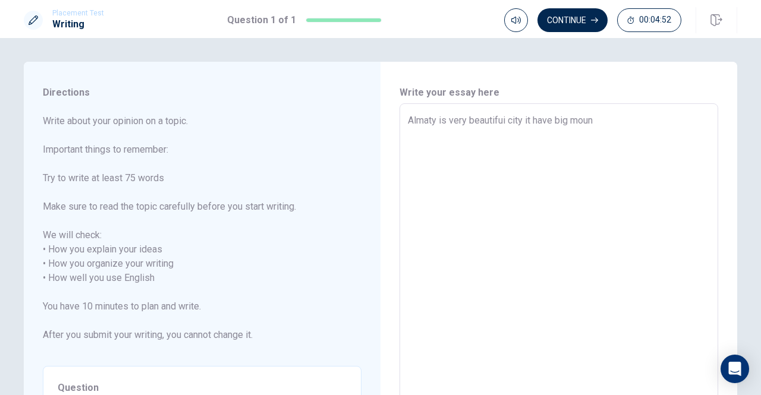
type textarea "Almaty is very beautifui city it have big mount"
type textarea "x"
type textarea "Almaty is very beautifui city it have big mounta"
type textarea "x"
type textarea "Almaty is very beautifui city it have big mountai"
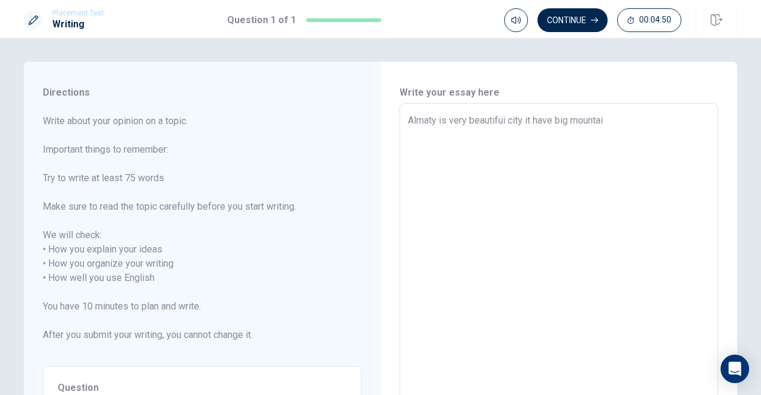
type textarea "x"
type textarea "Almaty is very beautifui city it have big mountain"
type textarea "x"
type textarea "Almaty is very beautifui city it have big mountains"
type textarea "x"
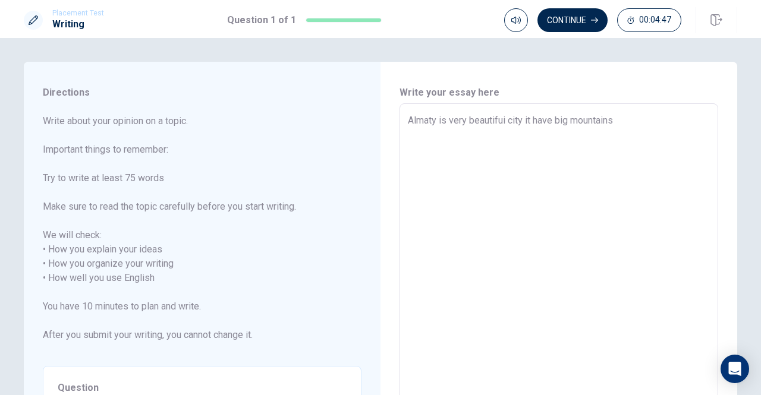
type textarea "Almaty is very beautifui city it have big mountains"
type textarea "x"
type textarea "Almaty is very beautifui city it have big mountains a"
type textarea "x"
type textarea "Almaty is very beautifui city it have big mountains ar"
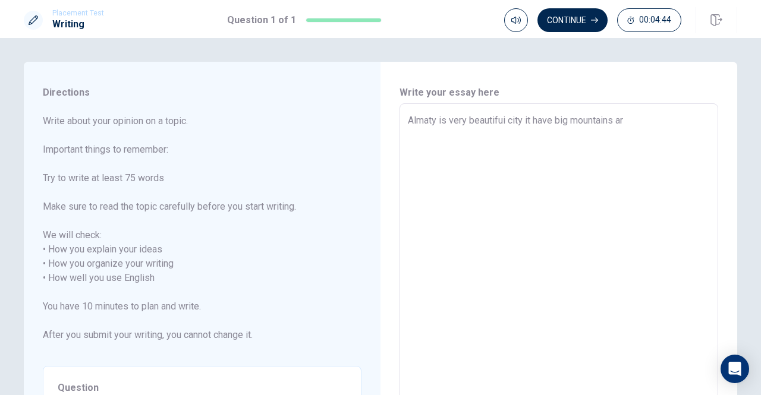
type textarea "x"
type textarea "Almaty is very beautifui city it have big mountains aro"
type textarea "x"
type textarea "Almaty is very beautifui city it have big mountains arou"
type textarea "x"
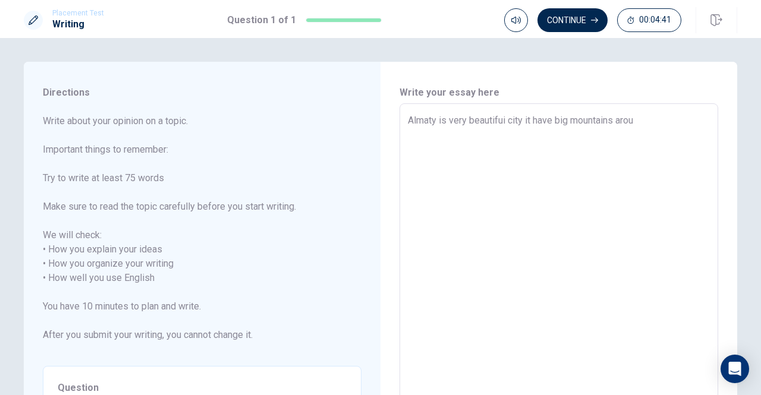
type textarea "Almaty is very beautifui city it have big mountains aroun"
type textarea "x"
type textarea "Almaty is very beautifui city it have big mountains around"
type textarea "x"
type textarea "Almaty is very beautifui city it have big mountains around."
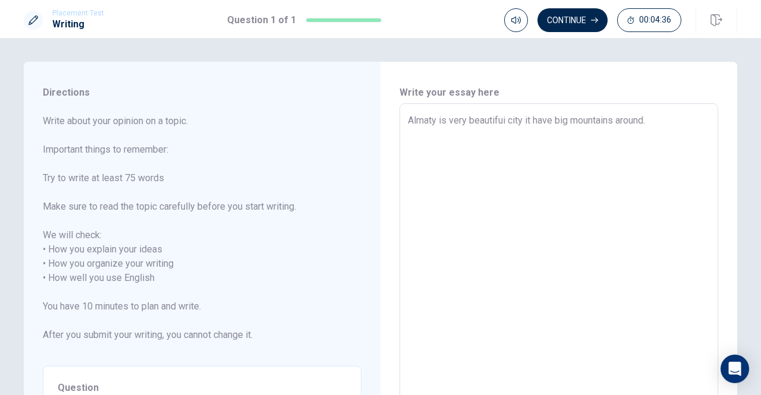
type textarea "x"
type textarea "Almaty is very beautifui city it have big mountains around."
type textarea "x"
type textarea "Almaty is very beautifui city it have big mountains around. I"
type textarea "x"
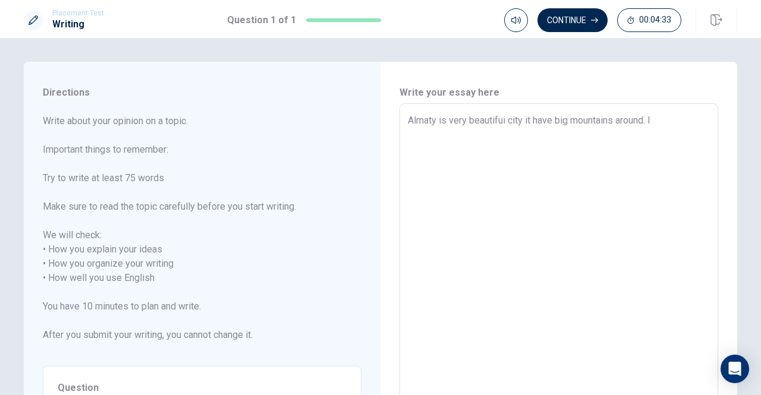
type textarea "Almaty is very beautifui city it have big mountains around. I"
type textarea "x"
type textarea "Almaty is very beautifui city it have big mountains around. I s"
type textarea "x"
type textarea "Almaty is very beautifui city it have big mountains around. I se"
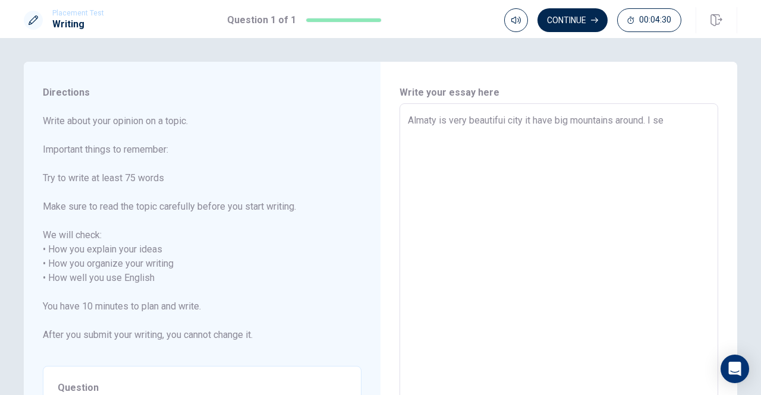
type textarea "x"
type textarea "Almaty is very beautifui city it have big mountains around. I see"
type textarea "x"
type textarea "Almaty is very beautifui city it have big mountains around. I see"
type textarea "x"
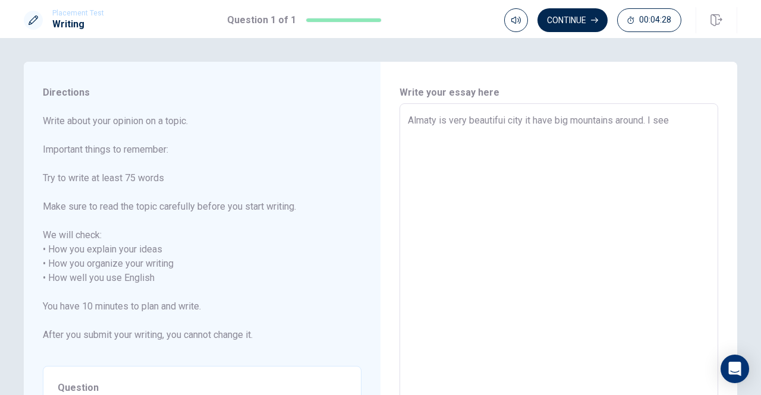
type textarea "Almaty is very beautifui city it have big mountains around. I see t"
type textarea "x"
type textarea "Almaty is very beautifui city it have big mountains around. I see th"
type textarea "x"
type textarea "Almaty is very beautifui city it have big mountains around. I see thi"
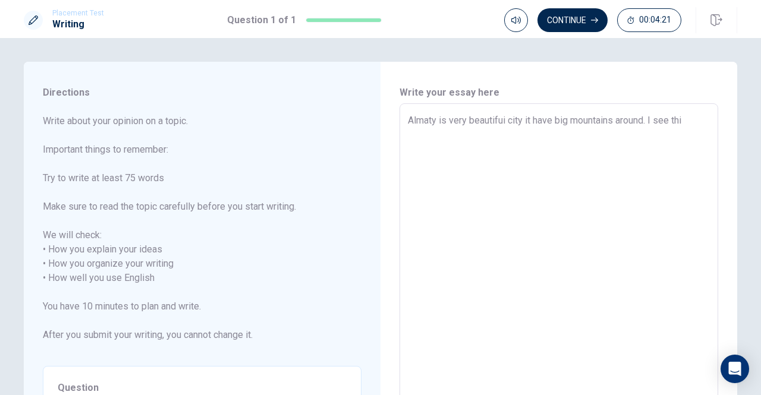
type textarea "x"
type textarea "Almaty is very beautifui city it have big mountains around. I see this"
type textarea "x"
type textarea "Almaty is very beautifui city it have big mountains around. I see this"
type textarea "x"
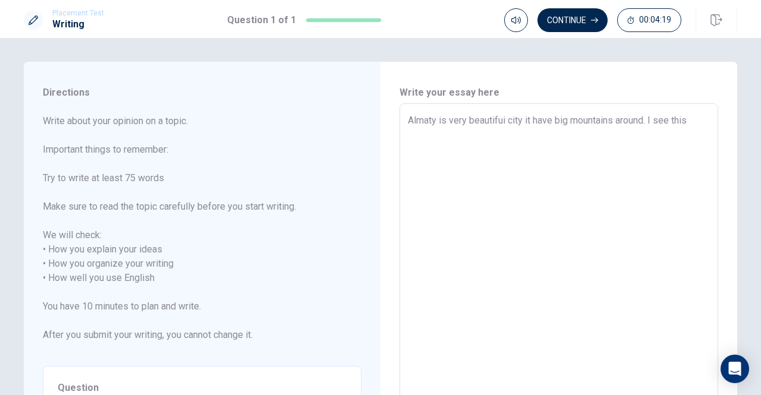
type textarea "Almaty is very beautifui city it have big mountains around. I see this c"
type textarea "x"
type textarea "Almaty is very beautifui city it have big mountains around. I see this ci"
type textarea "x"
type textarea "Almaty is very beautifui city it have big mountains around. I see this cit"
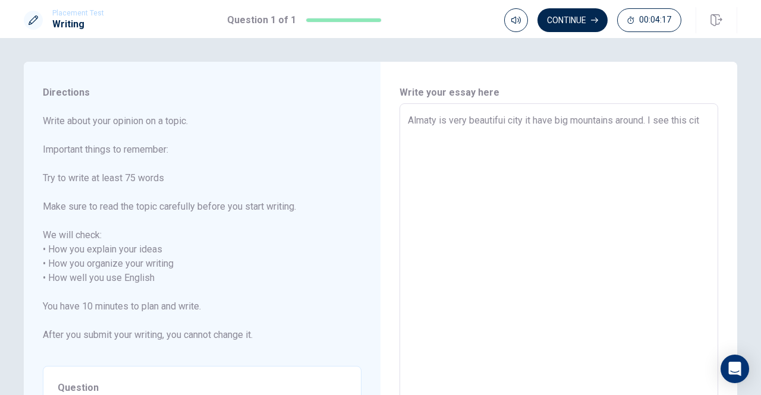
type textarea "x"
type textarea "Almaty is very beautifui city it have big mountains around. I see this city"
type textarea "x"
type textarea "Almaty is very beautifui city it have big mountains around. I see this city"
type textarea "x"
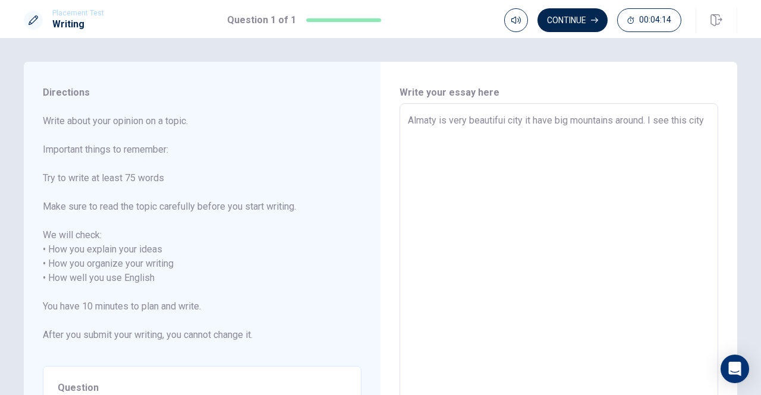
type textarea "Almaty is very beautifui city it have big mountains around. I see this city"
type textarea "x"
type textarea "Almaty is very beautifui city it have big mountains around. I see this city l"
type textarea "x"
type textarea "Almaty is very beautifui city it have big mountains around. I see this city"
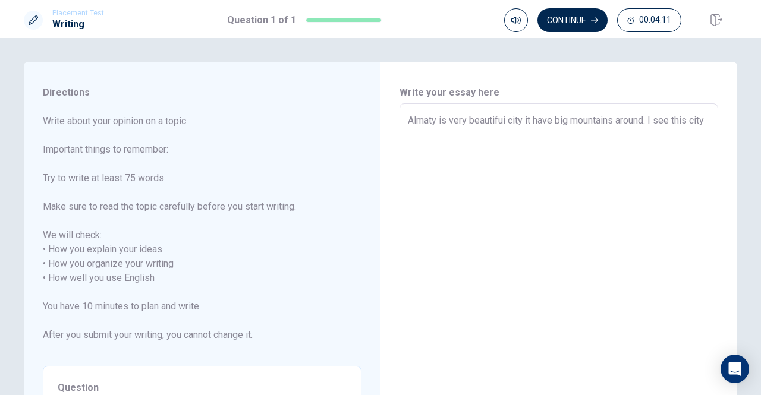
type textarea "x"
type textarea "Almaty is very beautifui city it have big mountains around. I see this city"
type textarea "x"
type textarea "Almaty is very beautifui city it have big mountains around. I see this city l"
type textarea "x"
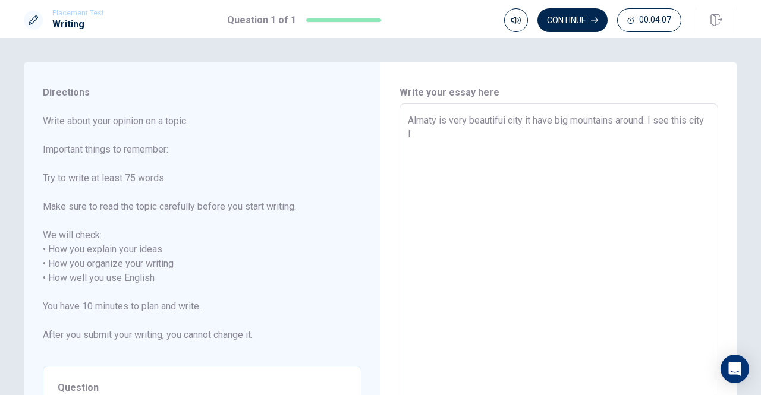
type textarea "Almaty is very beautifui city it have big mountains around. I see this city li"
type textarea "x"
type textarea "Almaty is very beautifui city it have big mountains around. I see this city lik"
type textarea "x"
type textarea "Almaty is very beautifui city it have big mountains around. I see this city like"
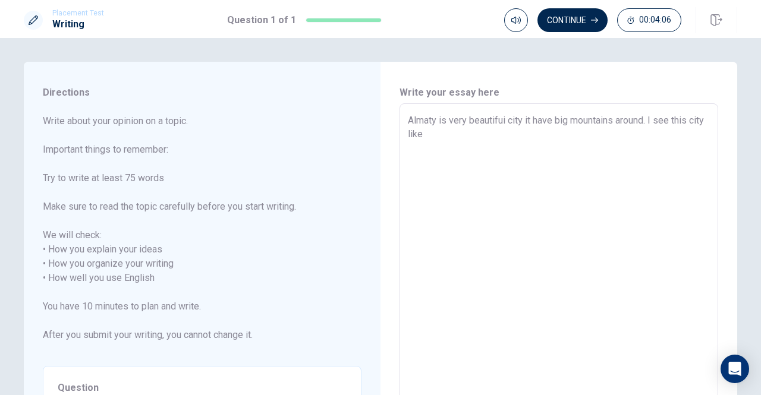
type textarea "x"
type textarea "Almaty is very beautifui city it have big mountains around. I see this city like"
type textarea "x"
type textarea "Almaty is very beautifui city it have big mountains around. I see this city lik…"
type textarea "x"
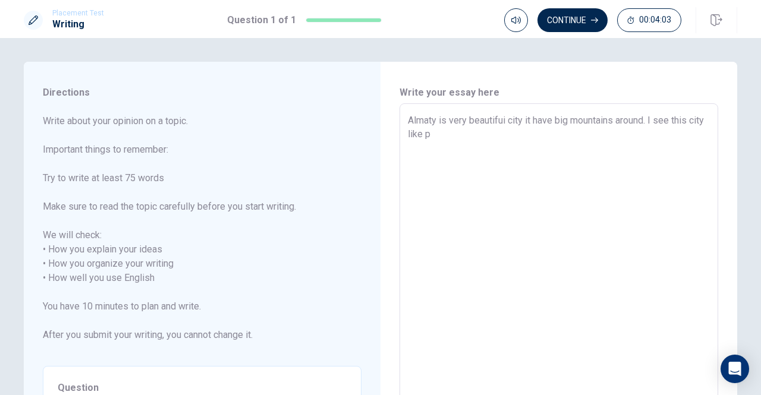
type textarea "Almaty is very beautifui city it have big mountains around. I see this city lik…"
type textarea "x"
type textarea "Almaty is very beautifui city it have big mountains around. I see this city lik…"
type textarea "x"
type textarea "Almaty is very beautifui city it have big mountains around. I see this city lik…"
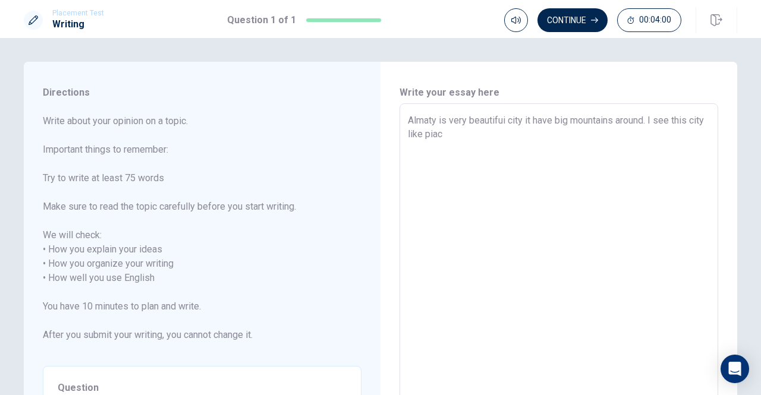
type textarea "x"
type textarea "Almaty is very beautifui city it have big mountains around. I see this city lik…"
type textarea "x"
type textarea "Almaty is very beautifui city it have big mountains around. I see this city lik…"
type textarea "x"
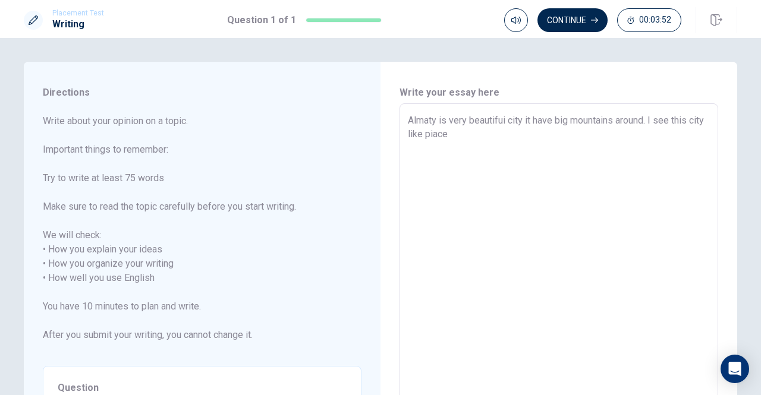
type textarea "Almaty is very beautifui city it have big mountains around. I see this city lik…"
type textarea "x"
type textarea "Almaty is very beautifui city it have big mountains around. I see this city lik…"
type textarea "x"
type textarea "Almaty is very beautifui city it have big mountains around. I see this city lik…"
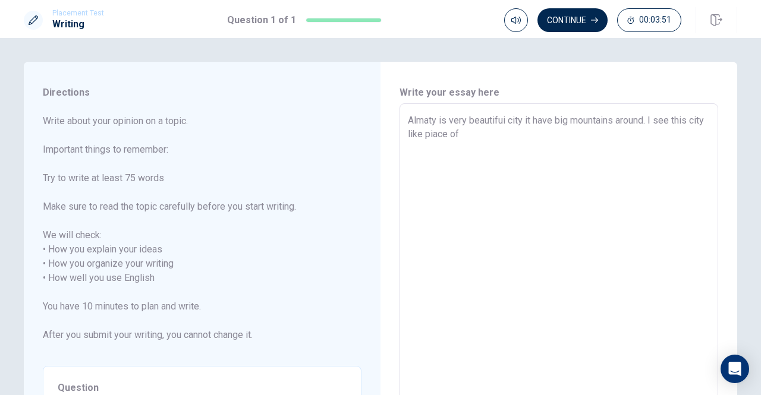
type textarea "x"
type textarea "Almaty is very beautifui city it have big mountains around. I see this city lik…"
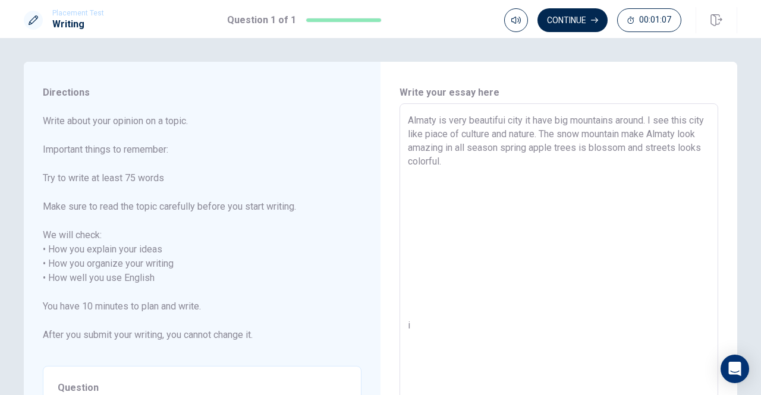
click at [480, 161] on textarea "Almaty is very beautifui city it have big mountains around. I see this city lik…" at bounding box center [559, 279] width 302 height 330
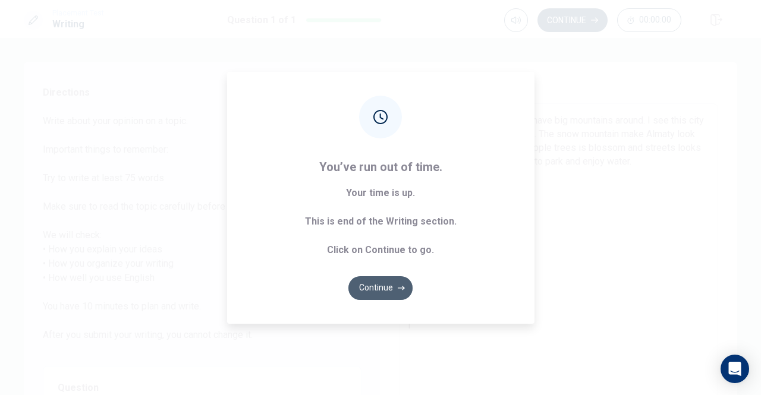
click at [377, 286] on button "Continue" at bounding box center [380, 288] width 64 height 24
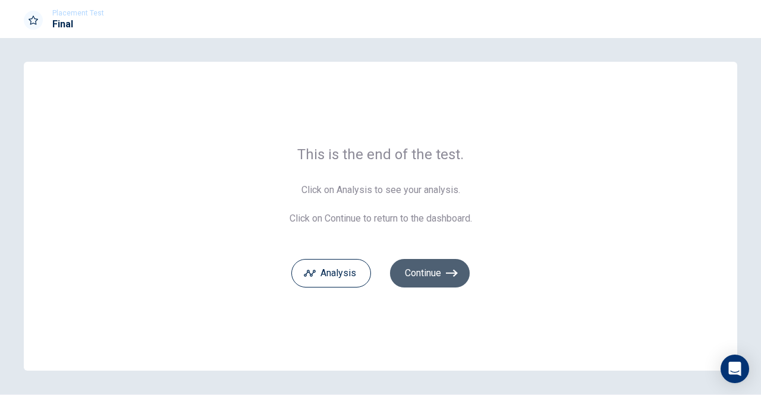
click at [417, 272] on button "Continue" at bounding box center [430, 273] width 80 height 29
